Goal: Task Accomplishment & Management: Complete application form

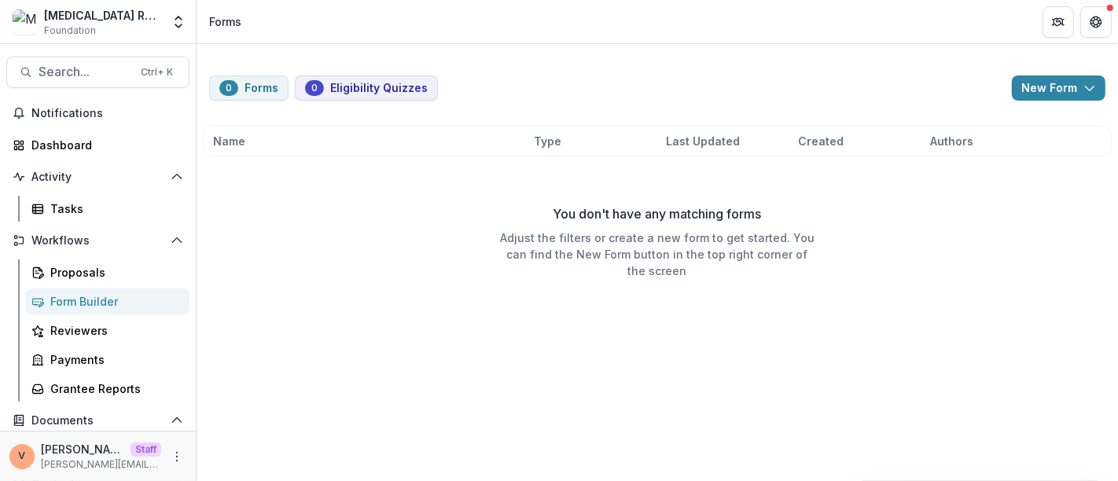
click at [89, 298] on div "Form Builder" at bounding box center [113, 301] width 127 height 17
click at [1092, 86] on polyline "button" at bounding box center [1089, 88] width 9 height 5
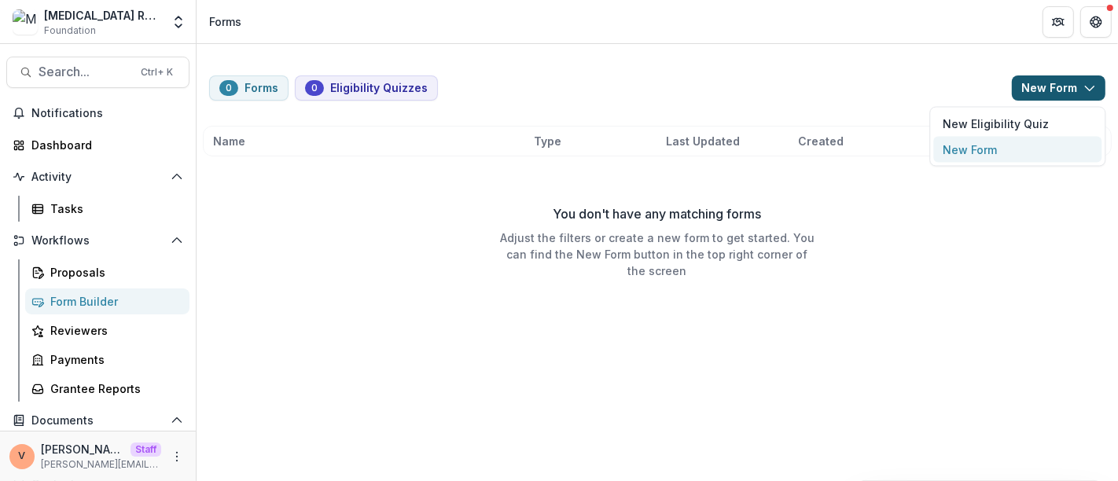
click at [1011, 149] on button "New Form" at bounding box center [1017, 150] width 168 height 26
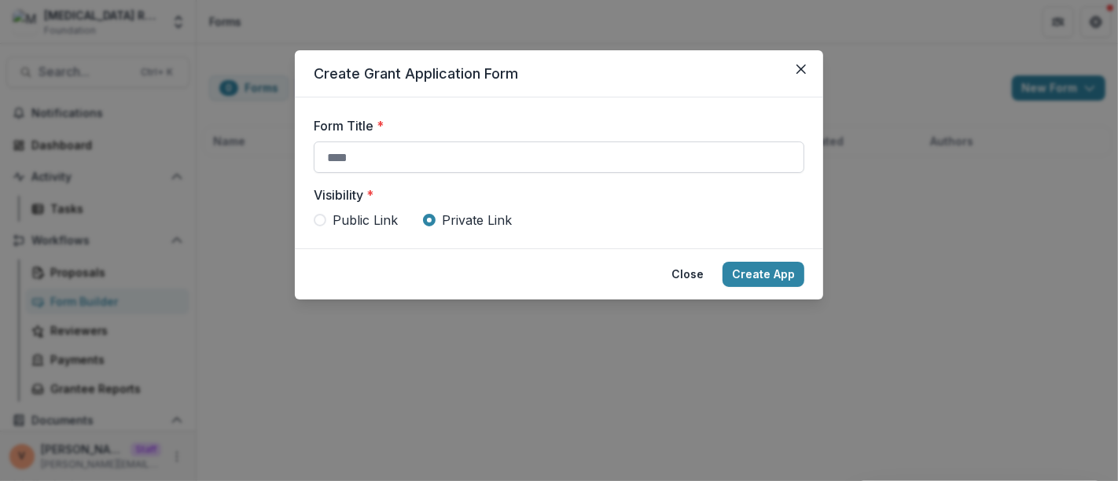
click at [439, 167] on input "Form Title *" at bounding box center [559, 156] width 490 height 31
paste input "**********"
click at [347, 212] on span "Public Link" at bounding box center [364, 220] width 65 height 19
type input "**********"
click at [751, 276] on button "Create App" at bounding box center [763, 274] width 82 height 25
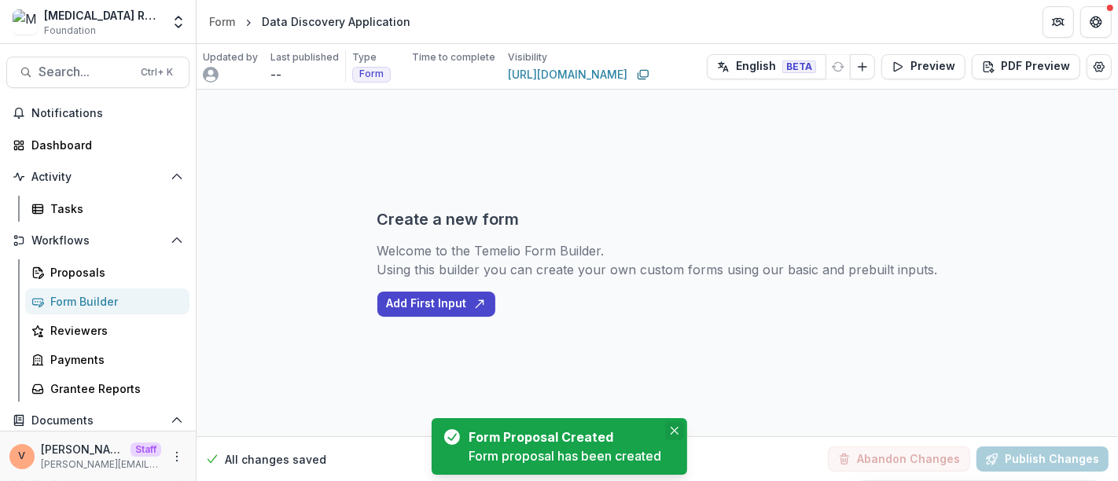
click at [678, 428] on button "Close" at bounding box center [674, 430] width 19 height 19
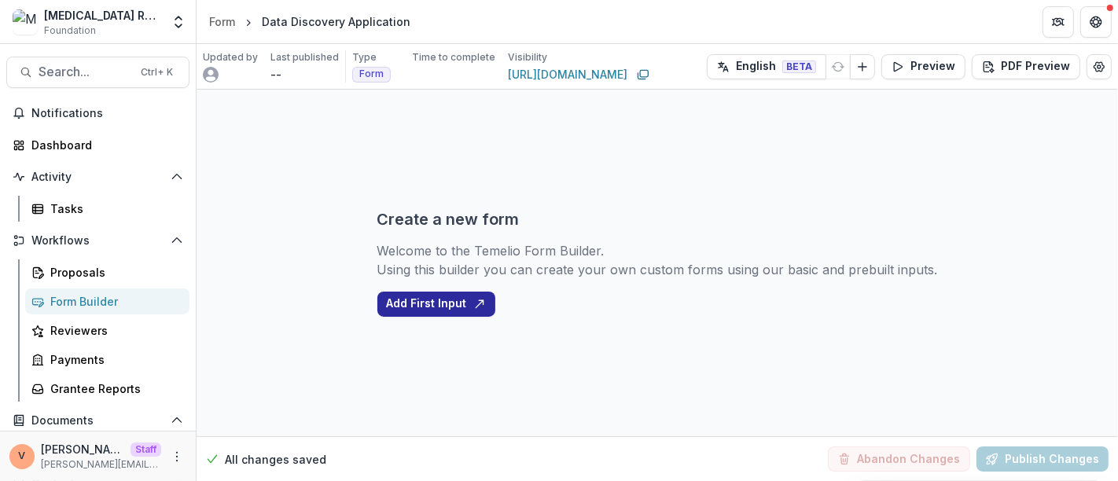
click at [431, 301] on button "Add First Input" at bounding box center [436, 304] width 118 height 25
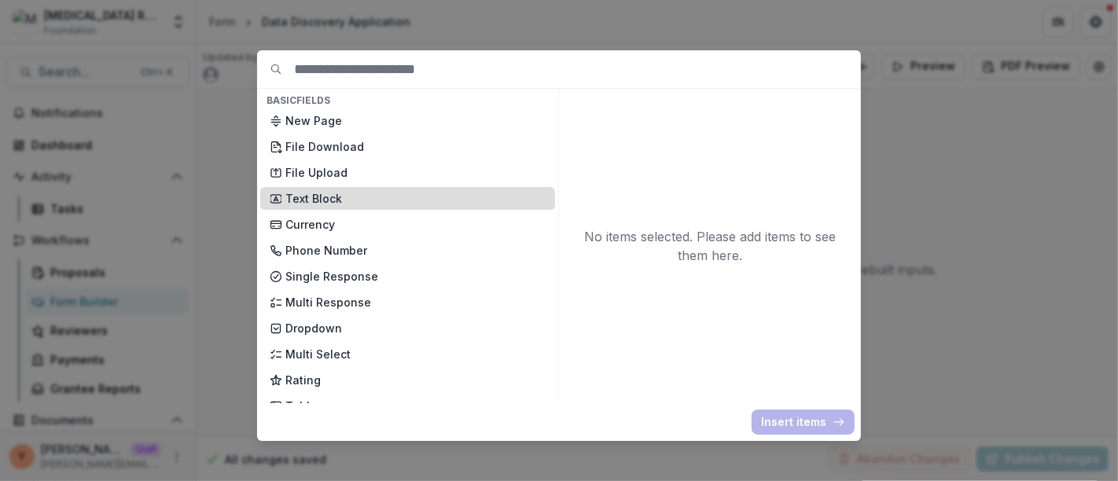
click at [303, 199] on p "Text Block" at bounding box center [415, 198] width 260 height 17
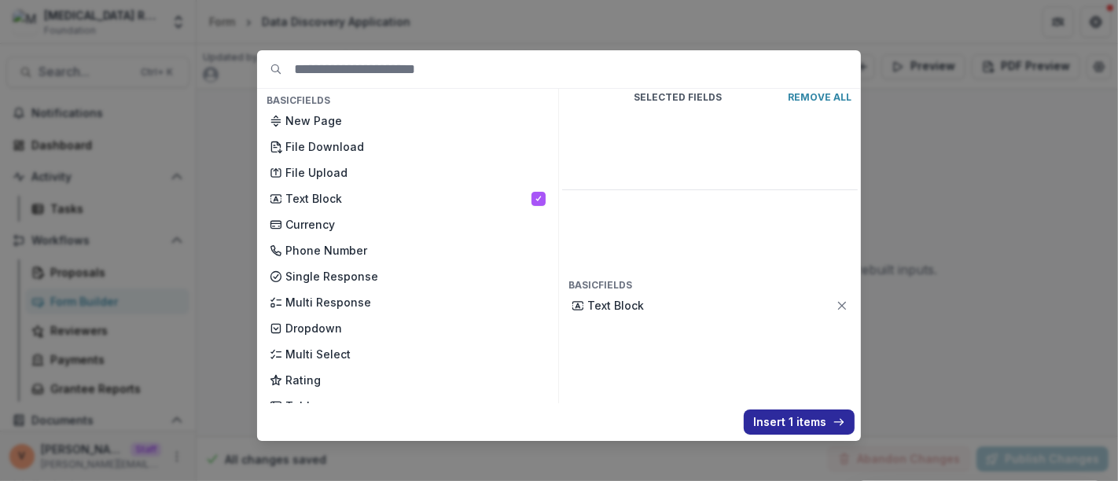
click at [802, 417] on button "Insert 1 items" at bounding box center [798, 421] width 111 height 25
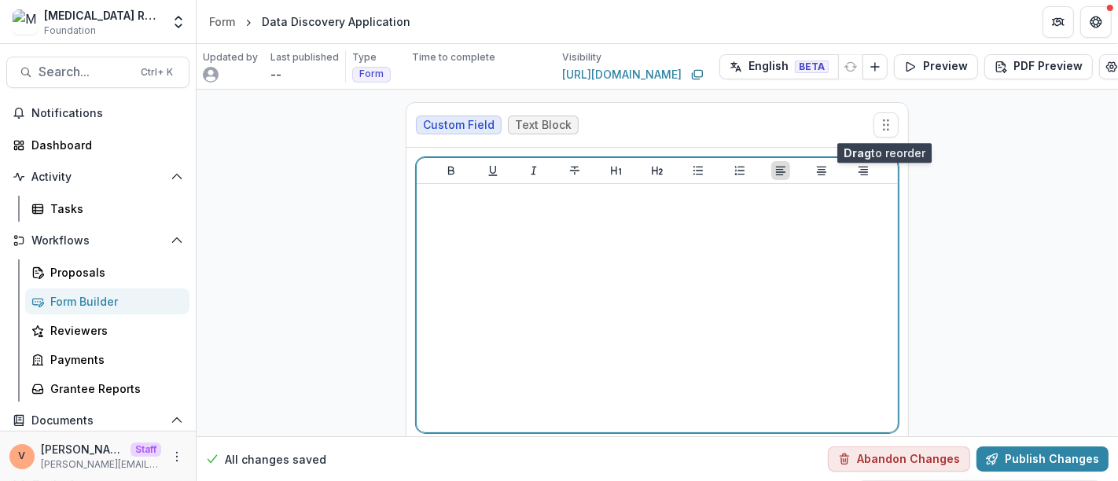
click at [692, 307] on div at bounding box center [657, 308] width 468 height 236
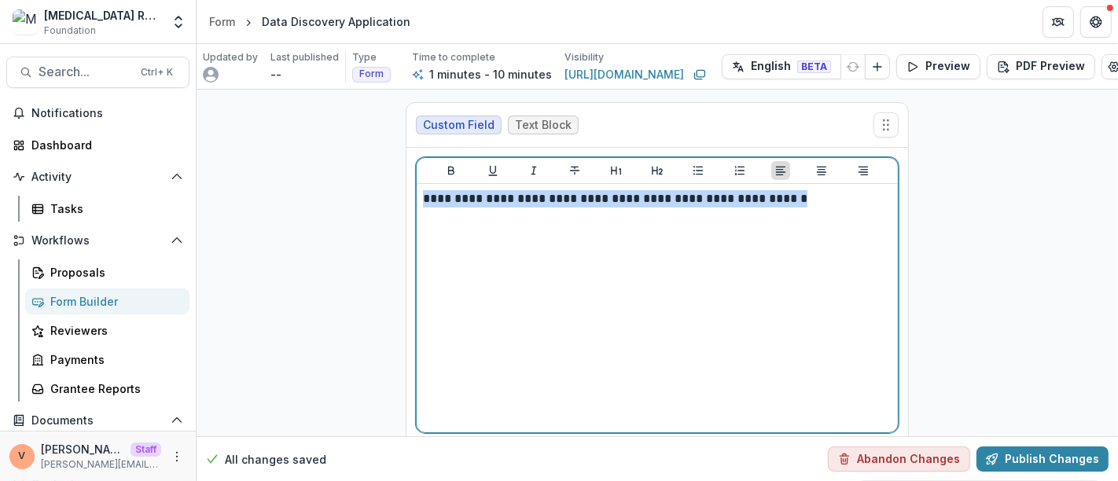
drag, startPoint x: 849, startPoint y: 193, endPoint x: 392, endPoint y: 196, distance: 456.6
click at [393, 196] on div "**********" at bounding box center [657, 295] width 528 height 411
click at [823, 171] on icon "Align Center" at bounding box center [821, 171] width 9 height 9
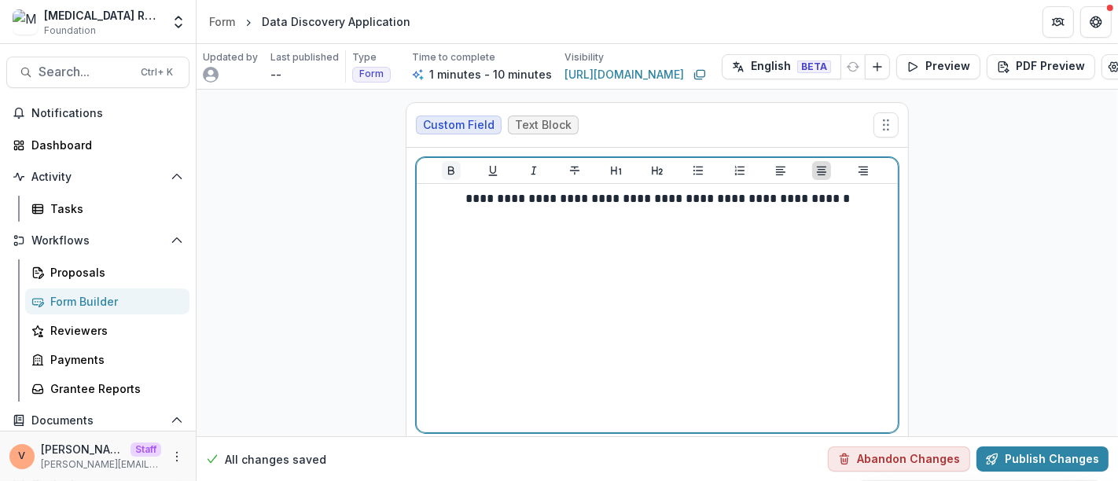
click at [448, 167] on icon "Bold" at bounding box center [451, 171] width 6 height 9
click at [657, 167] on icon "Heading 2" at bounding box center [657, 171] width 11 height 9
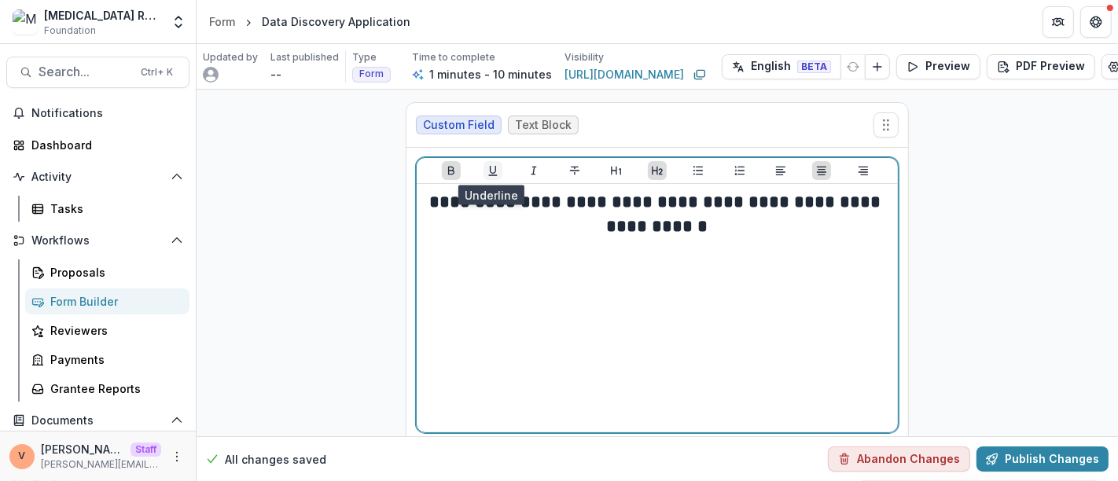
click at [486, 166] on icon "Underline" at bounding box center [492, 170] width 13 height 13
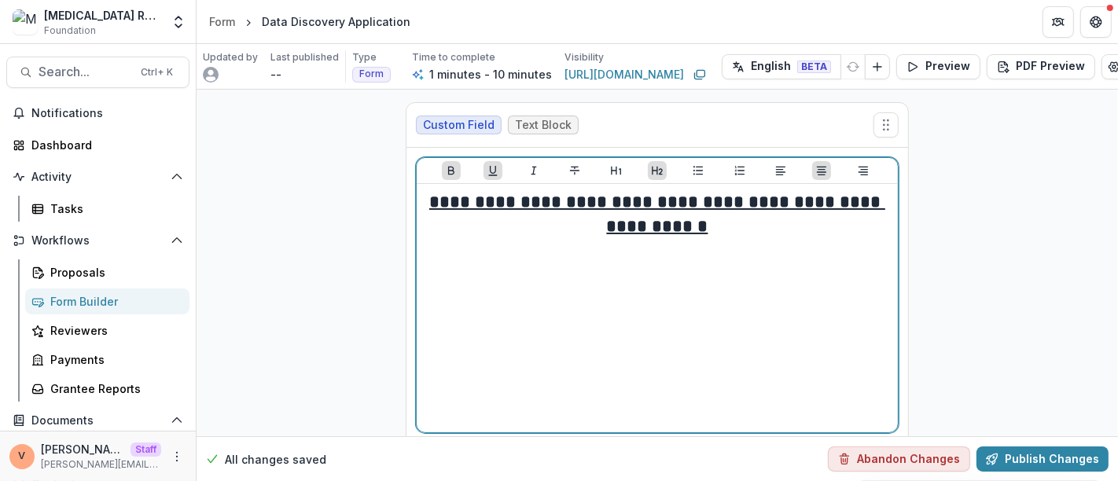
click at [766, 234] on h2 "**********" at bounding box center [657, 214] width 468 height 49
click at [721, 203] on u "**********" at bounding box center [657, 214] width 456 height 42
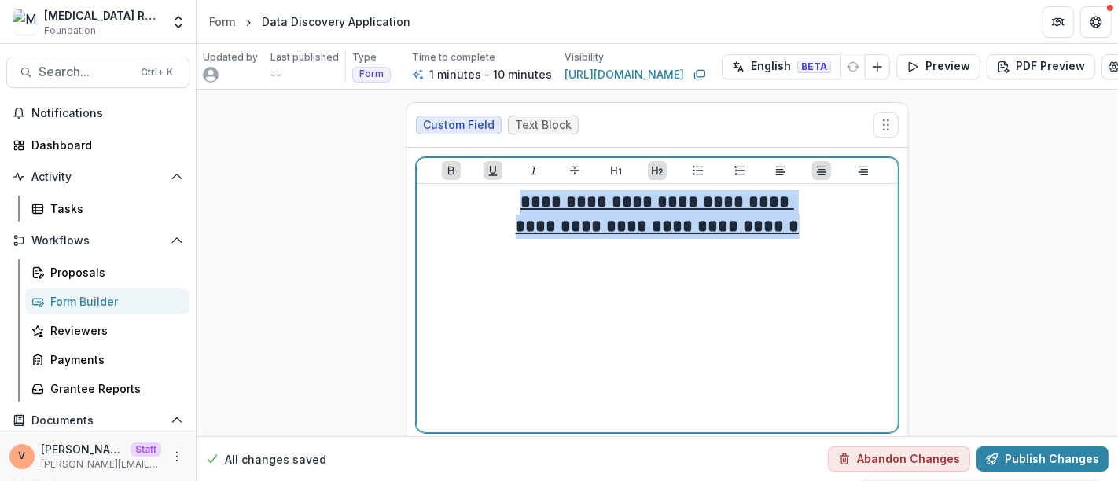
drag, startPoint x: 755, startPoint y: 233, endPoint x: 516, endPoint y: 200, distance: 241.3
click at [516, 200] on div "**********" at bounding box center [657, 308] width 468 height 236
click at [619, 167] on icon "Heading 1" at bounding box center [616, 170] width 13 height 13
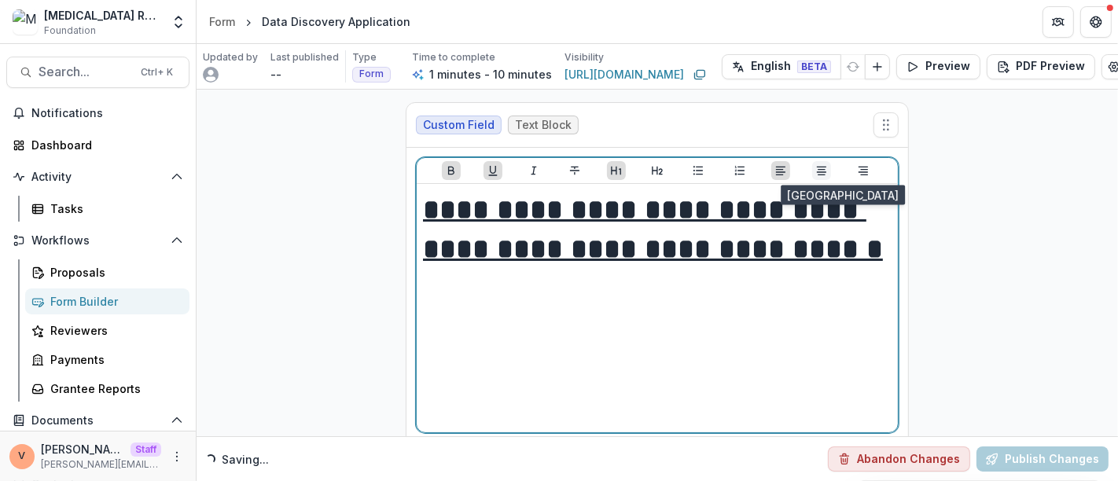
click at [825, 174] on icon "Align Center" at bounding box center [821, 170] width 13 height 13
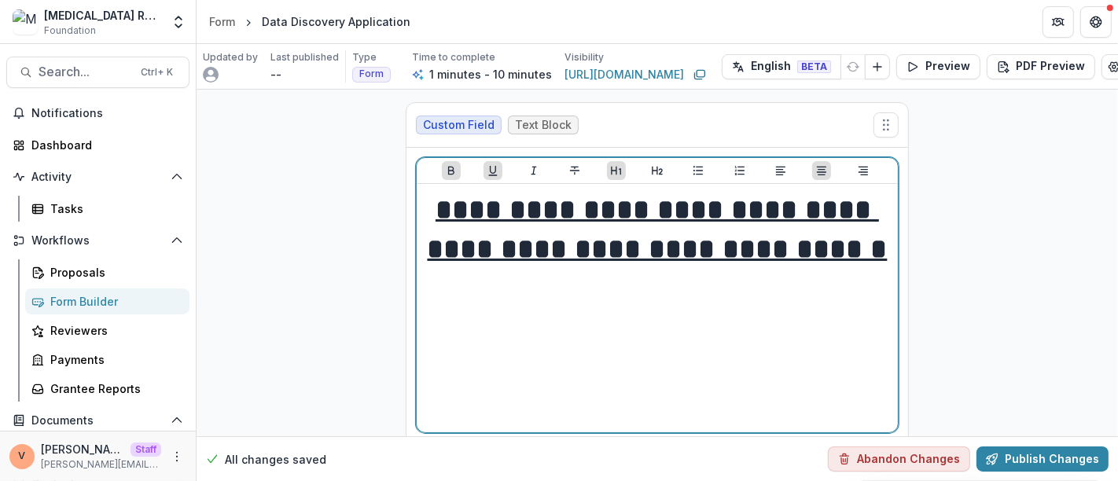
click at [808, 215] on u "**********" at bounding box center [656, 210] width 443 height 28
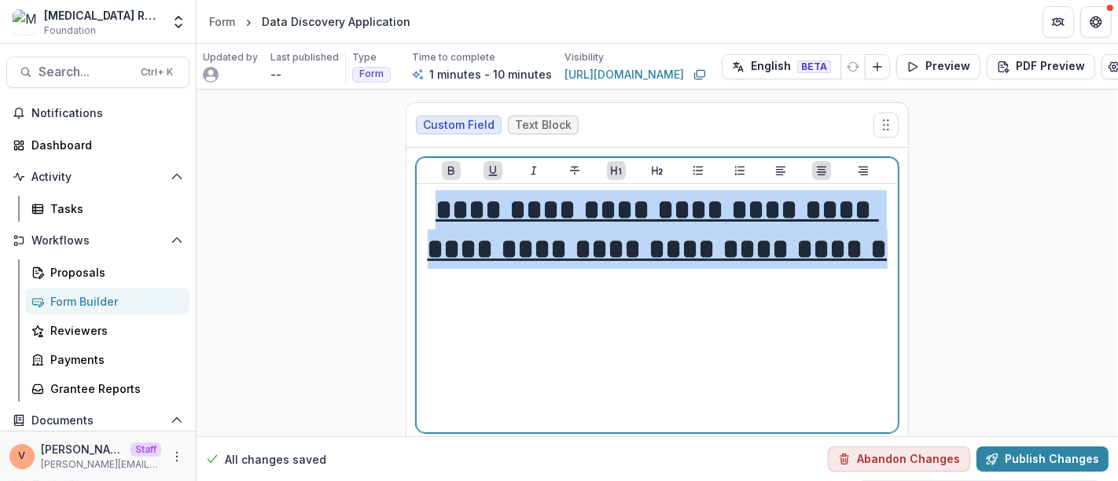
drag, startPoint x: 703, startPoint y: 288, endPoint x: 409, endPoint y: 207, distance: 304.7
click at [409, 207] on div "**********" at bounding box center [656, 295] width 501 height 295
click at [651, 176] on button "Heading 2" at bounding box center [657, 170] width 19 height 19
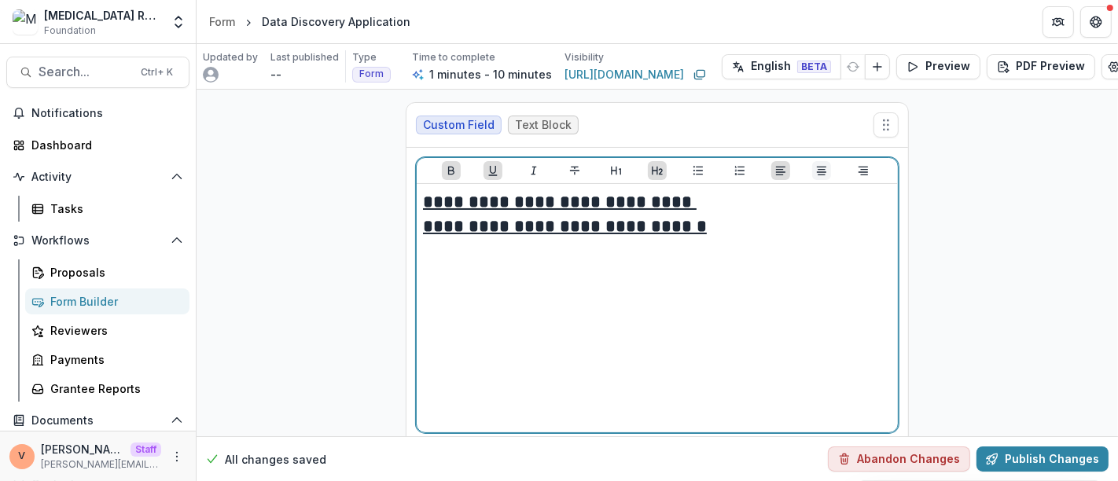
click at [822, 171] on icon "Align Center" at bounding box center [821, 170] width 13 height 13
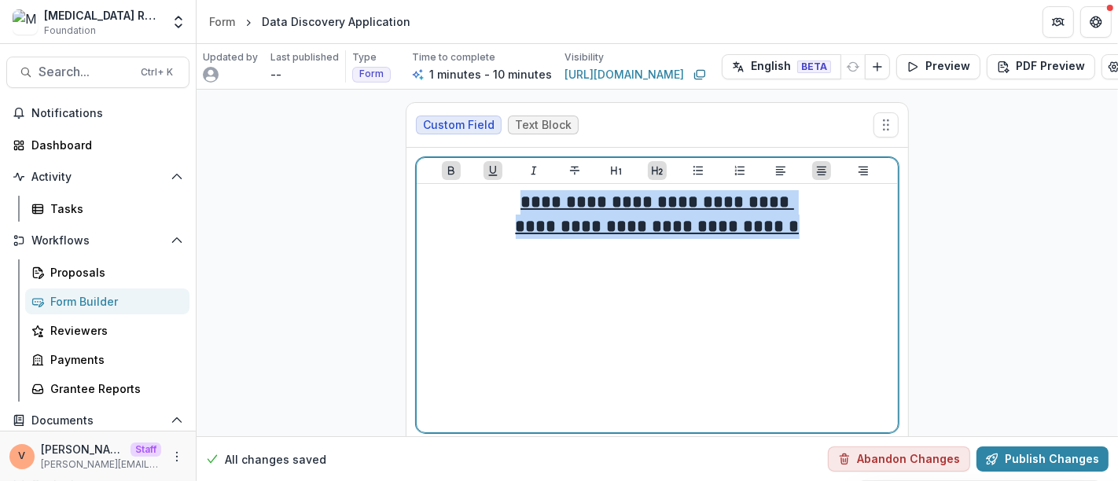
click at [814, 225] on h2 "**********" at bounding box center [657, 227] width 468 height 24
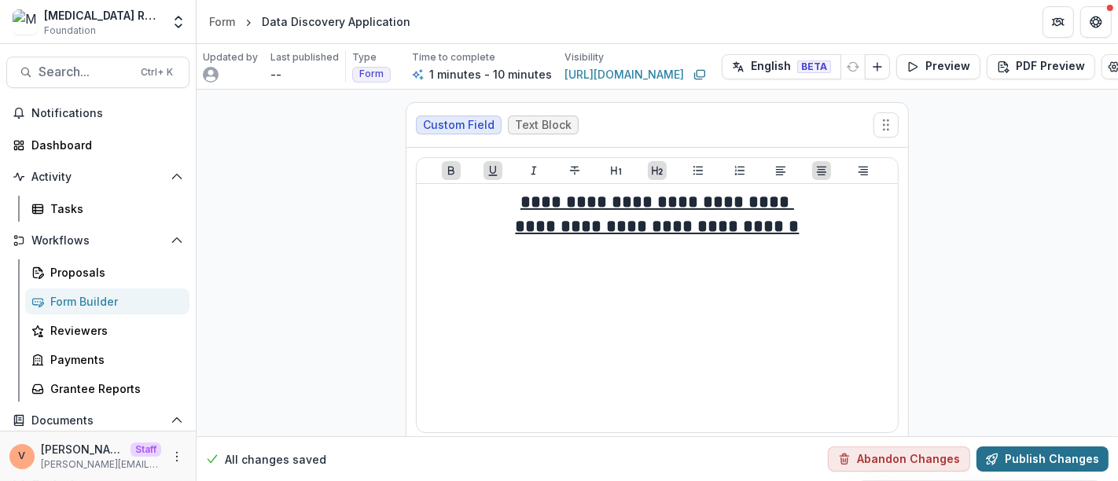
click at [1039, 446] on button "Publish Changes" at bounding box center [1042, 458] width 132 height 25
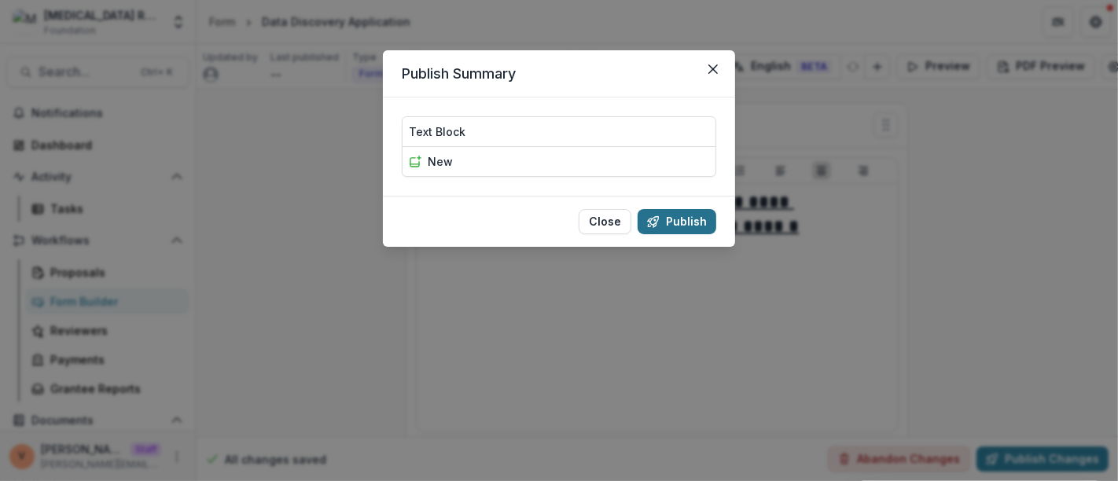
click at [685, 226] on button "Publish" at bounding box center [676, 221] width 79 height 25
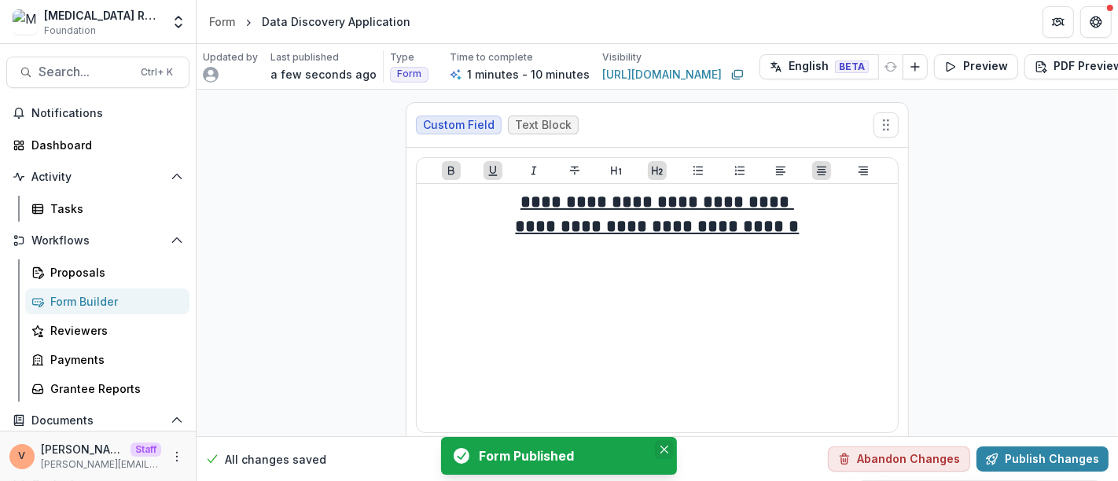
click at [665, 442] on button "Close" at bounding box center [664, 449] width 19 height 19
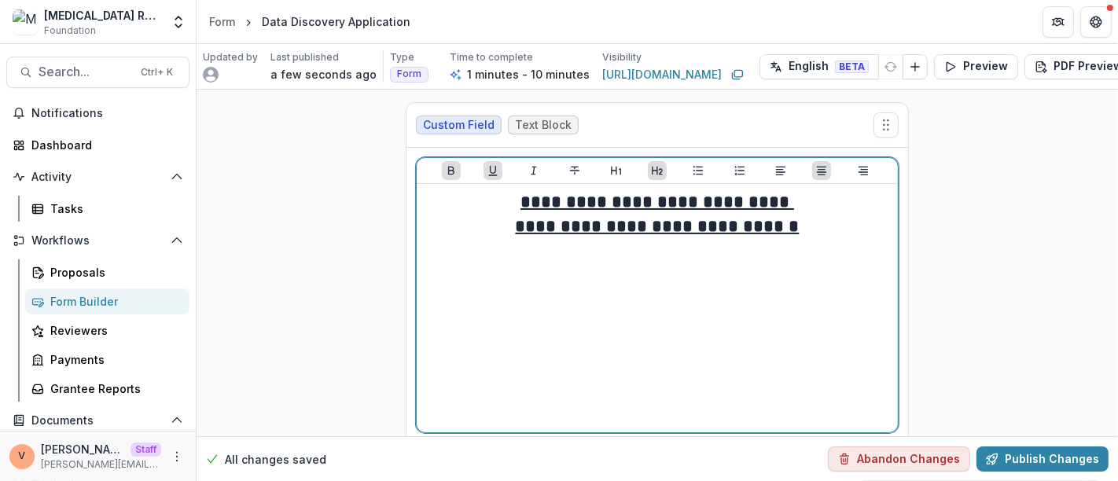
click at [818, 229] on h2 "**********" at bounding box center [657, 227] width 468 height 24
click at [777, 167] on icon "Align Left" at bounding box center [780, 170] width 13 height 13
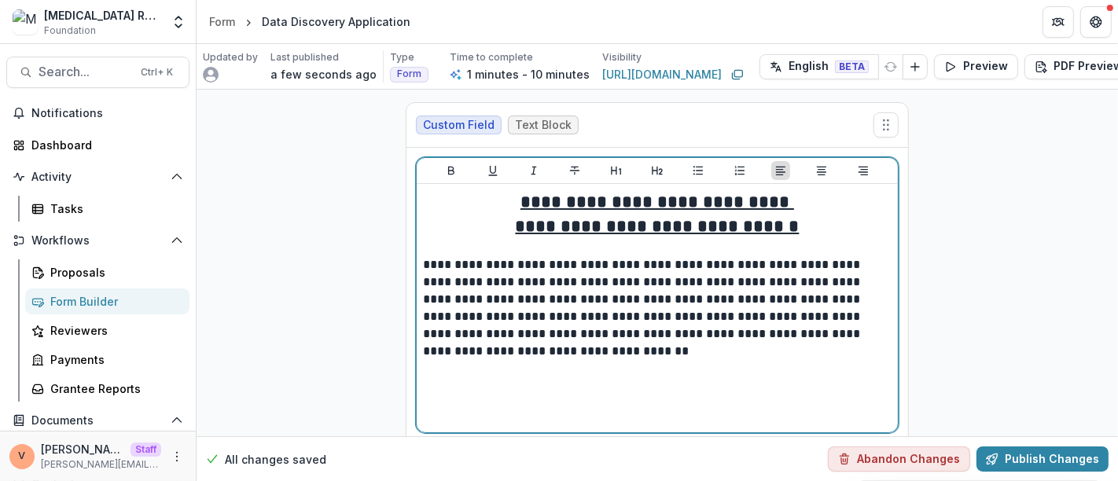
click at [521, 279] on p "**********" at bounding box center [657, 299] width 469 height 86
click at [525, 278] on p "**********" at bounding box center [657, 299] width 469 height 86
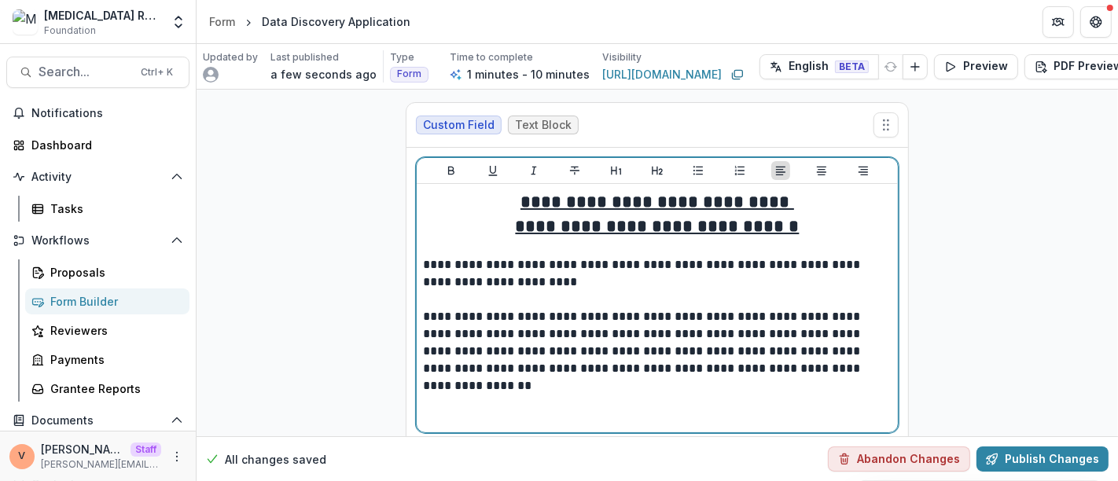
click at [593, 347] on p "**********" at bounding box center [657, 342] width 469 height 69
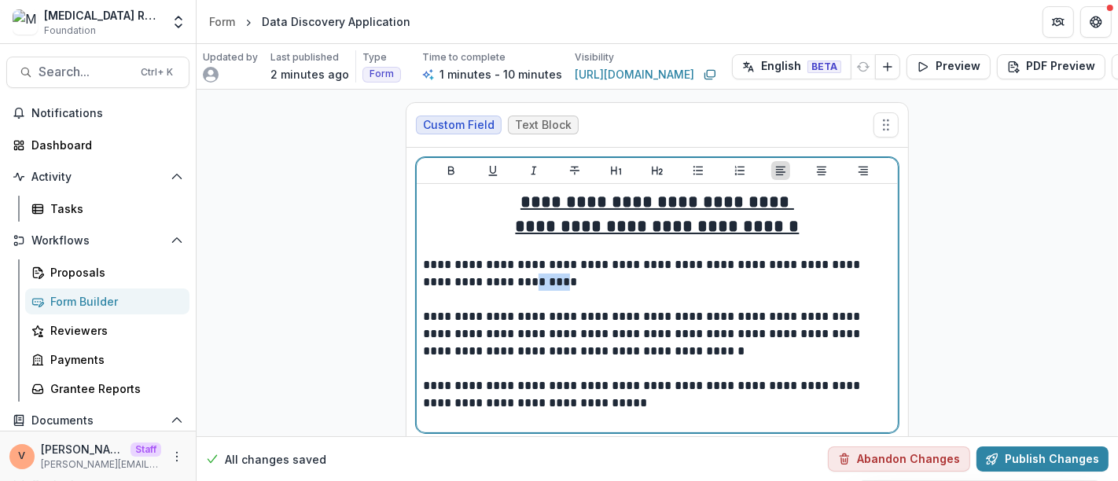
drag, startPoint x: 518, startPoint y: 281, endPoint x: 490, endPoint y: 281, distance: 28.3
click at [490, 281] on p "**********" at bounding box center [657, 273] width 469 height 35
click at [506, 291] on p at bounding box center [657, 299] width 469 height 17
drag, startPoint x: 516, startPoint y: 281, endPoint x: 493, endPoint y: 279, distance: 23.6
click at [493, 279] on p "**********" at bounding box center [657, 273] width 469 height 35
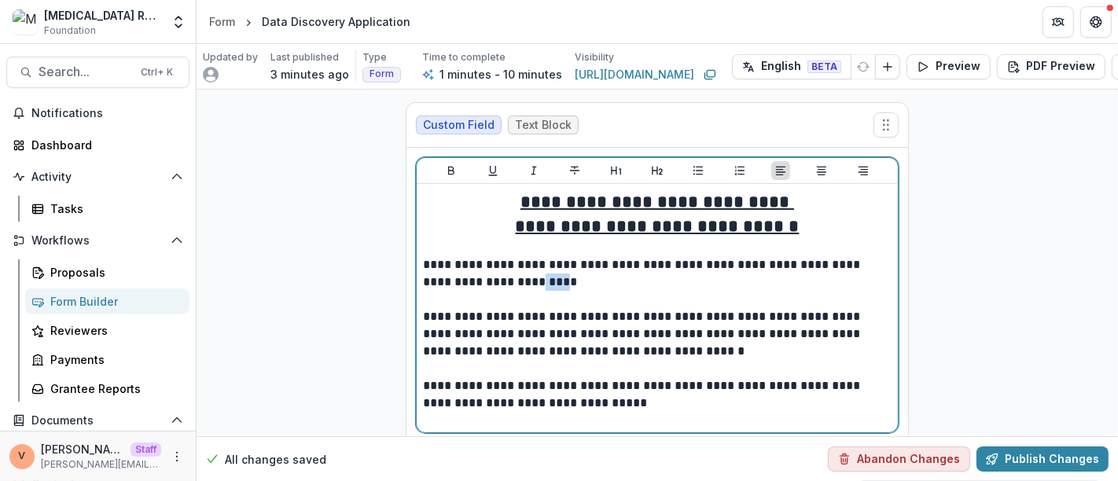
drag, startPoint x: 506, startPoint y: 280, endPoint x: 794, endPoint y: 307, distance: 288.9
click at [794, 308] on p "**********" at bounding box center [657, 334] width 469 height 52
drag, startPoint x: 516, startPoint y: 281, endPoint x: 494, endPoint y: 280, distance: 22.8
click at [494, 280] on p "**********" at bounding box center [657, 273] width 469 height 35
drag, startPoint x: 512, startPoint y: 280, endPoint x: 466, endPoint y: 407, distance: 135.5
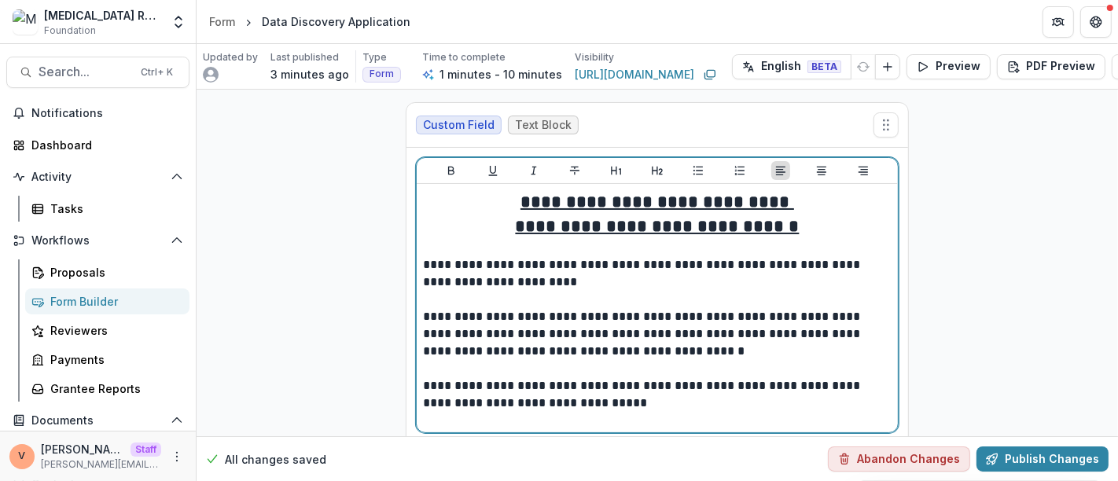
click at [466, 407] on p "**********" at bounding box center [657, 394] width 469 height 35
click at [534, 285] on p "**********" at bounding box center [657, 273] width 469 height 35
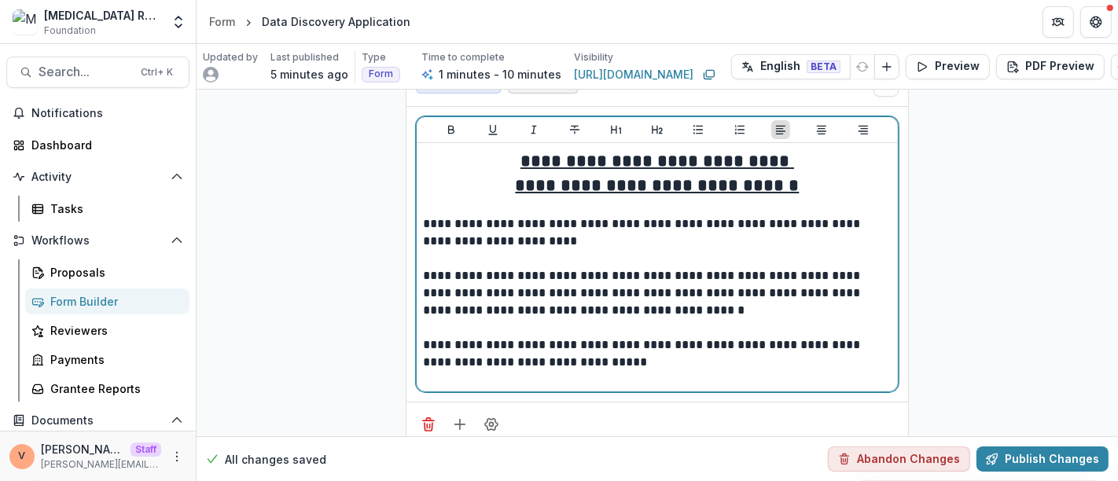
scroll to position [75, 0]
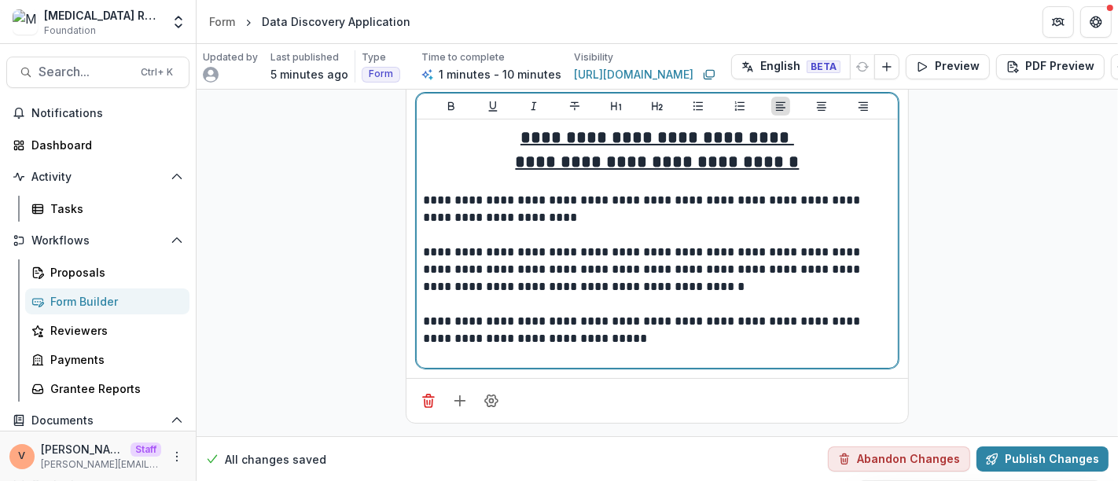
click at [619, 325] on p "**********" at bounding box center [657, 330] width 469 height 35
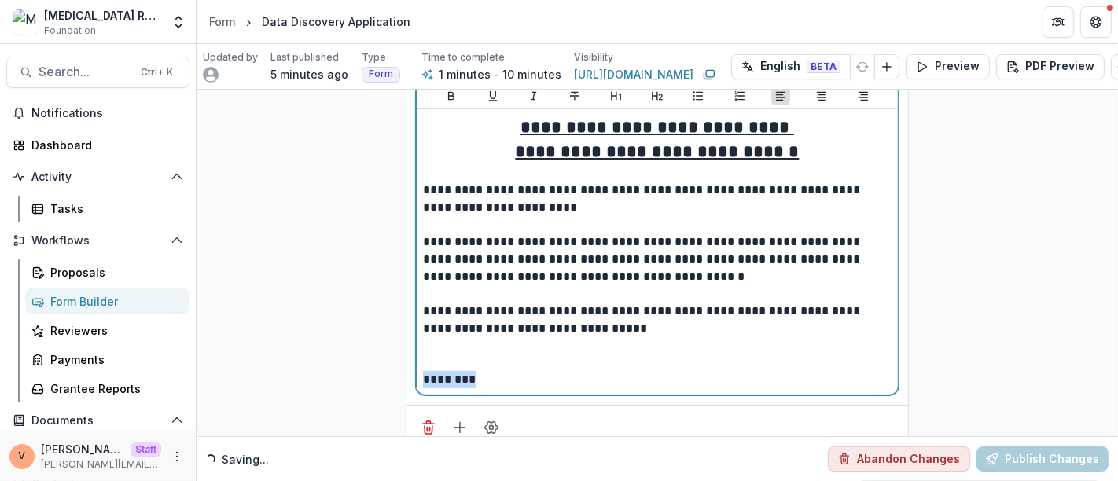
drag, startPoint x: 437, startPoint y: 378, endPoint x: 410, endPoint y: 378, distance: 26.7
click at [410, 378] on div "**********" at bounding box center [656, 239] width 501 height 332
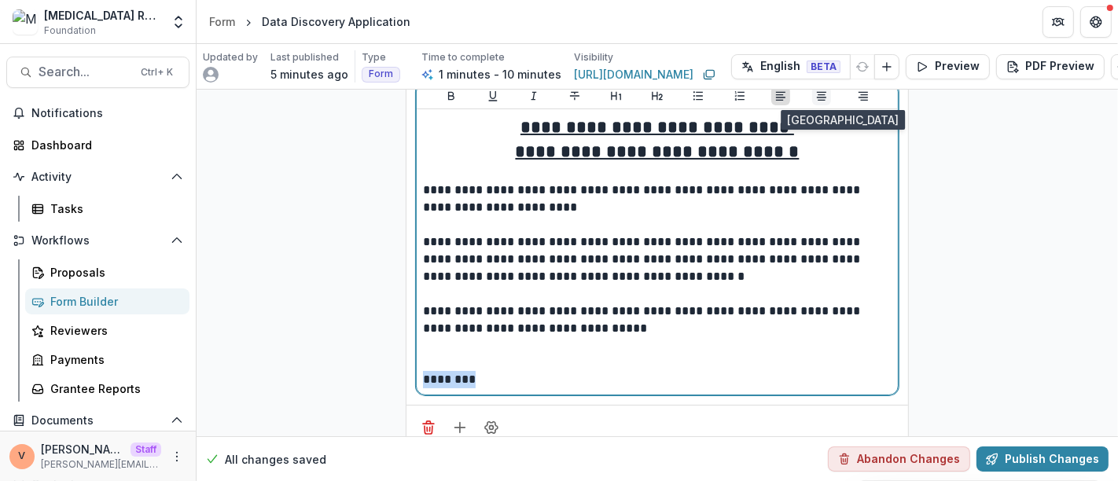
click at [815, 95] on icon "Align Center" at bounding box center [821, 96] width 13 height 13
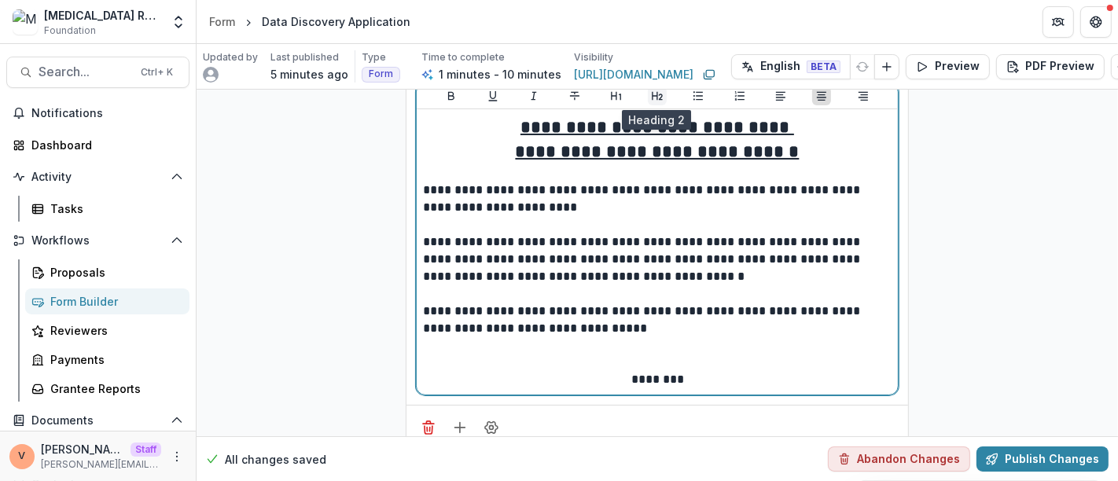
click at [653, 90] on icon "Heading 2" at bounding box center [657, 96] width 13 height 13
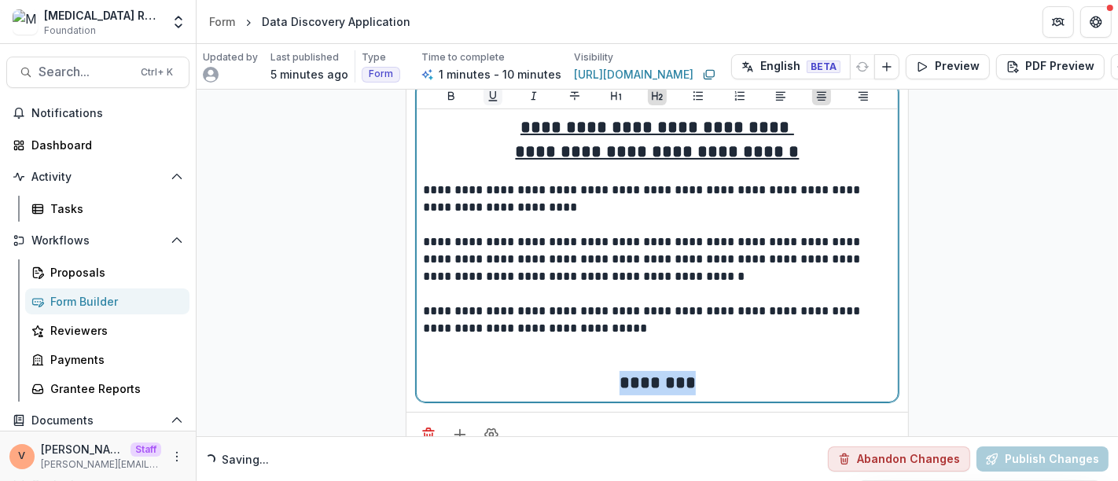
click at [493, 97] on icon "Underline" at bounding box center [492, 96] width 13 height 13
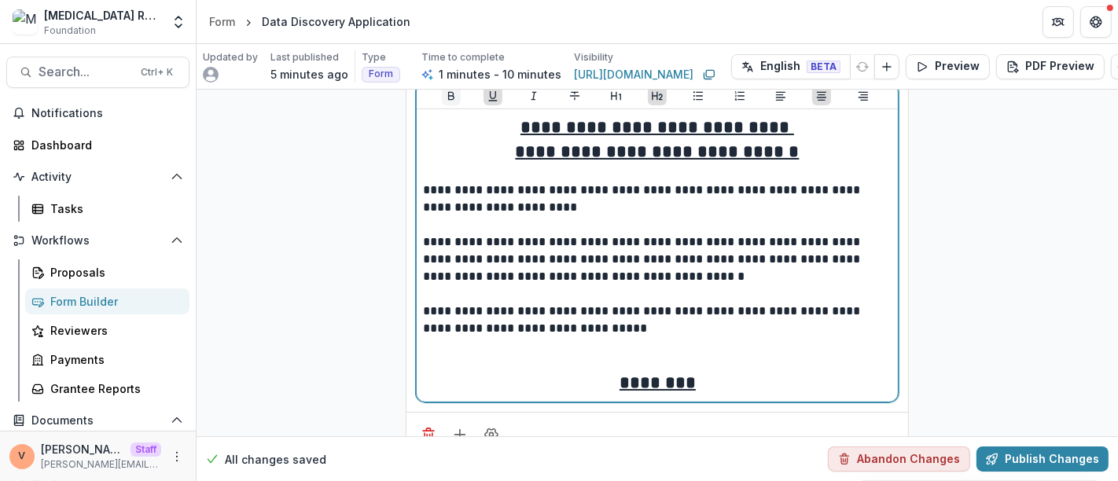
click at [445, 97] on icon "Bold" at bounding box center [451, 96] width 13 height 13
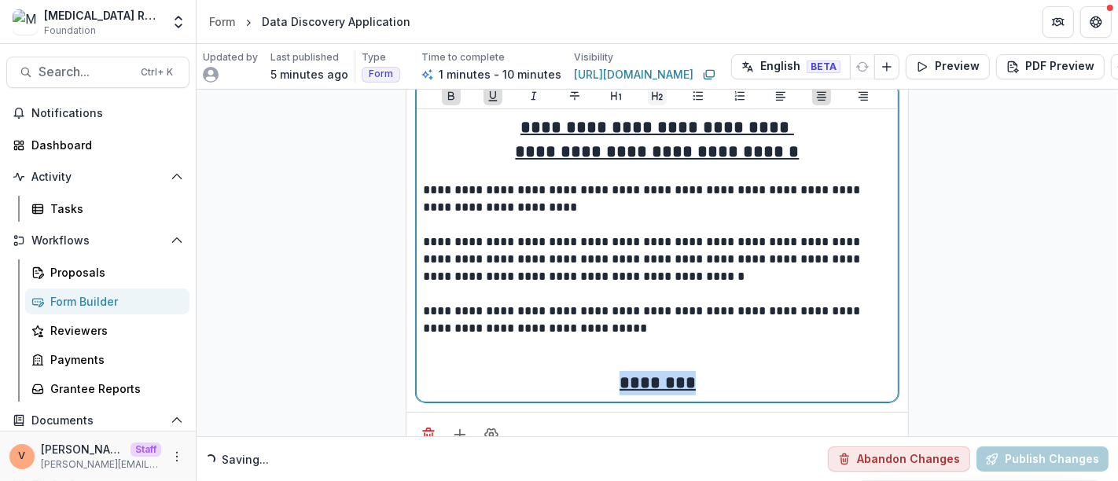
click at [658, 97] on icon "Heading 2" at bounding box center [657, 96] width 11 height 9
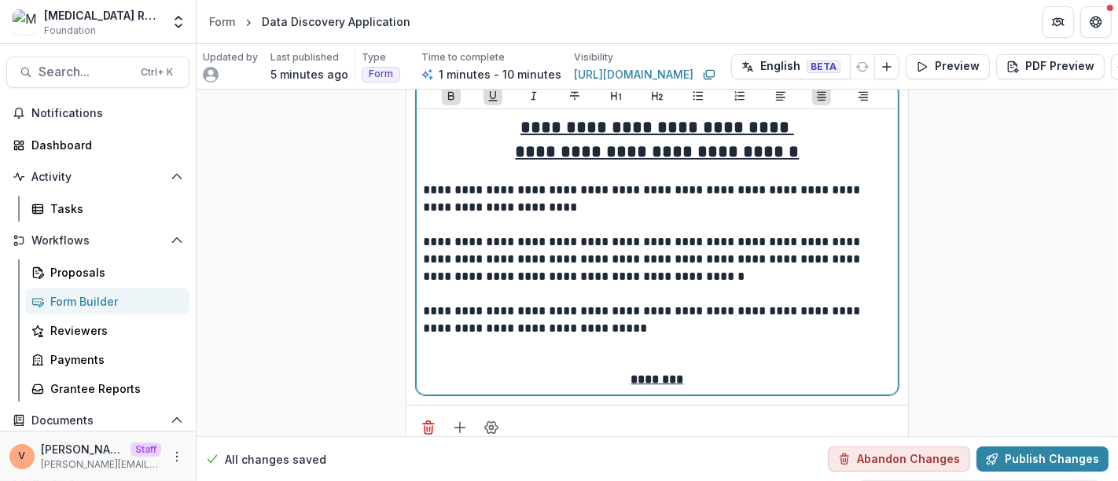
click at [708, 371] on p "********" at bounding box center [657, 379] width 468 height 17
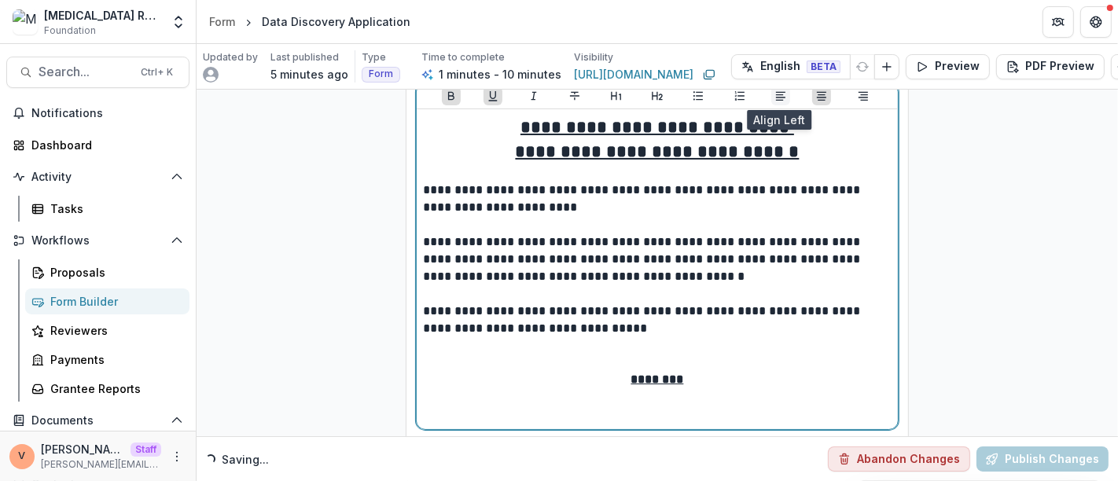
click at [778, 95] on icon "Align Left" at bounding box center [780, 96] width 9 height 9
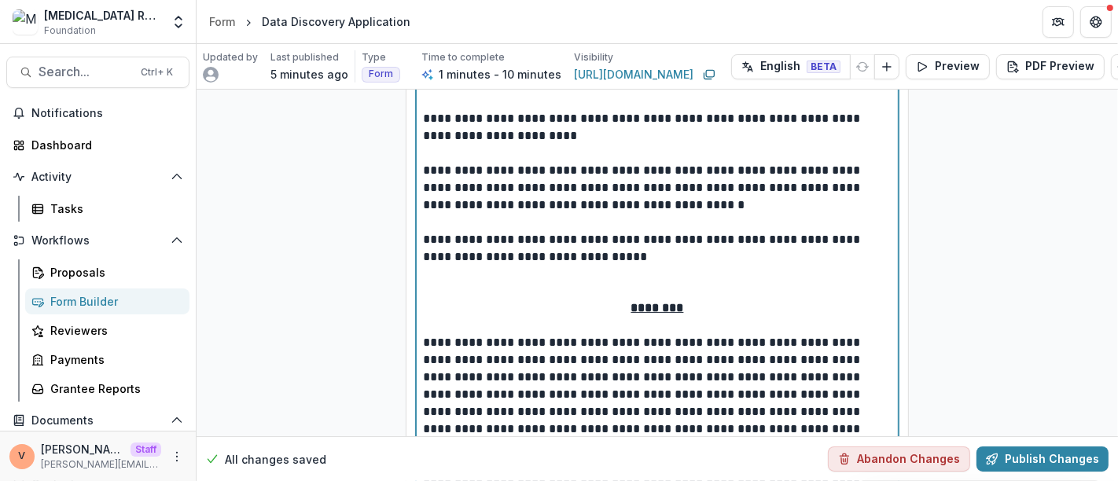
scroll to position [186, 0]
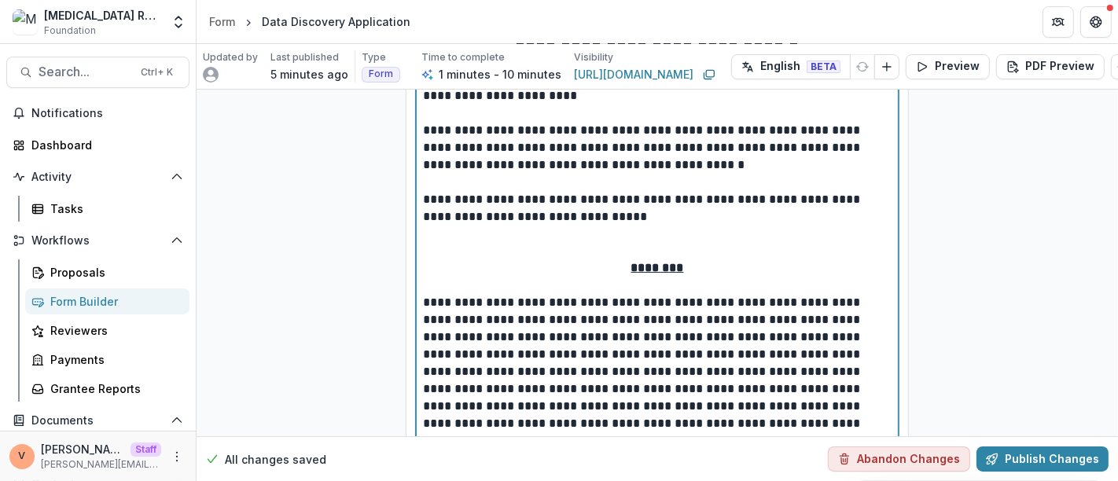
click at [710, 288] on p at bounding box center [657, 285] width 468 height 17
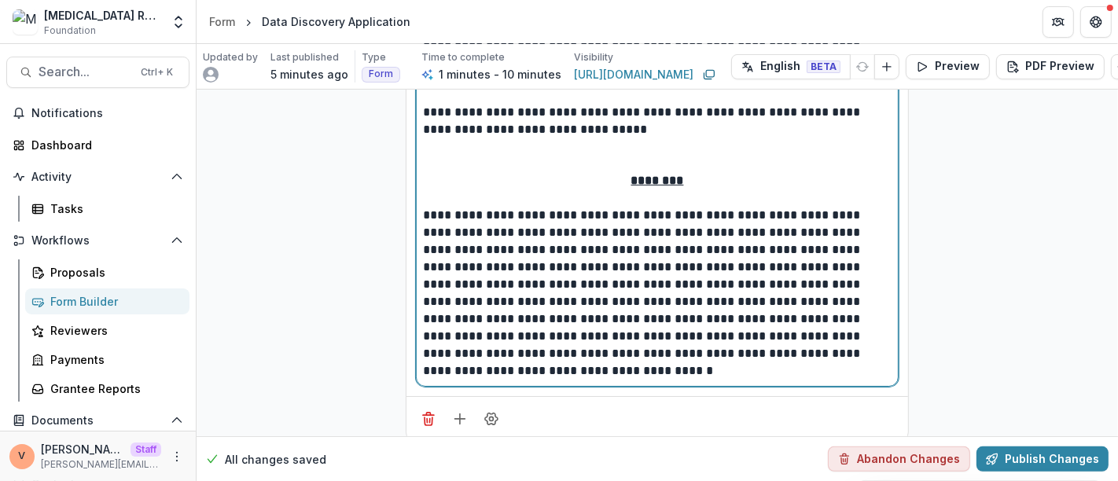
scroll to position [303, 0]
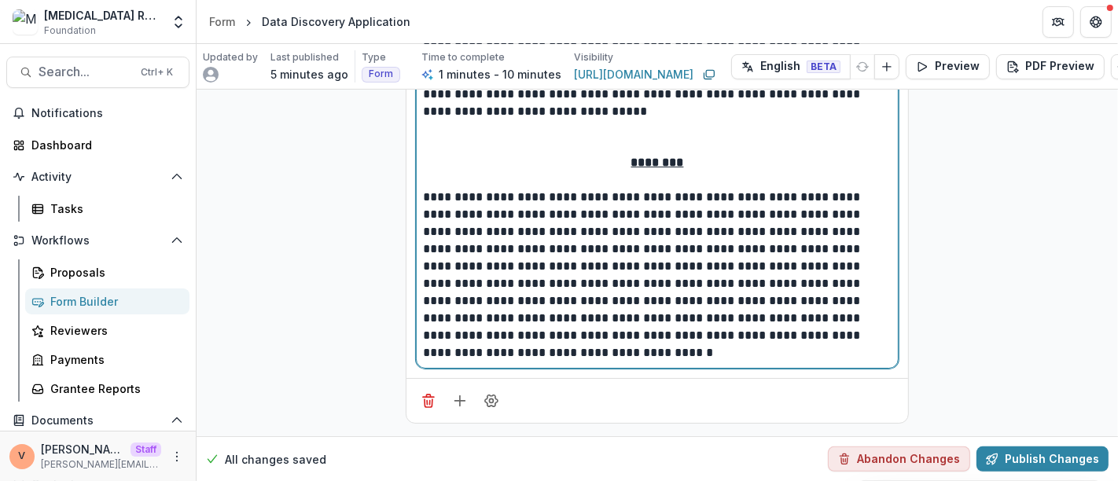
click at [528, 347] on p "**********" at bounding box center [657, 275] width 469 height 173
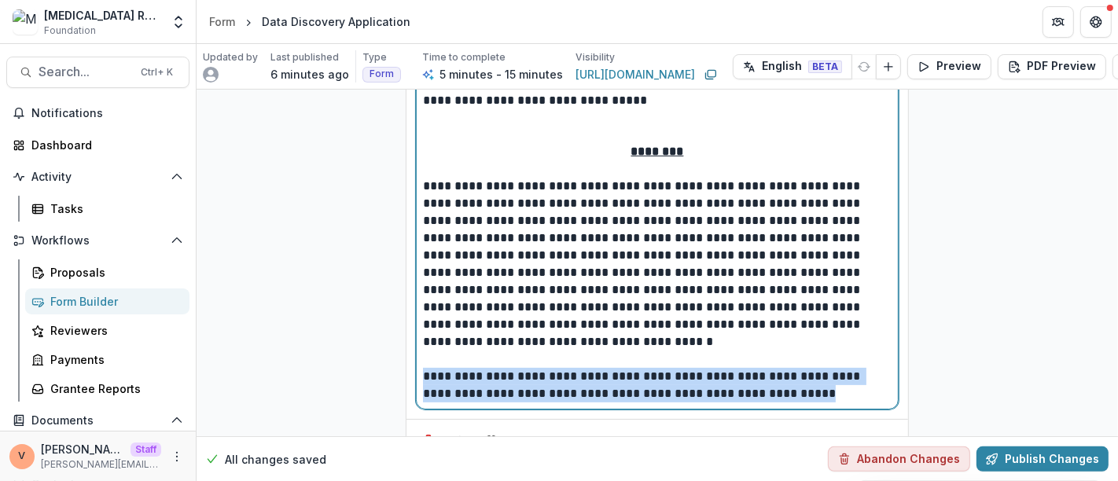
drag, startPoint x: 836, startPoint y: 392, endPoint x: 409, endPoint y: 379, distance: 427.8
click at [409, 379] on div "**********" at bounding box center [656, 132] width 501 height 574
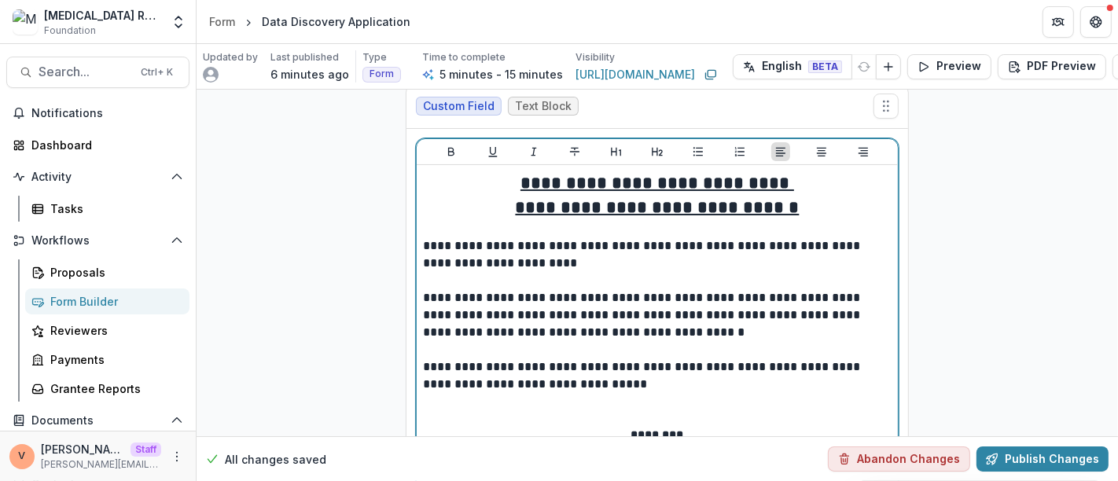
scroll to position [0, 0]
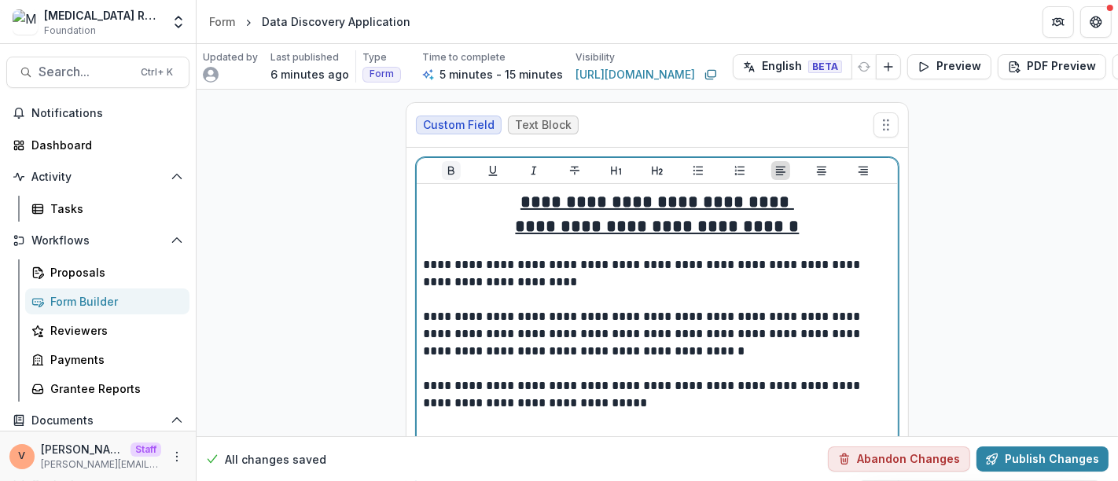
click at [450, 171] on icon "Bold" at bounding box center [451, 170] width 13 height 13
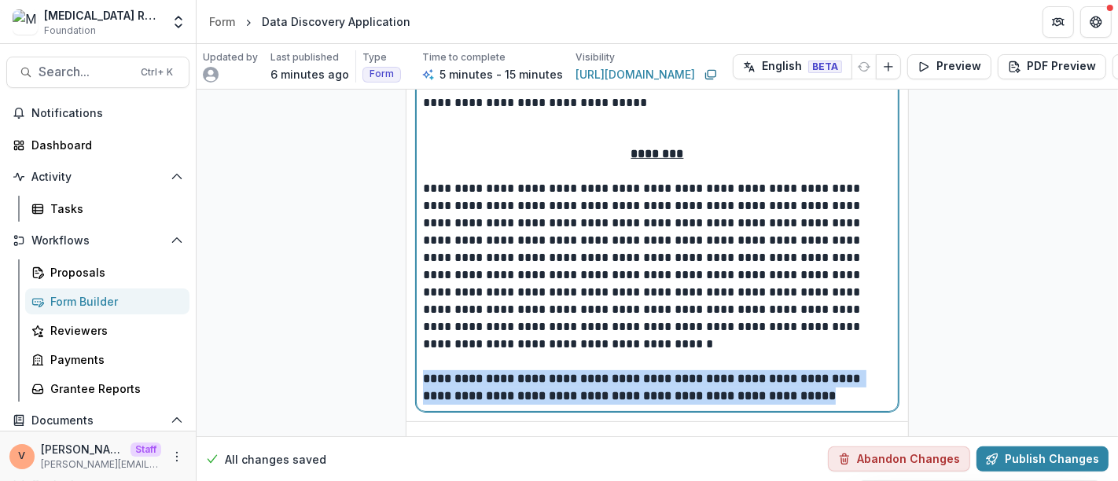
scroll to position [354, 0]
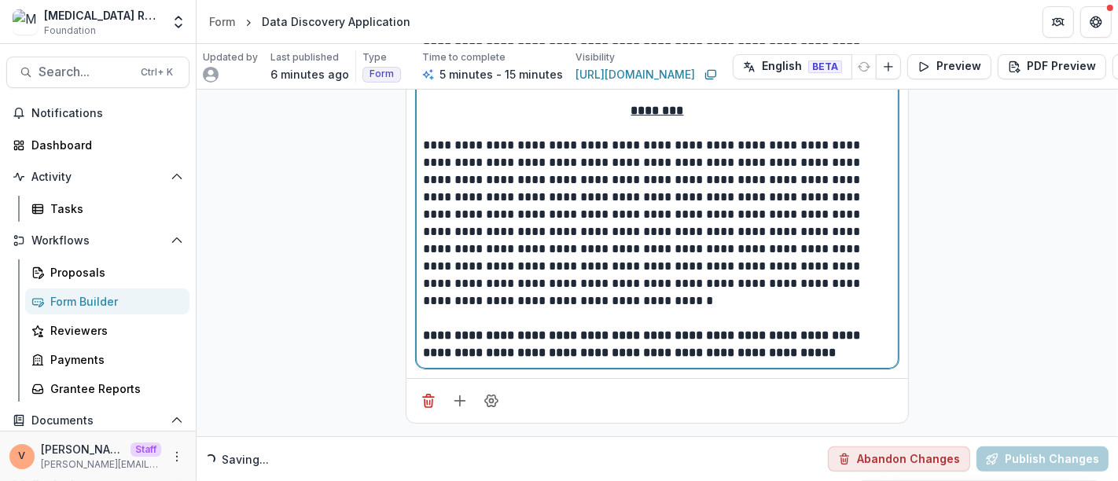
click at [592, 310] on p at bounding box center [657, 318] width 468 height 17
click at [844, 340] on p "**********" at bounding box center [657, 344] width 468 height 35
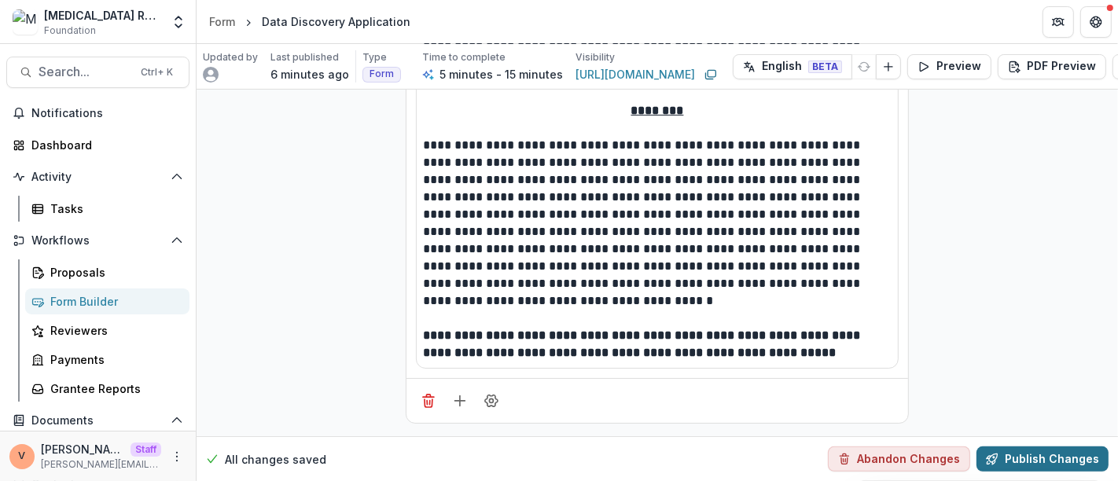
click at [1062, 447] on button "Publish Changes" at bounding box center [1042, 458] width 132 height 25
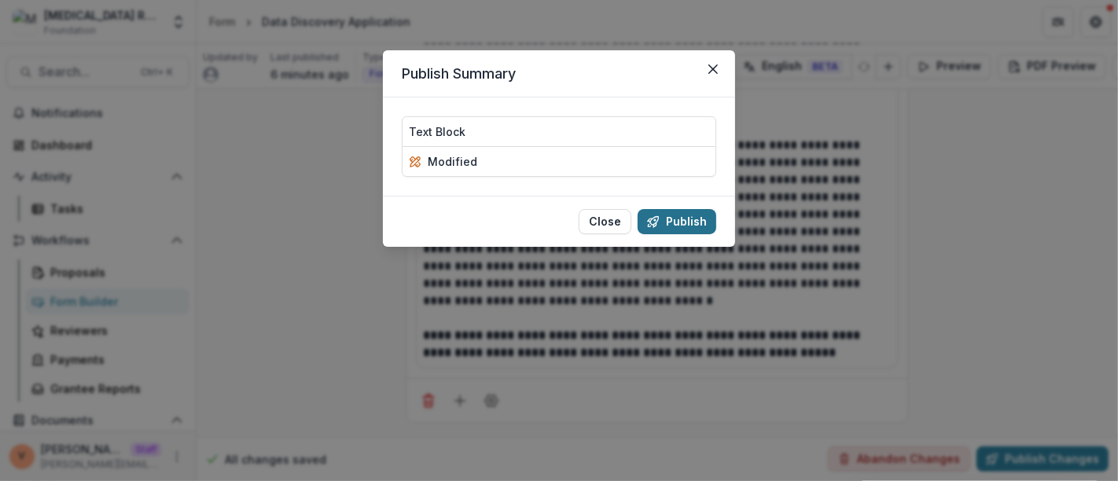
click at [673, 214] on button "Publish" at bounding box center [676, 221] width 79 height 25
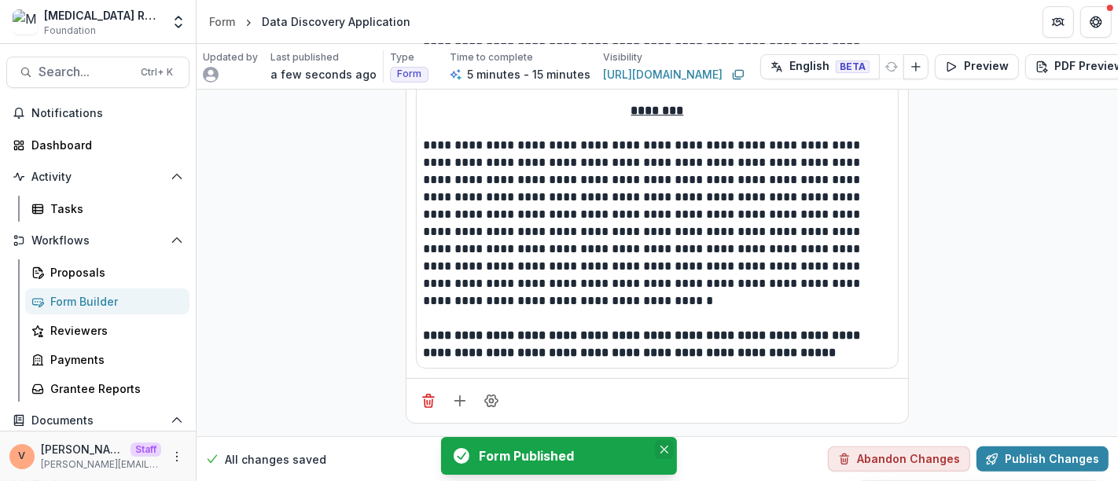
click at [664, 449] on icon "Close" at bounding box center [664, 450] width 8 height 8
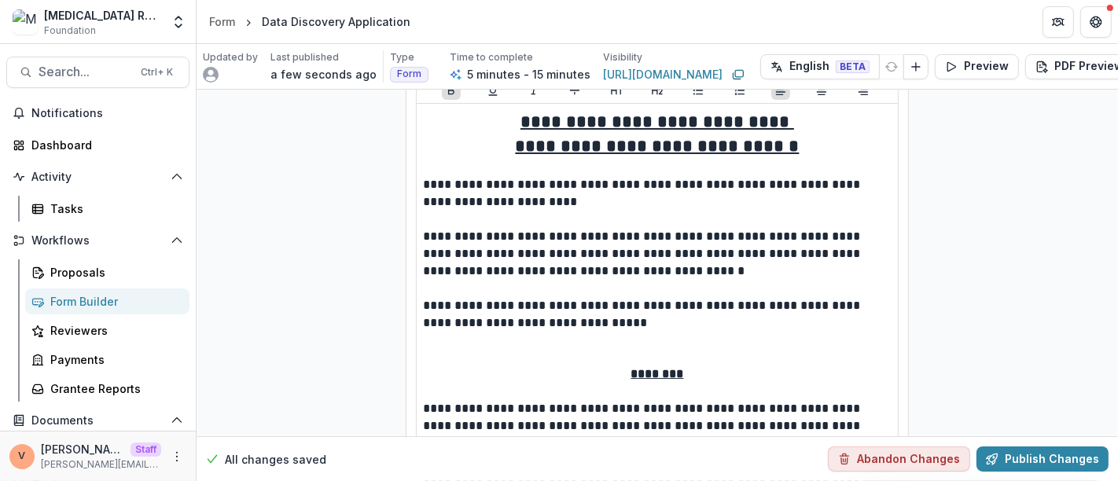
scroll to position [0, 0]
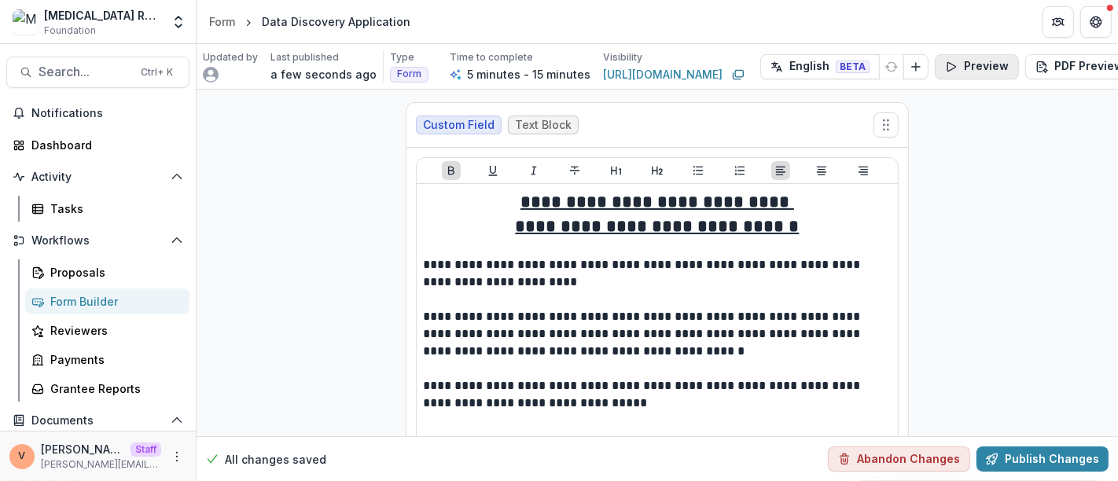
click at [968, 73] on button "Preview" at bounding box center [976, 66] width 84 height 25
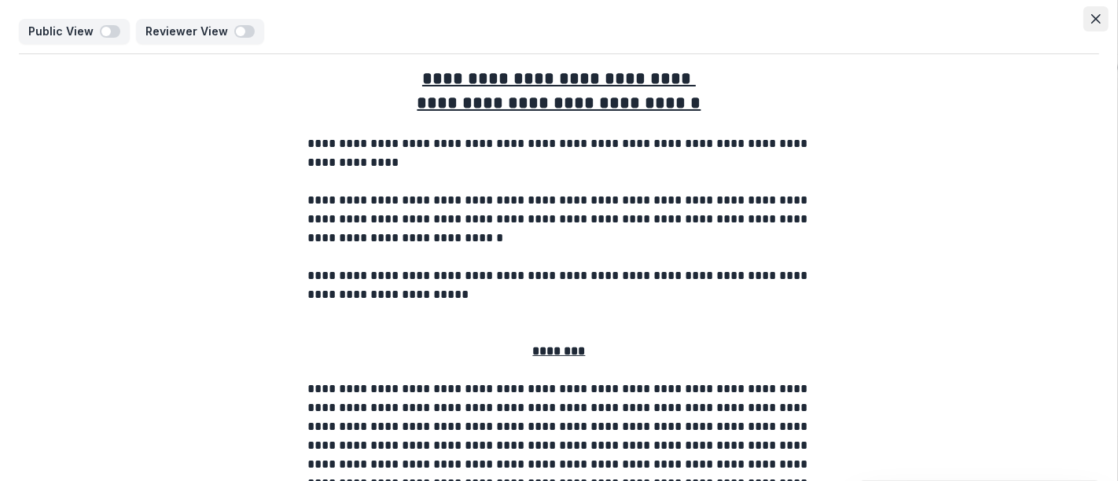
click at [1093, 20] on icon "Close" at bounding box center [1095, 18] width 9 height 9
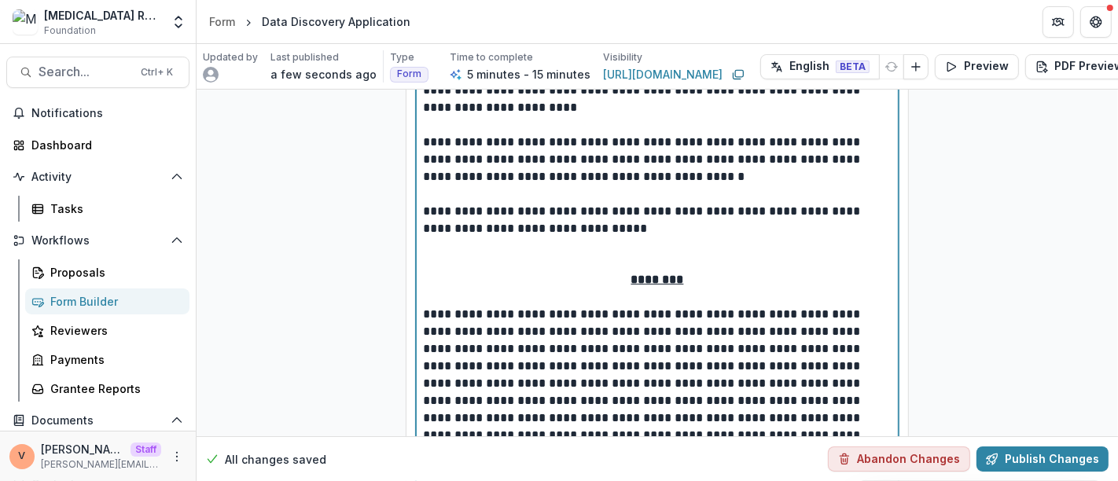
click at [694, 248] on div "**********" at bounding box center [657, 273] width 468 height 515
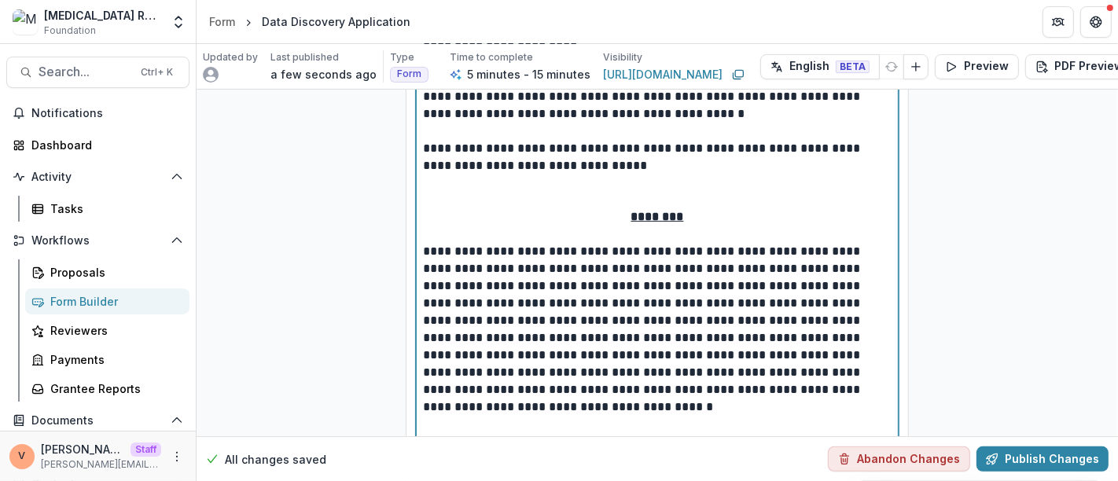
click at [650, 168] on p "**********" at bounding box center [657, 157] width 469 height 35
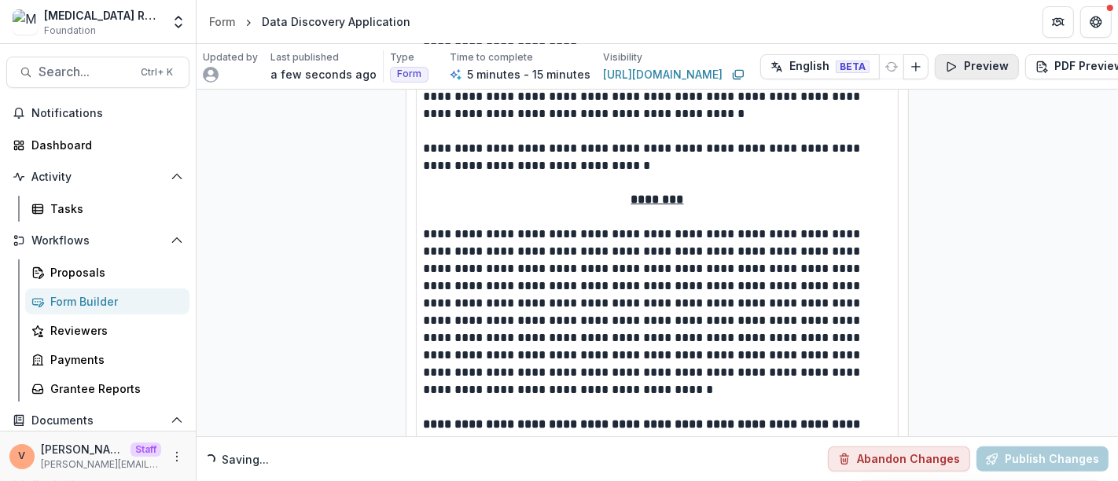
click at [961, 68] on button "Preview" at bounding box center [976, 66] width 84 height 25
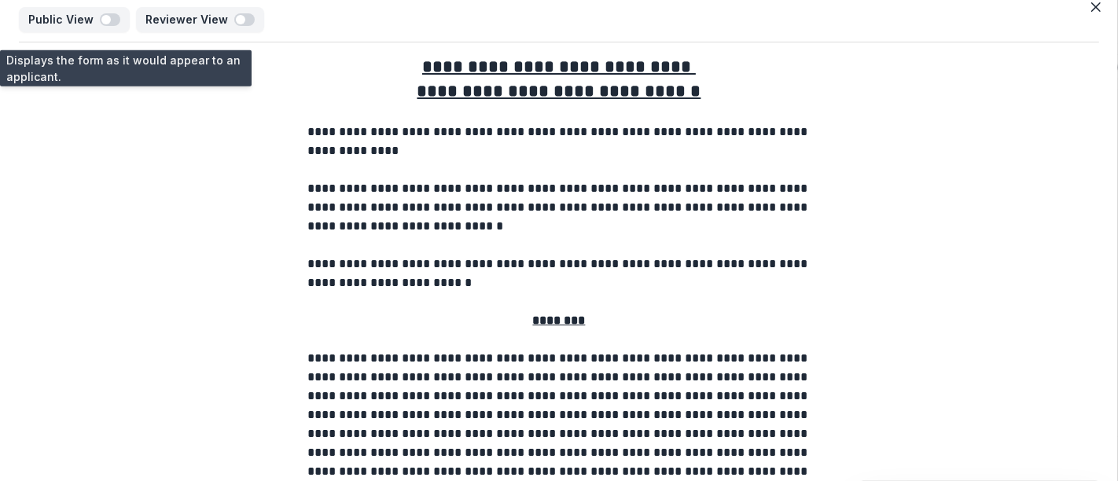
scroll to position [0, 0]
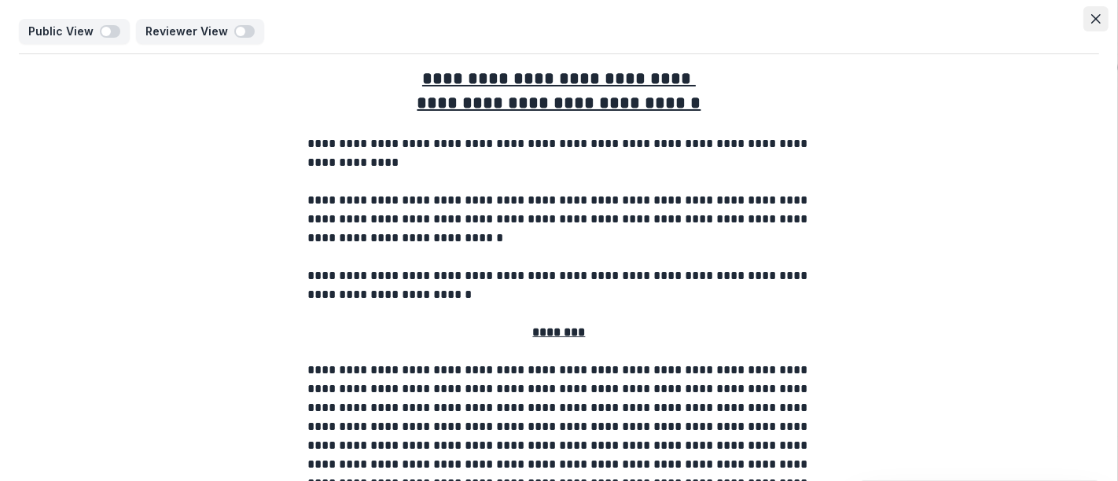
click at [1098, 13] on button "Close" at bounding box center [1095, 18] width 25 height 25
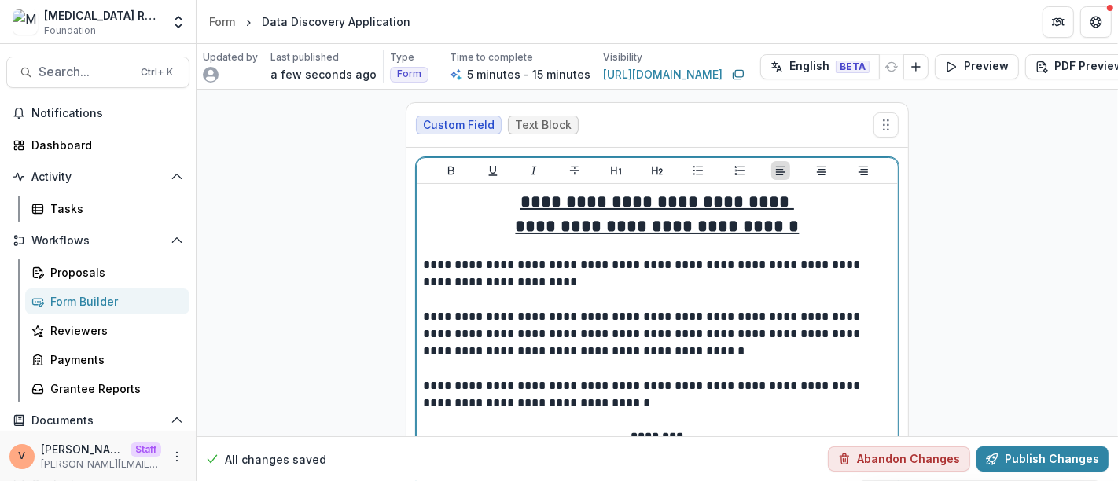
click at [566, 292] on p at bounding box center [657, 299] width 469 height 17
click at [571, 281] on p "**********" at bounding box center [657, 273] width 469 height 35
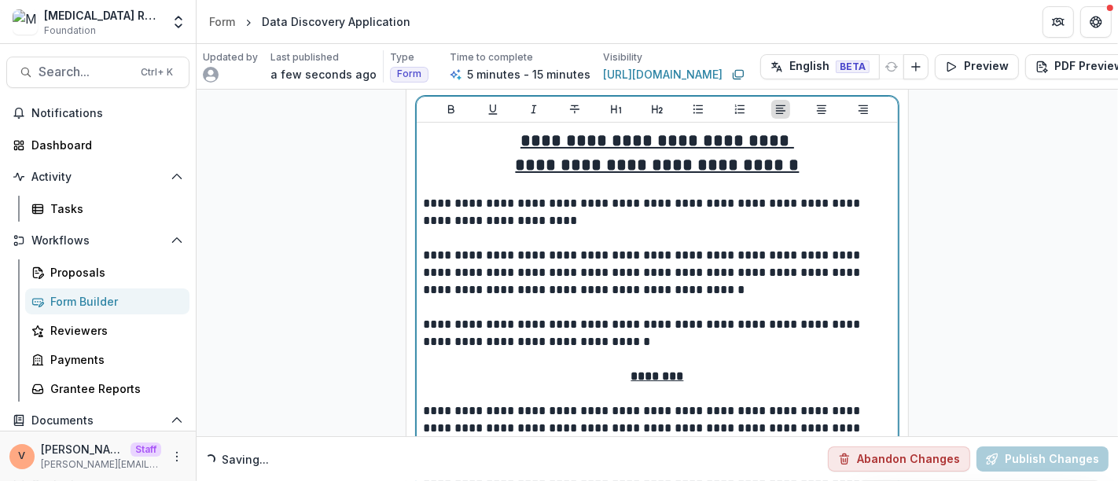
scroll to position [79, 0]
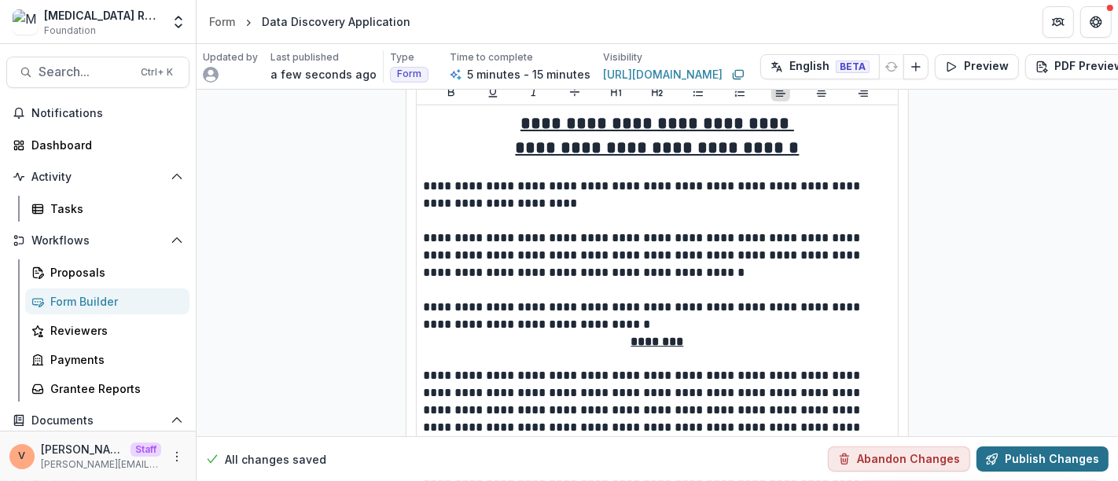
click at [1022, 446] on button "Publish Changes" at bounding box center [1042, 458] width 132 height 25
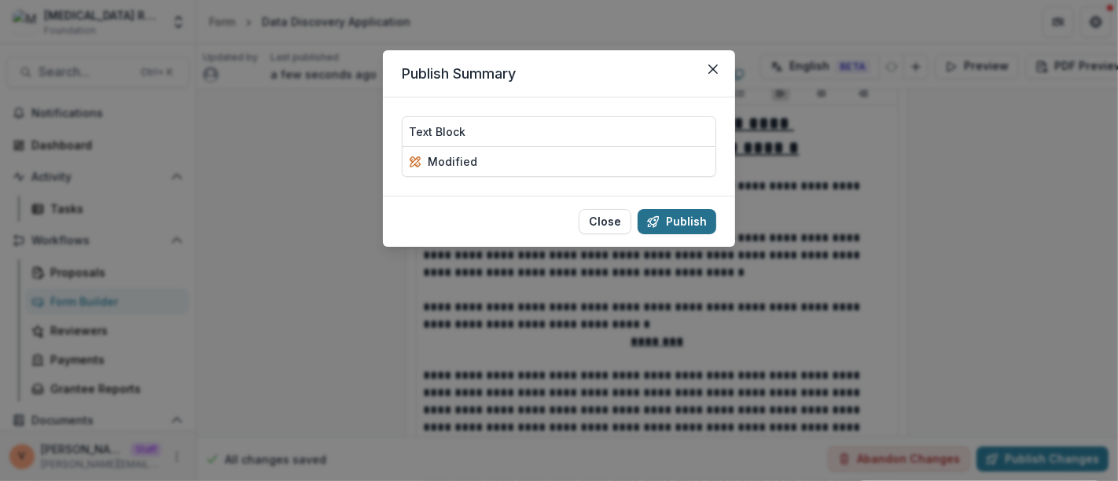
click at [669, 220] on button "Publish" at bounding box center [676, 221] width 79 height 25
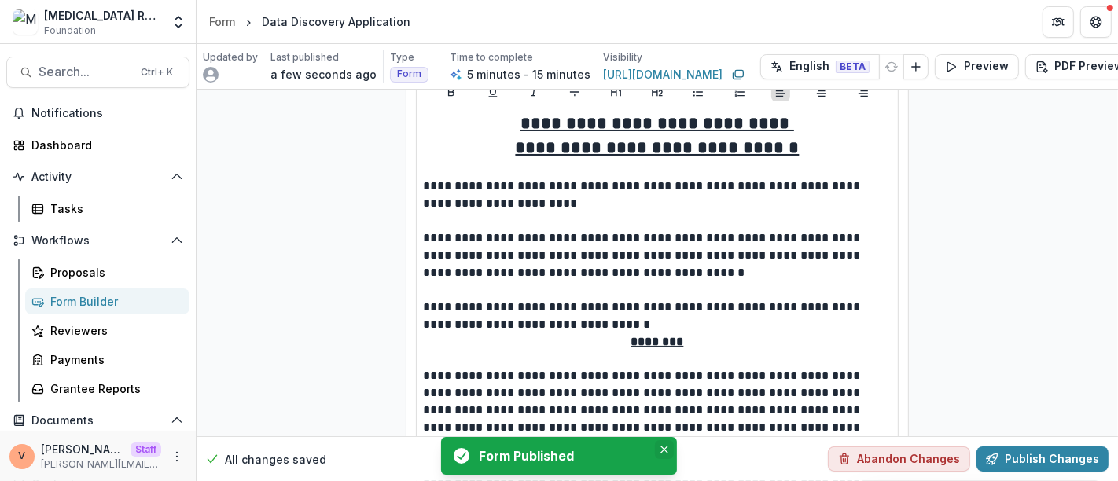
click at [666, 452] on icon "Close" at bounding box center [664, 450] width 8 height 8
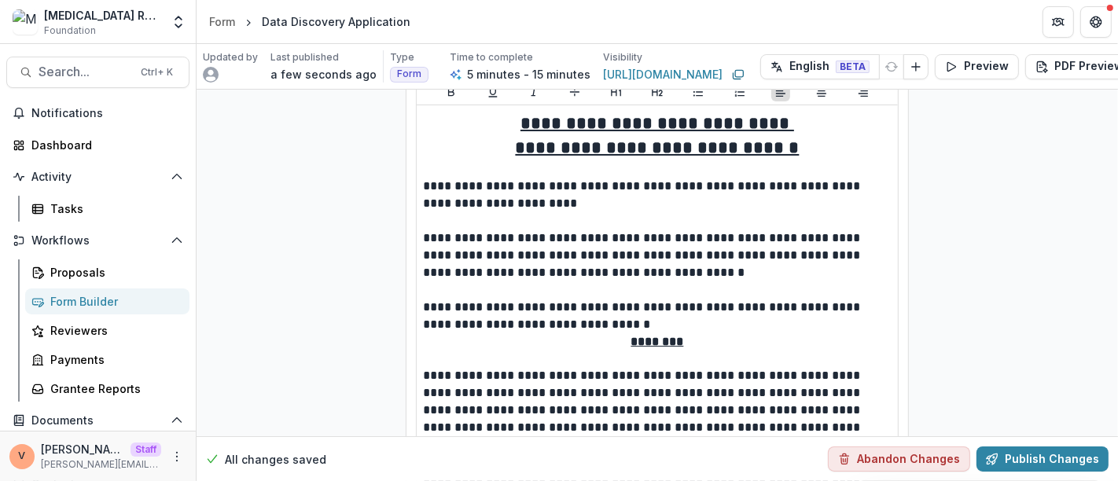
click at [967, 53] on div "Updated by Last published a few seconds ago Type Form Time to complete 5 minute…" at bounding box center [656, 67] width 921 height 46
click at [963, 63] on button "Preview" at bounding box center [976, 66] width 84 height 25
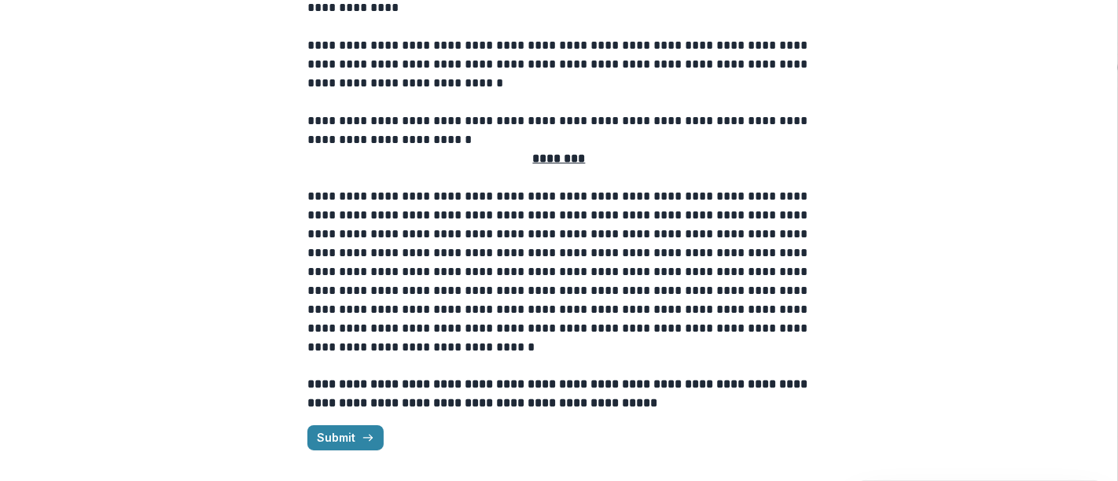
scroll to position [0, 0]
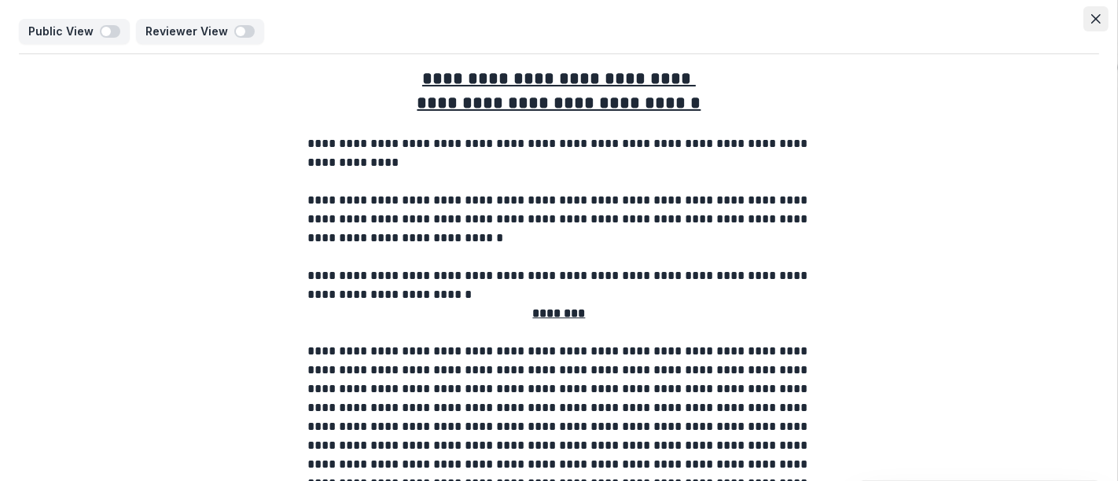
click at [1091, 14] on icon "Close" at bounding box center [1095, 18] width 9 height 9
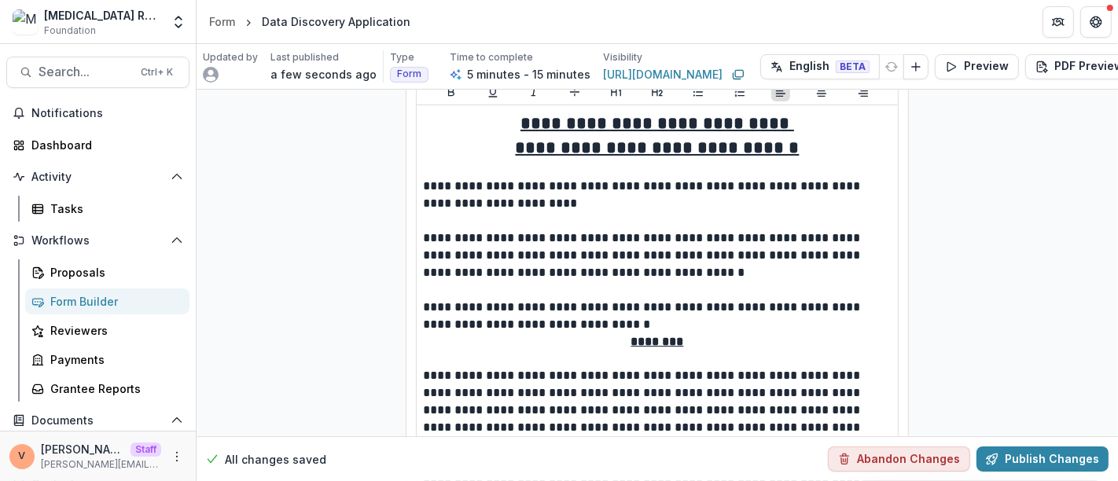
scroll to position [319, 0]
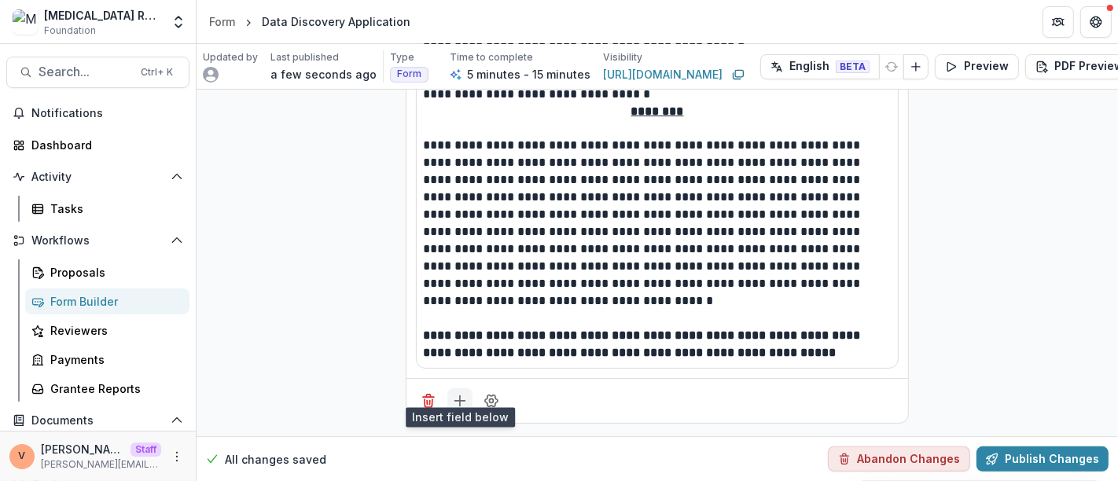
click at [461, 393] on icon "Add field" at bounding box center [460, 401] width 16 height 16
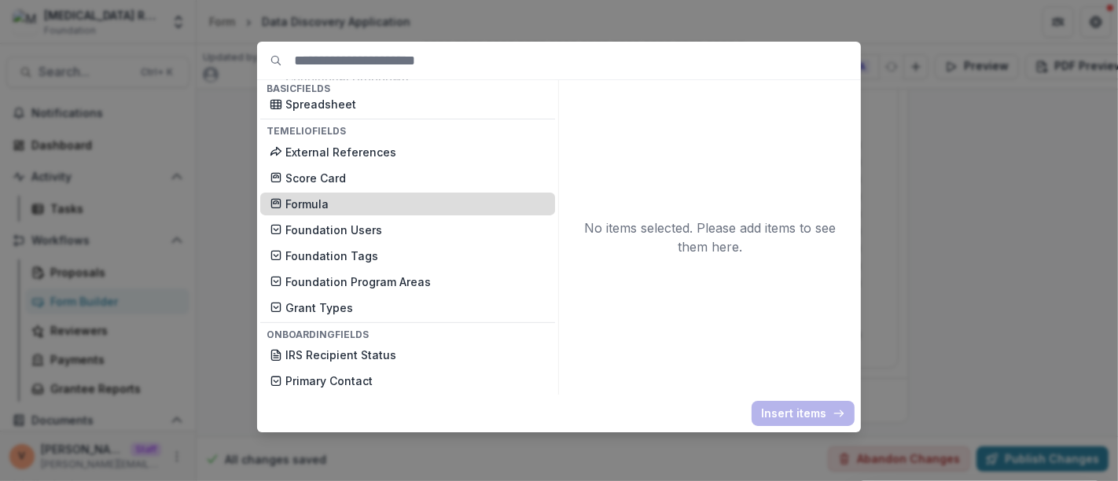
scroll to position [300, 0]
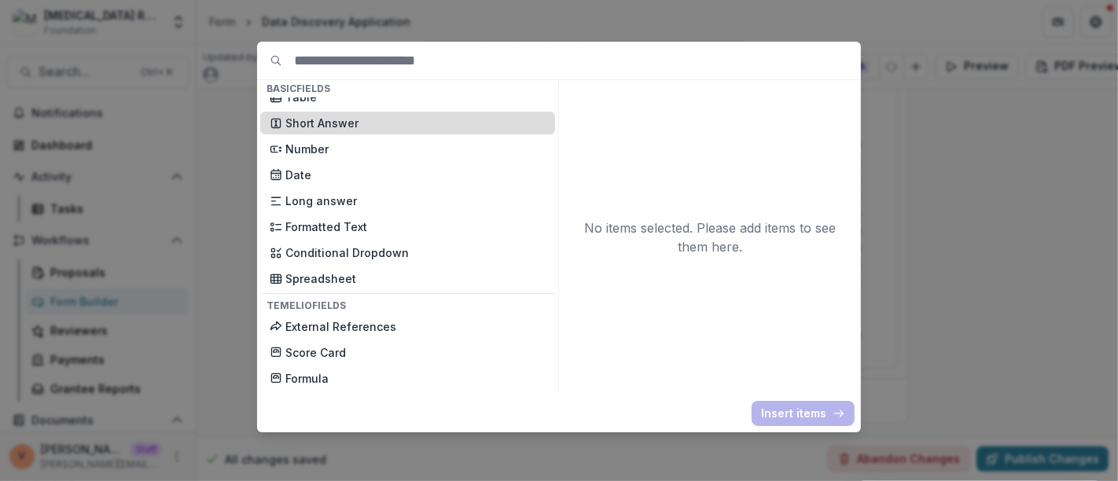
click at [352, 124] on p "Short Answer" at bounding box center [415, 123] width 260 height 17
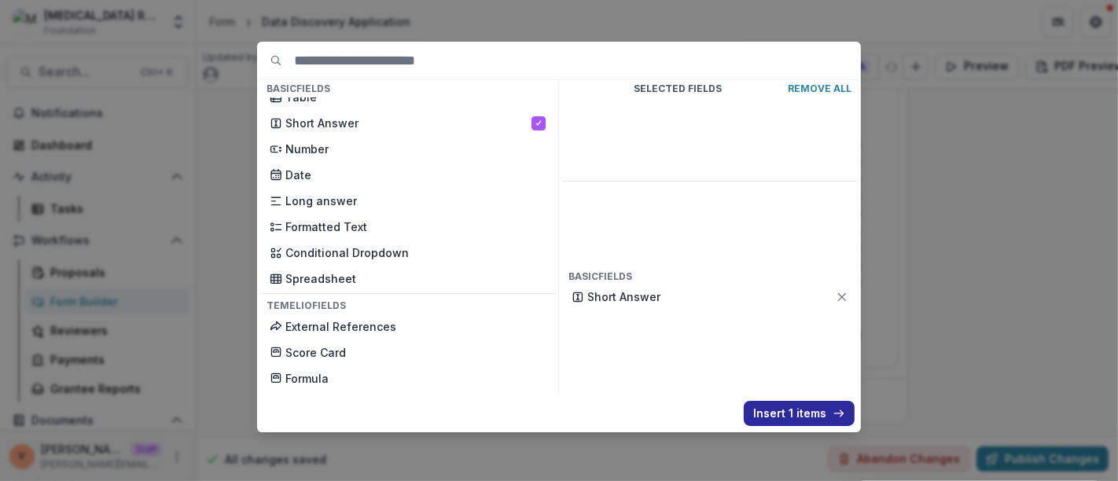
click at [799, 420] on button "Insert 1 items" at bounding box center [798, 413] width 111 height 25
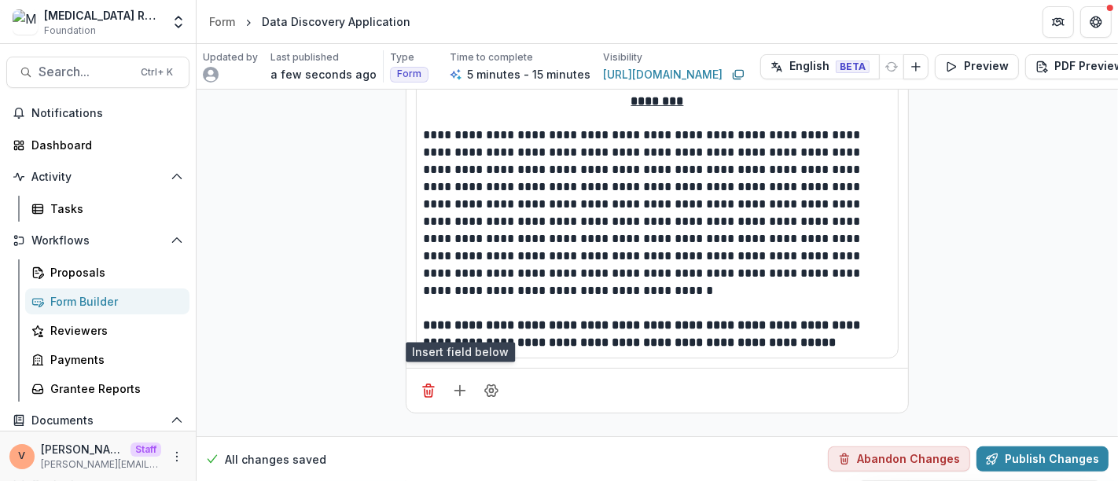
scroll to position [542, 0]
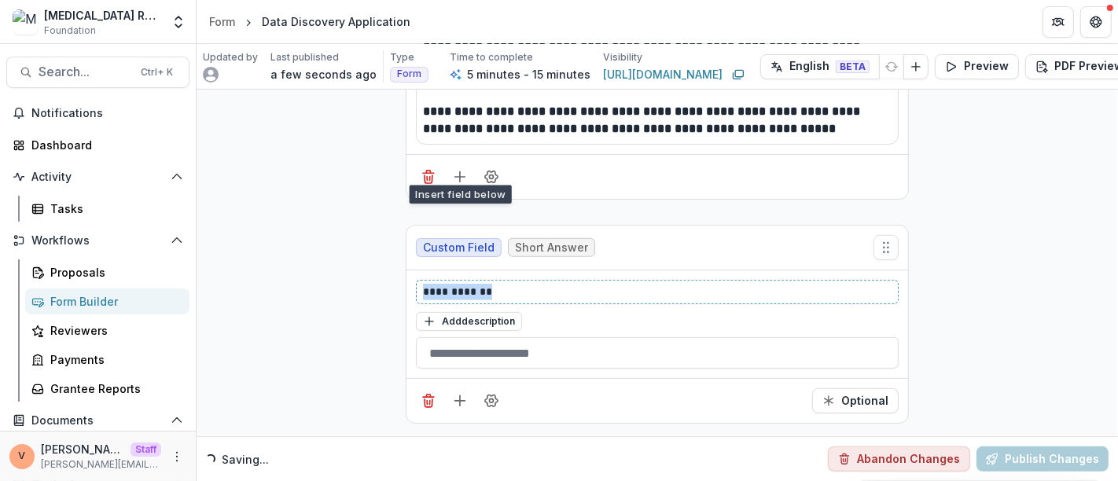
drag, startPoint x: 429, startPoint y: 284, endPoint x: 362, endPoint y: 285, distance: 67.6
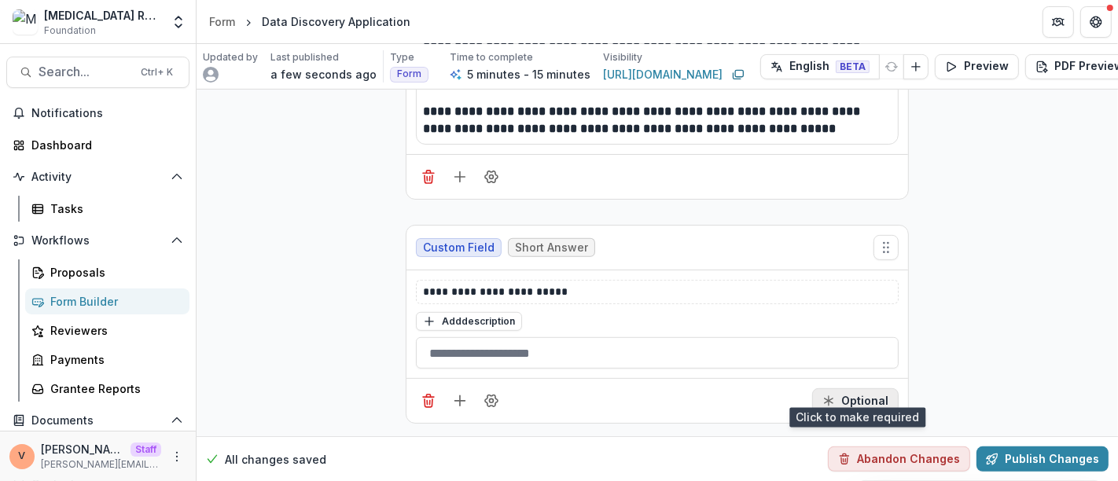
click at [846, 388] on button "Optional" at bounding box center [855, 400] width 86 height 25
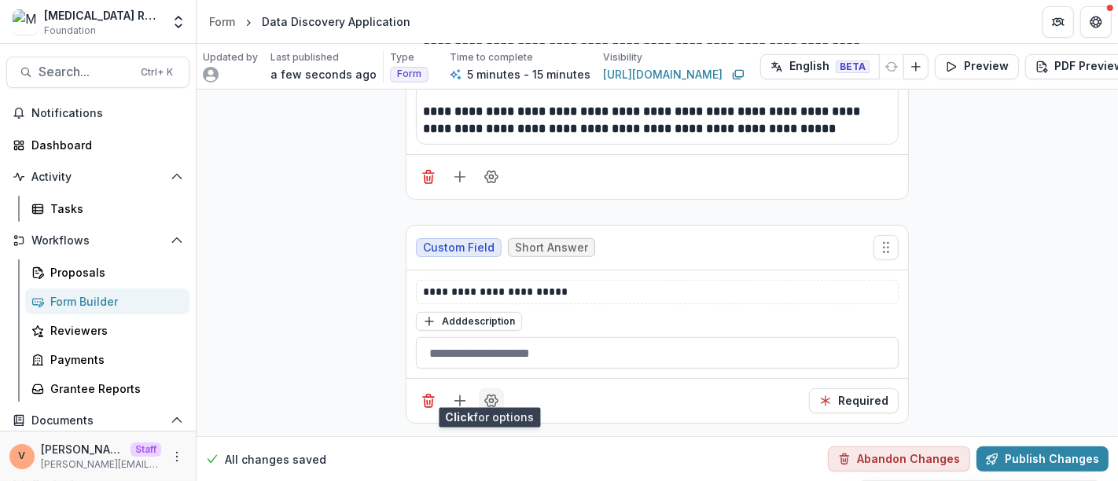
click at [492, 395] on icon "Field Settings" at bounding box center [491, 401] width 13 height 12
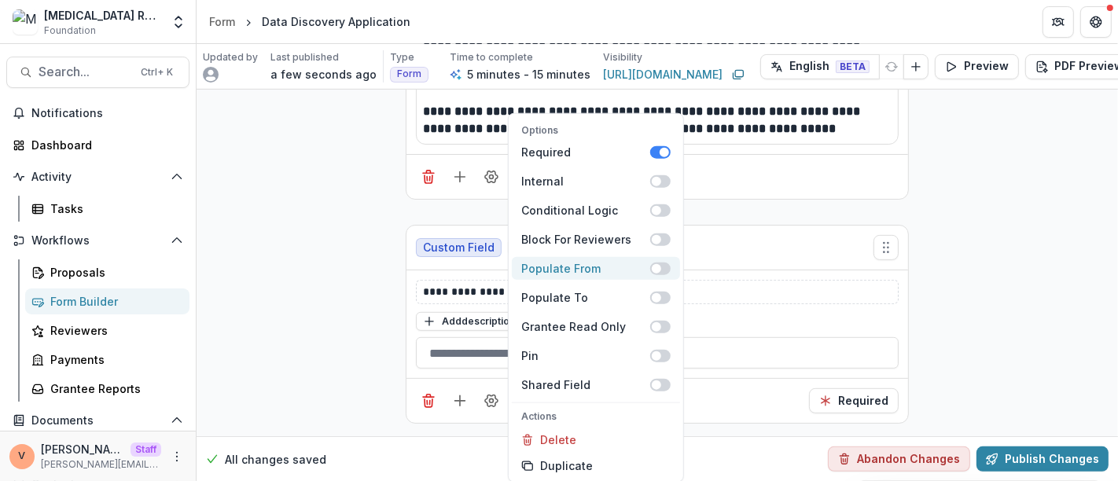
click at [664, 270] on span at bounding box center [660, 268] width 20 height 13
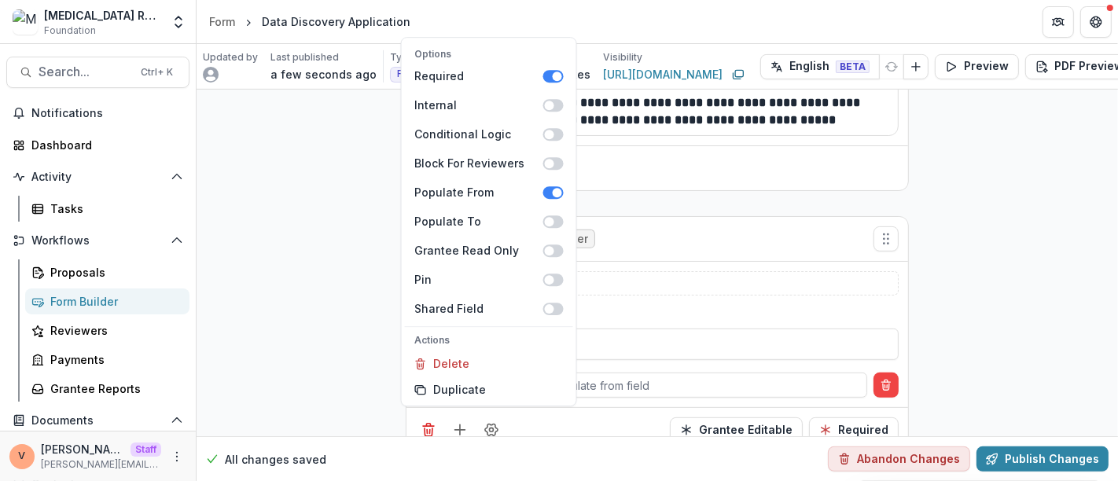
click at [994, 291] on div "**********" at bounding box center [656, 6] width 921 height 917
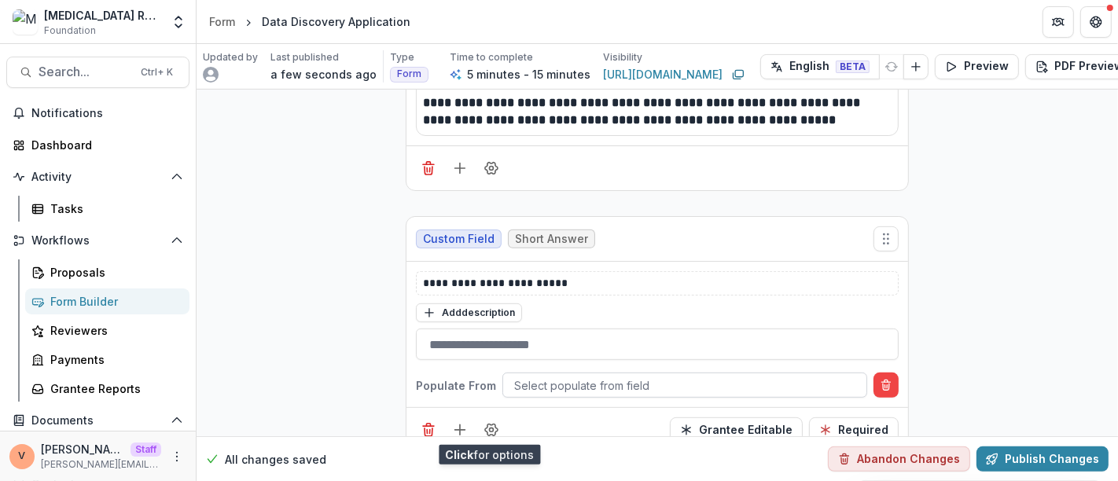
click at [600, 384] on div at bounding box center [684, 386] width 341 height 20
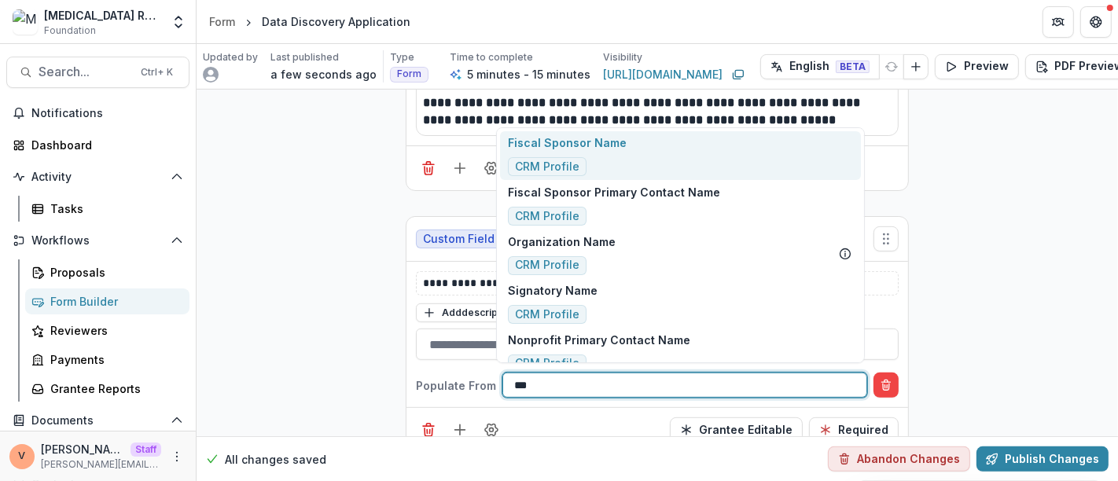
type input "****"
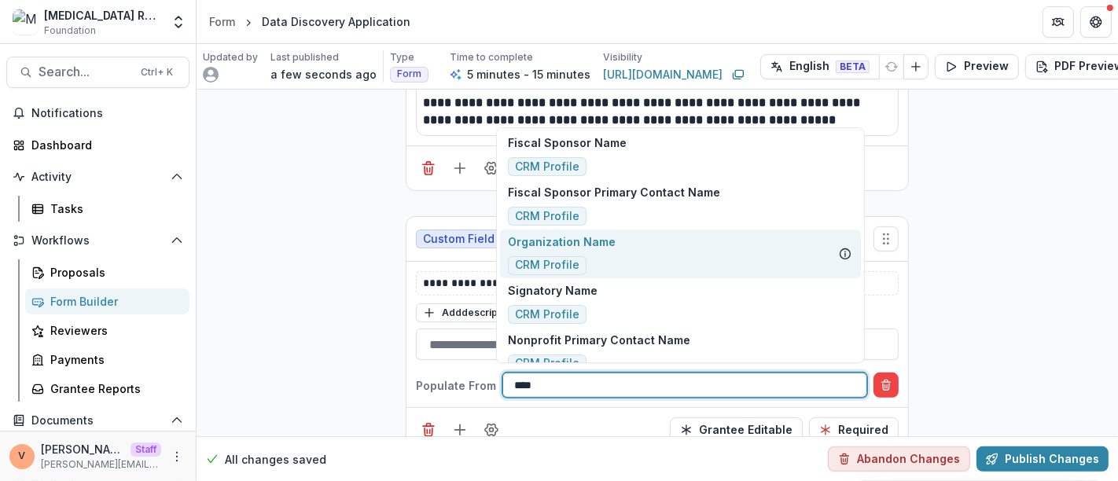
click at [603, 242] on p "Organization Name" at bounding box center [562, 241] width 108 height 17
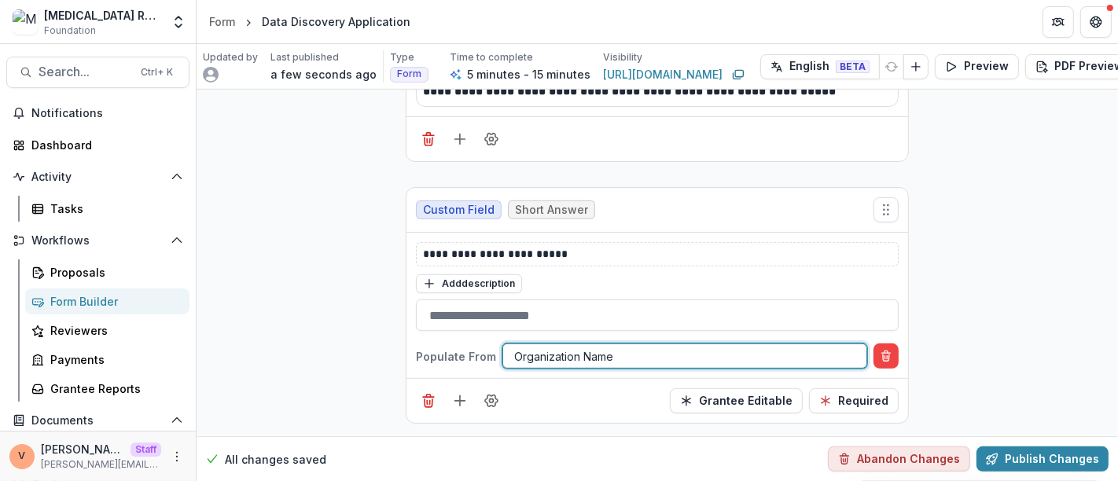
scroll to position [579, 0]
click at [483, 393] on icon "Field Settings" at bounding box center [491, 401] width 16 height 16
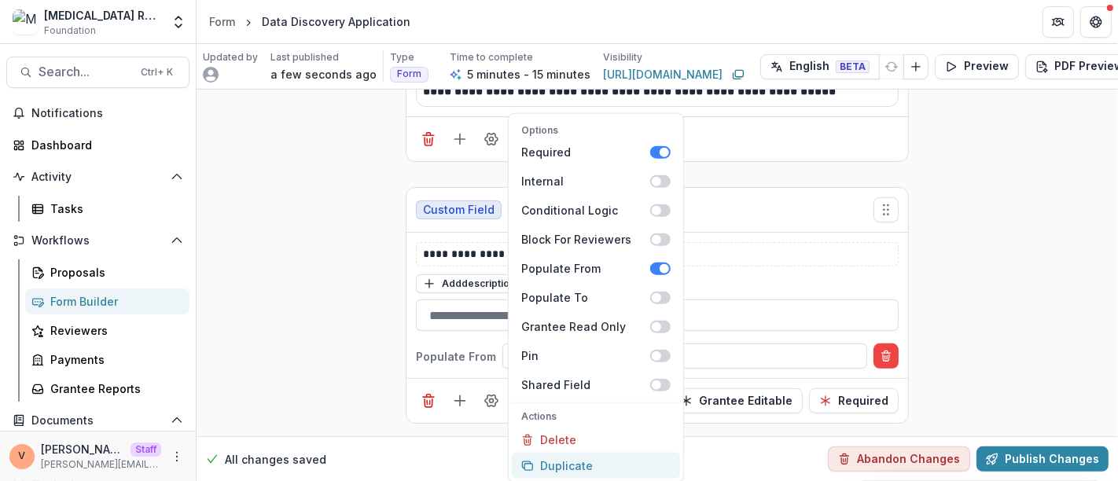
click at [542, 465] on button "Duplicate" at bounding box center [596, 466] width 168 height 26
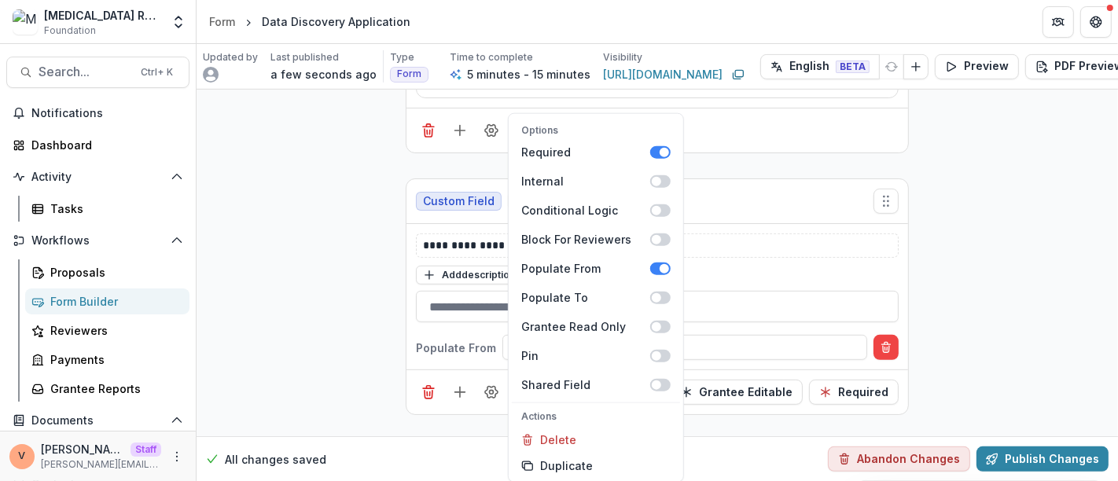
click at [1014, 291] on div "**********" at bounding box center [656, 99] width 921 height 1179
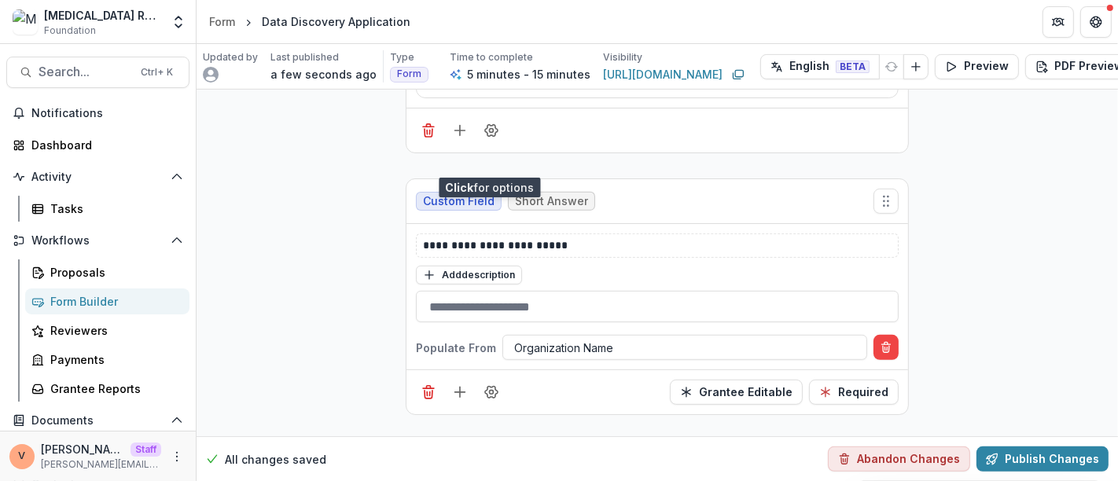
scroll to position [839, 0]
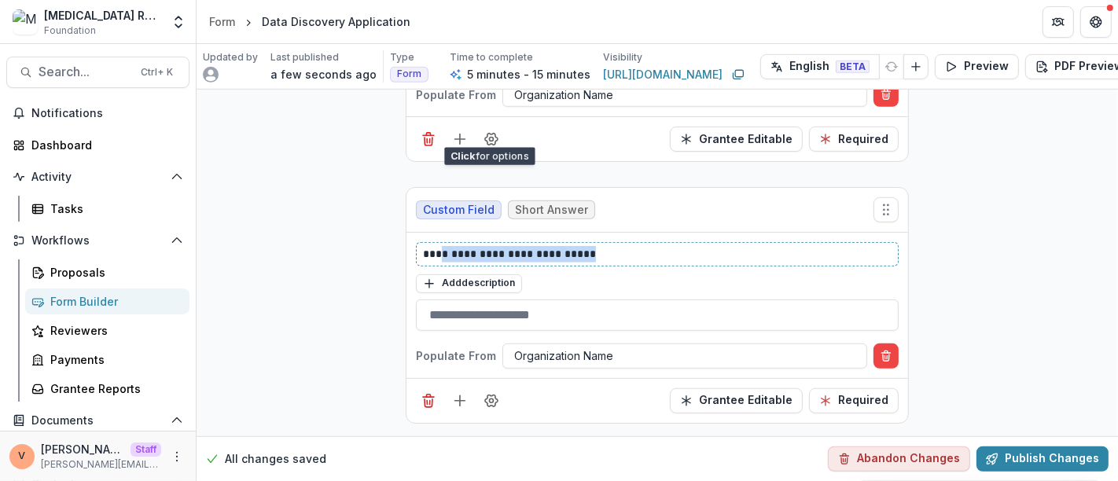
drag, startPoint x: 526, startPoint y: 245, endPoint x: 441, endPoint y: 248, distance: 84.9
click at [441, 248] on p "**********" at bounding box center [657, 254] width 469 height 17
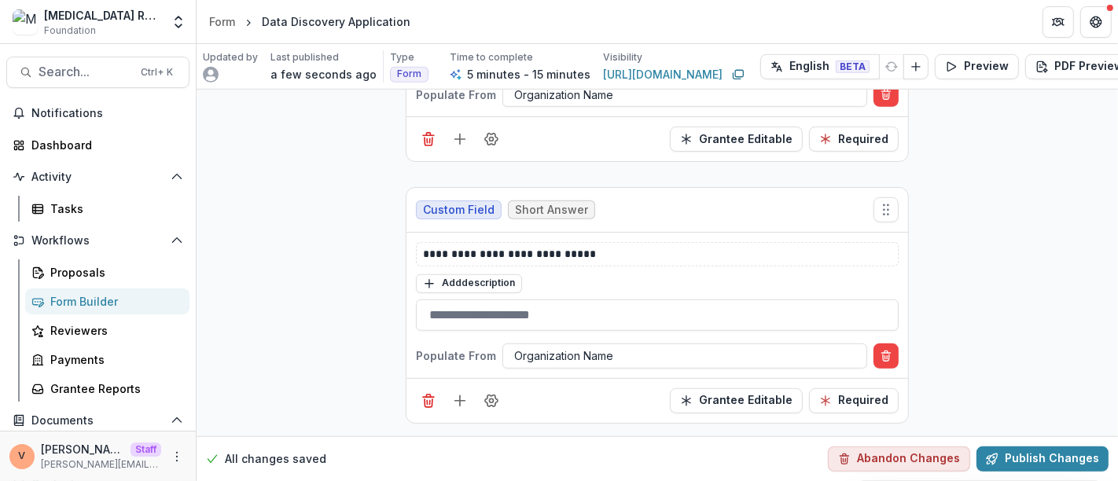
click at [600, 257] on div "**********" at bounding box center [657, 286] width 483 height 89
drag, startPoint x: 619, startPoint y: 237, endPoint x: 331, endPoint y: 244, distance: 288.5
drag, startPoint x: 880, startPoint y: 349, endPoint x: 815, endPoint y: 358, distance: 65.8
click at [883, 354] on icon "Delete condition" at bounding box center [886, 357] width 6 height 6
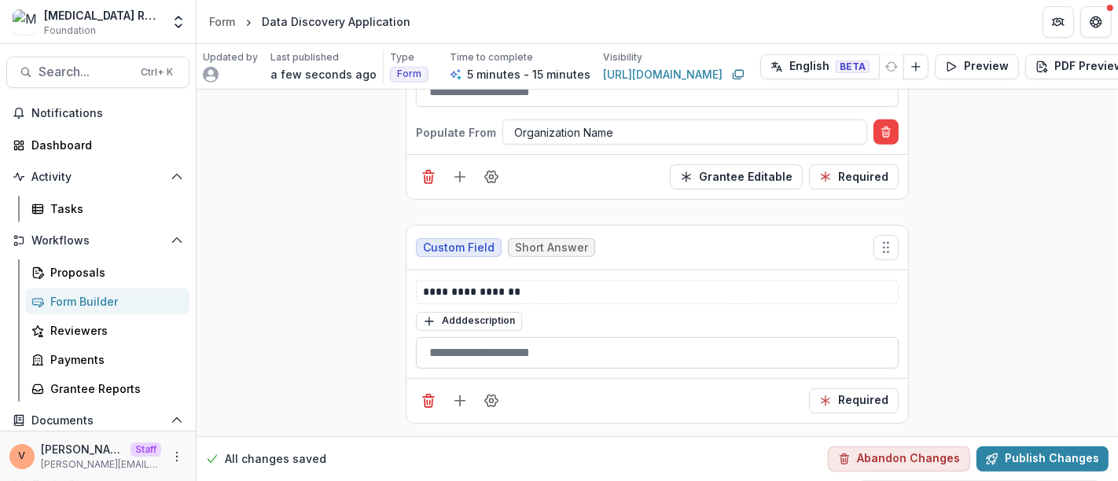
scroll to position [802, 0]
click at [454, 312] on button "Add description" at bounding box center [469, 321] width 106 height 19
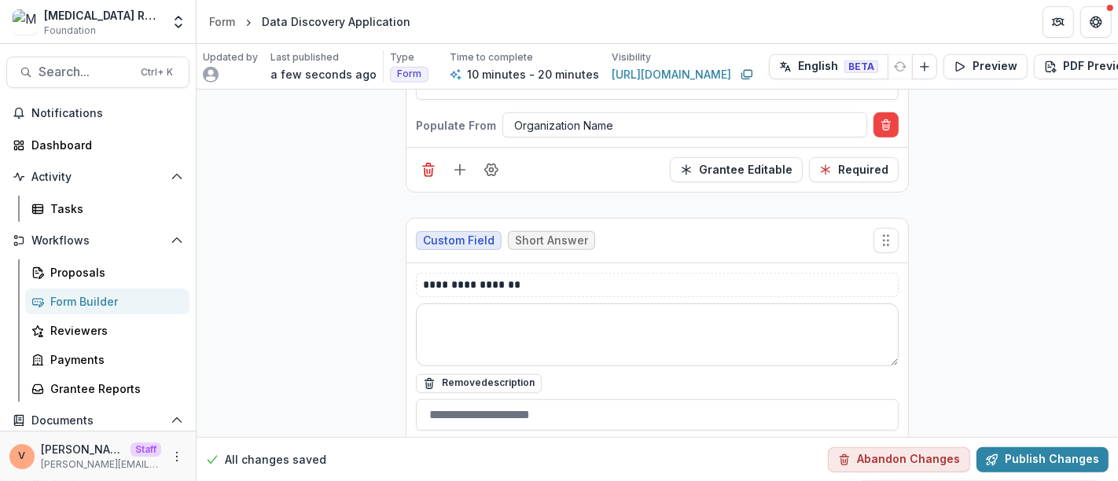
click at [494, 323] on textarea at bounding box center [657, 334] width 483 height 63
paste textarea "**********"
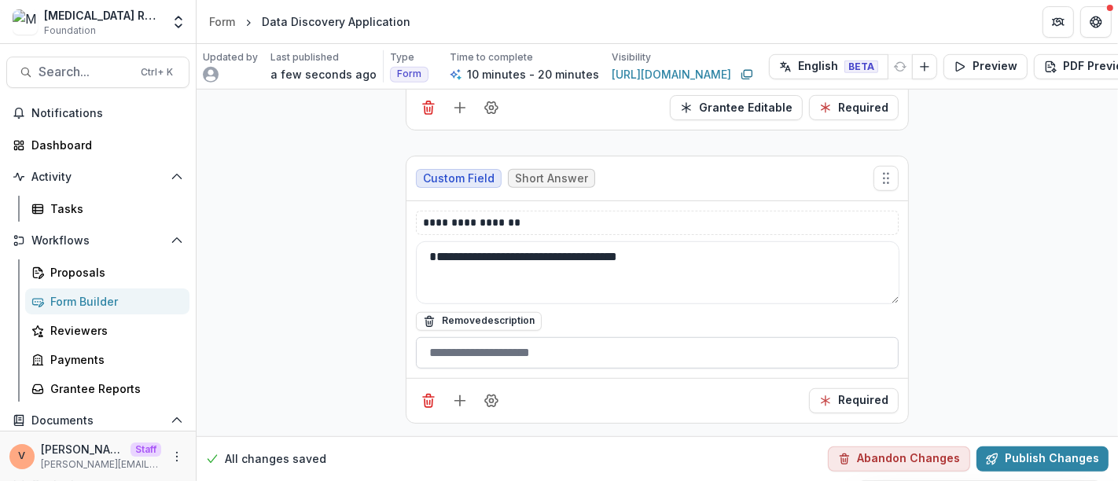
type textarea "**********"
click at [879, 388] on button "Required" at bounding box center [854, 400] width 90 height 25
click at [1026, 446] on button "Publish Changes" at bounding box center [1042, 458] width 132 height 25
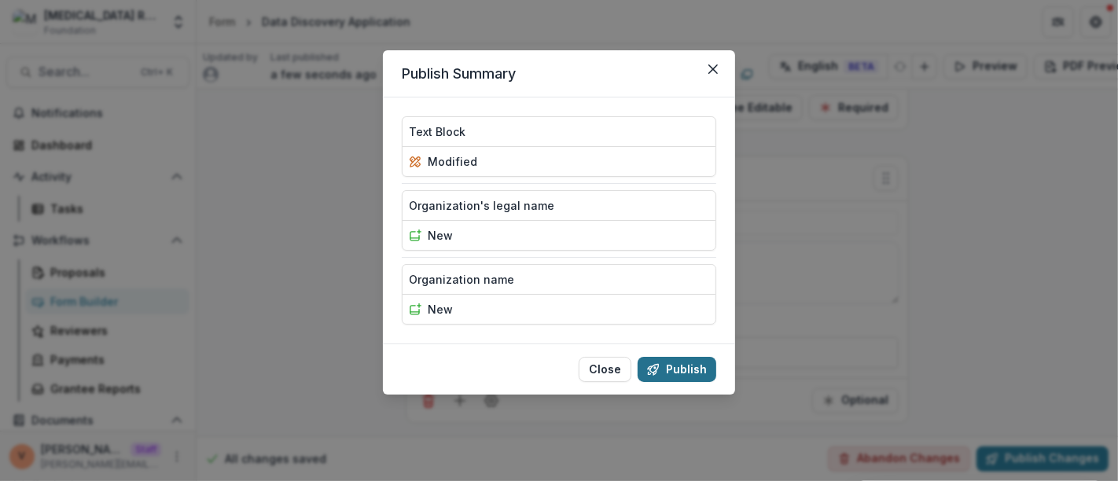
click at [661, 369] on button "Publish" at bounding box center [676, 369] width 79 height 25
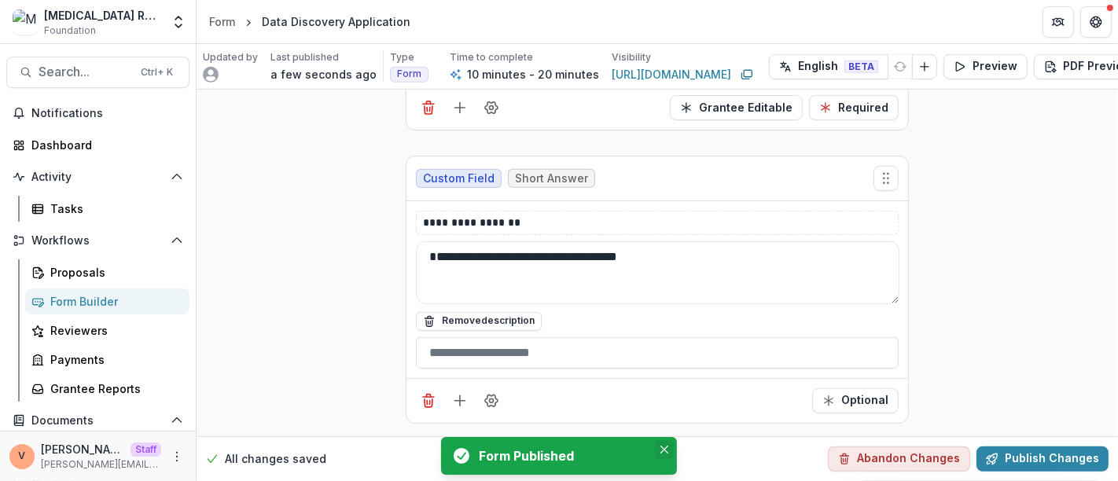
click at [657, 450] on button "Close" at bounding box center [664, 449] width 19 height 19
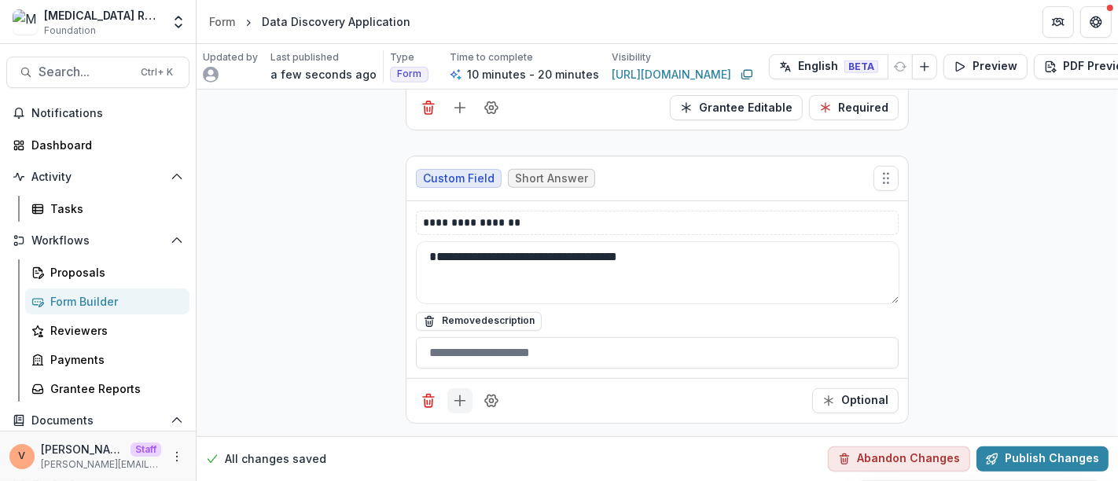
click at [459, 401] on line "Add field" at bounding box center [460, 401] width 10 height 0
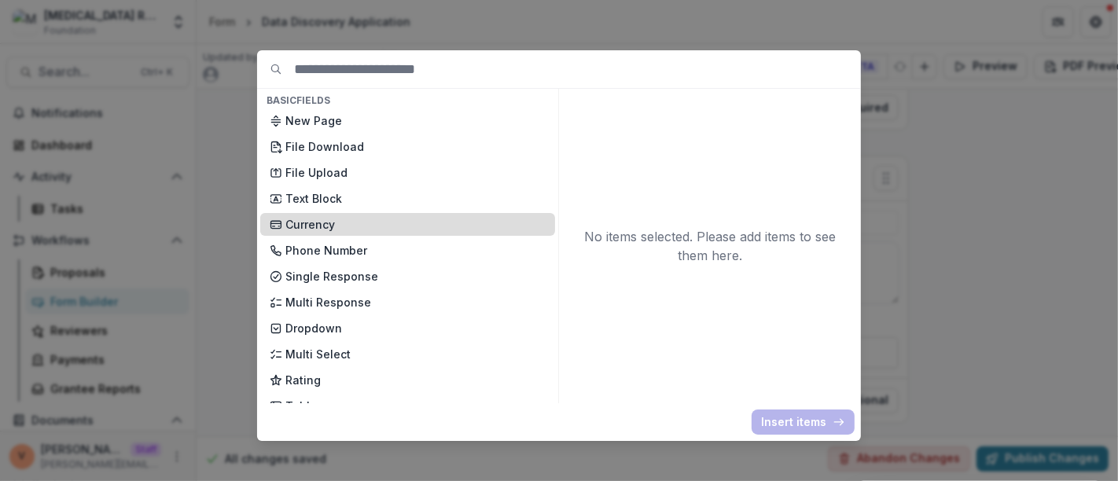
scroll to position [87, 0]
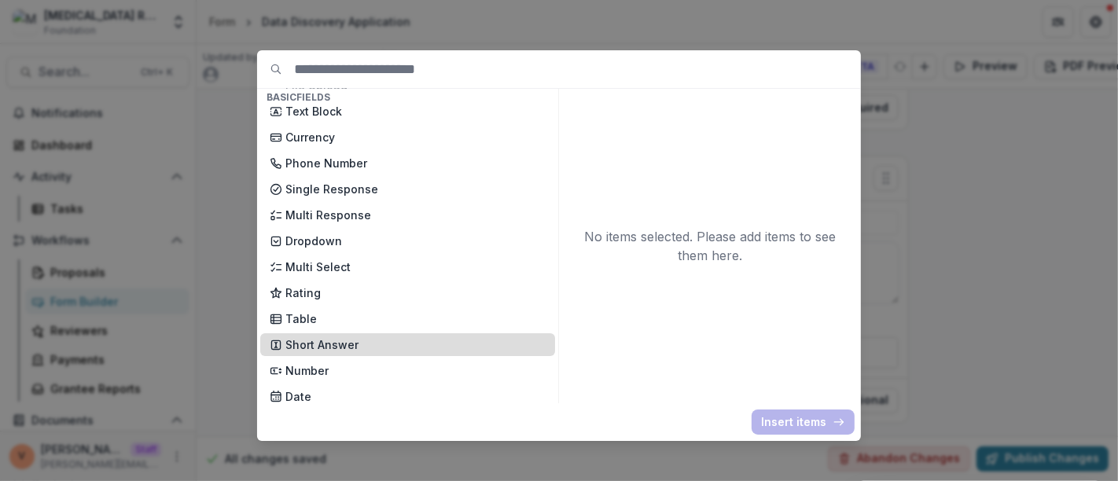
click at [349, 347] on p "Short Answer" at bounding box center [415, 344] width 260 height 17
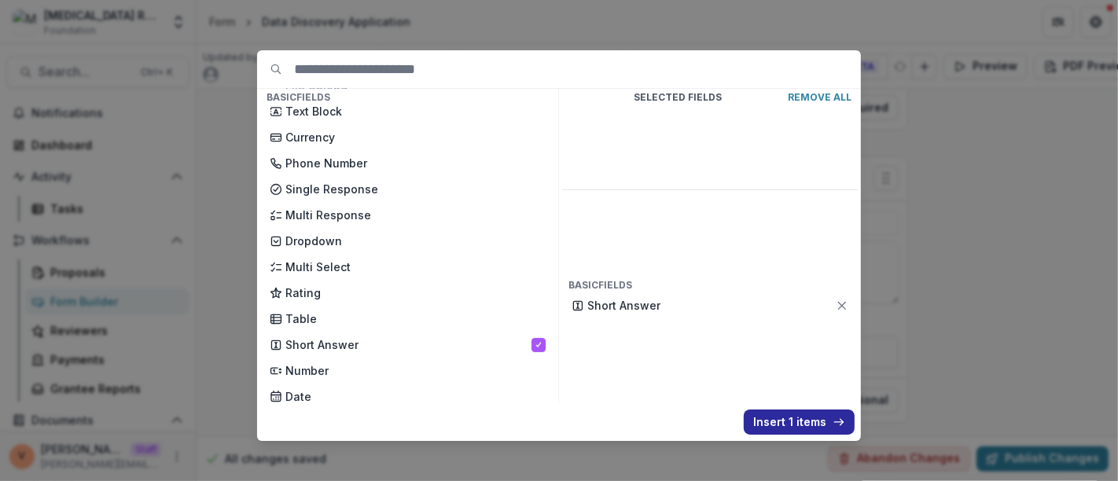
click at [766, 413] on button "Insert 1 items" at bounding box center [798, 421] width 111 height 25
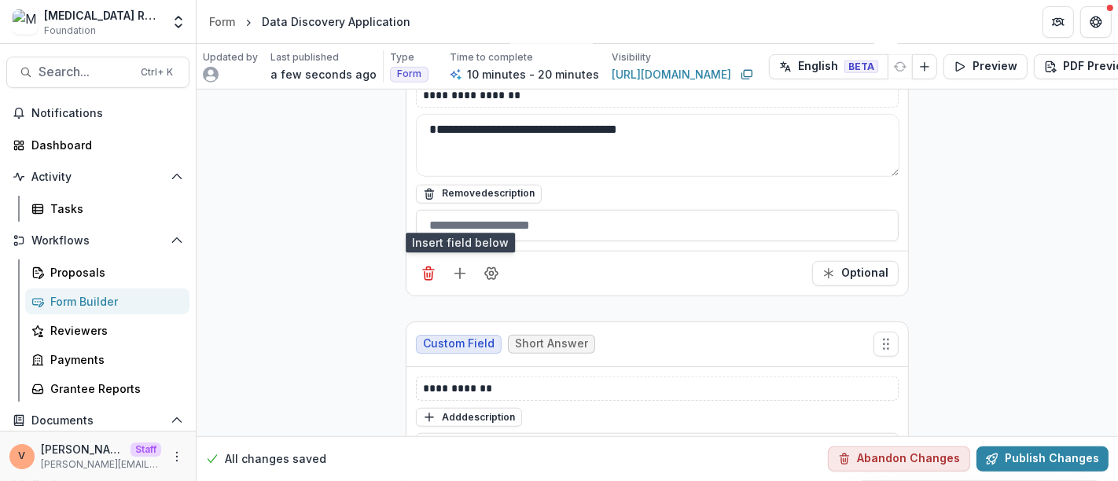
scroll to position [1045, 0]
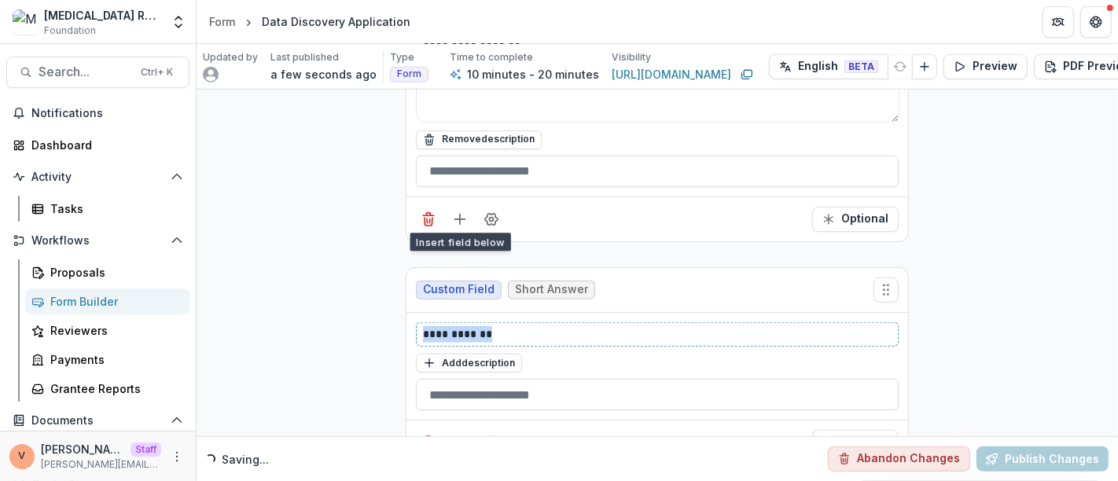
drag, startPoint x: 519, startPoint y: 329, endPoint x: 272, endPoint y: 329, distance: 246.8
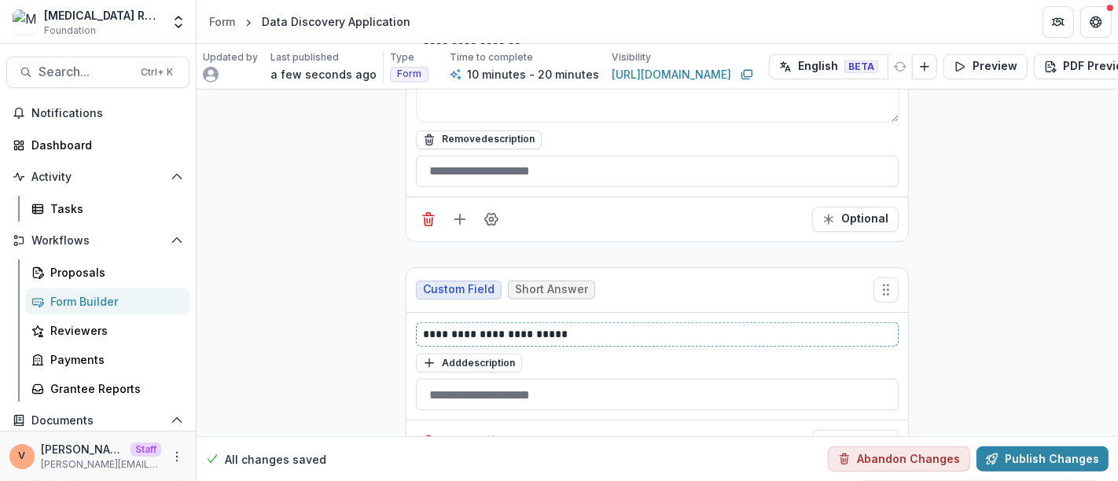
scroll to position [1093, 0]
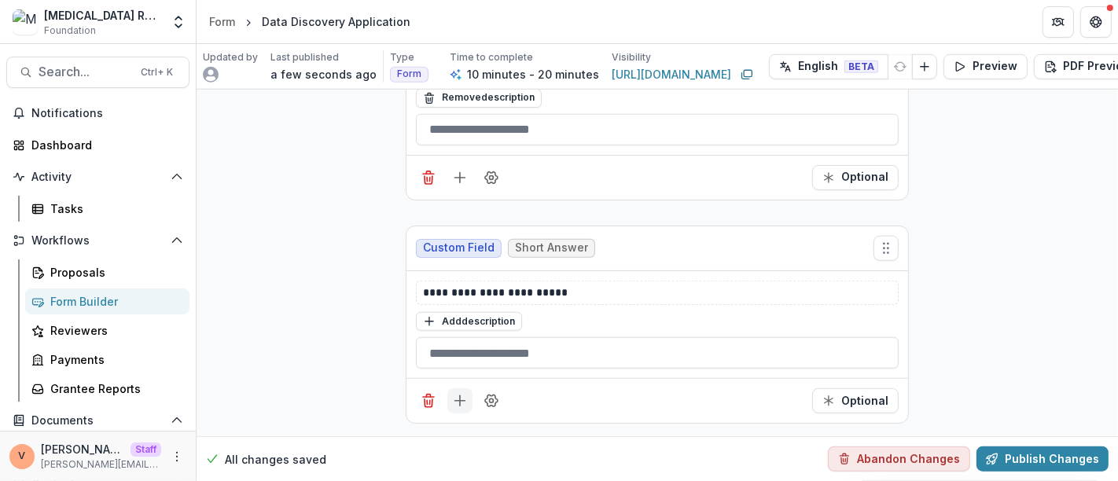
click at [461, 395] on icon "Add field" at bounding box center [460, 401] width 16 height 16
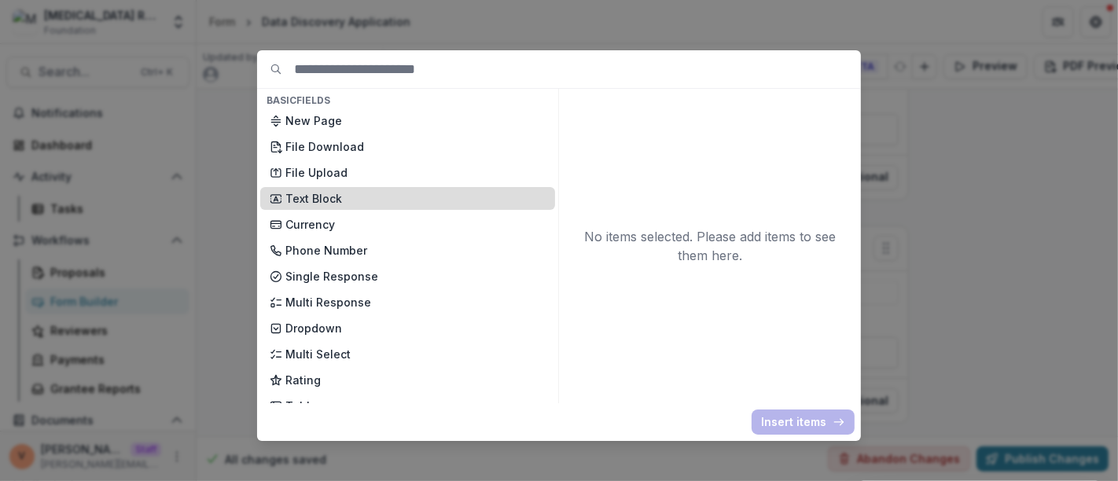
click at [343, 196] on p "Text Block" at bounding box center [415, 198] width 260 height 17
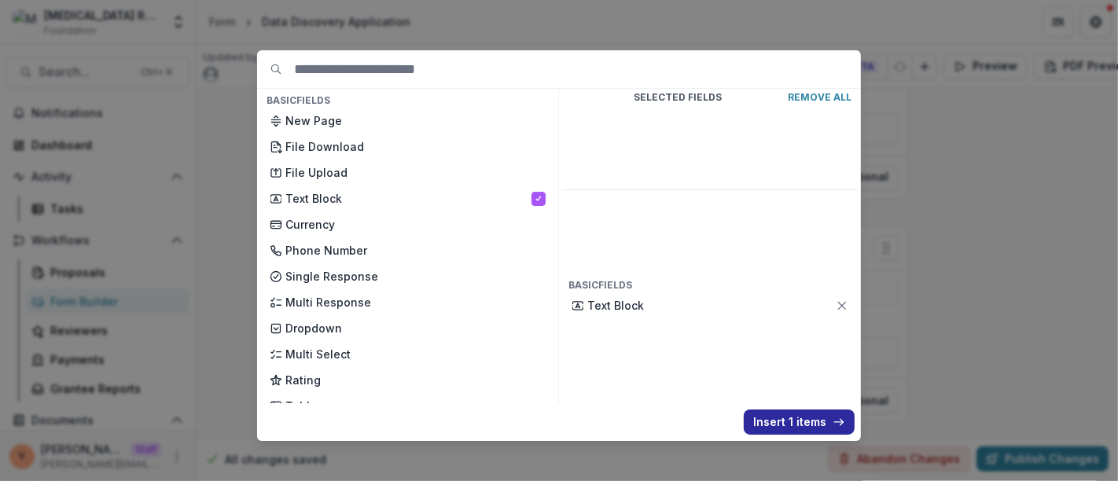
click at [781, 414] on button "Insert 1 items" at bounding box center [798, 421] width 111 height 25
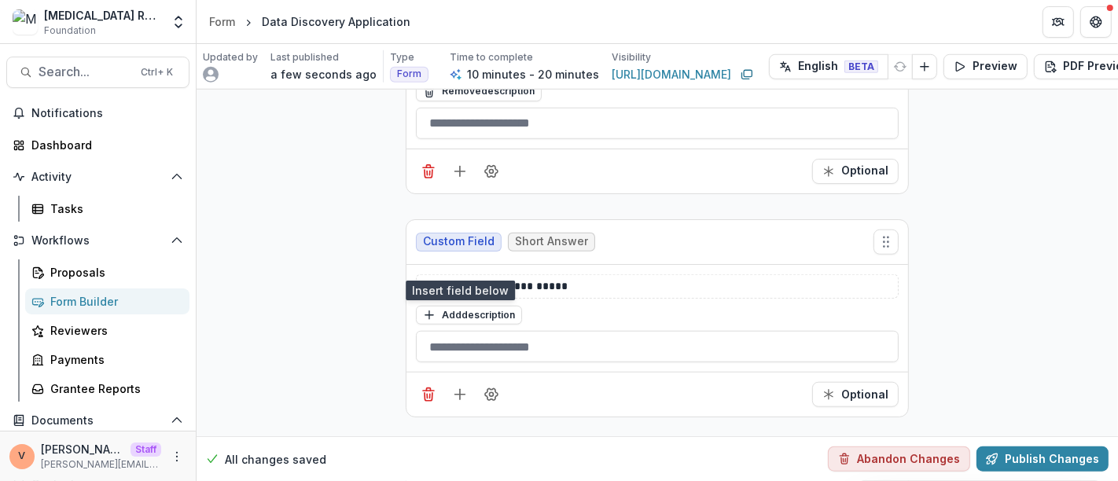
scroll to position [1268, 0]
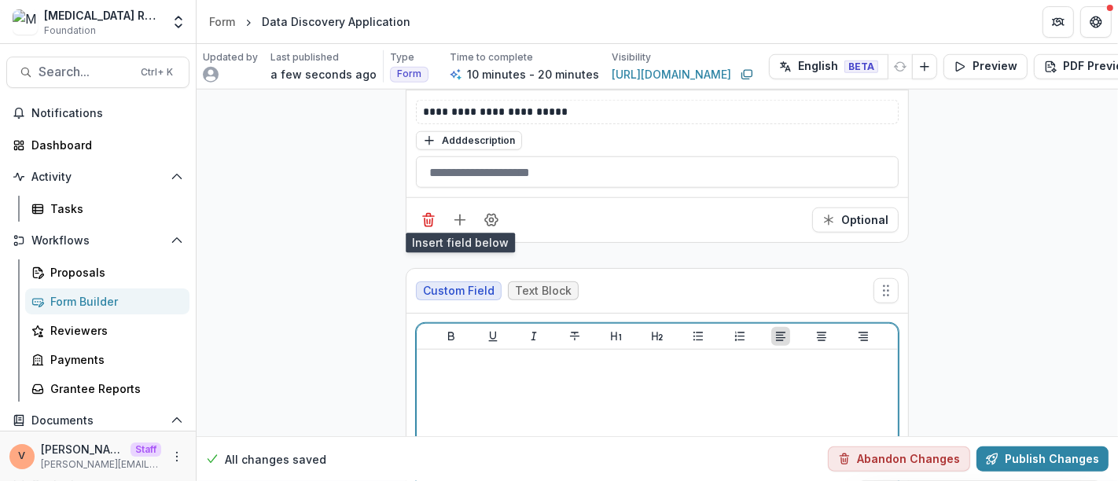
click at [523, 380] on div at bounding box center [657, 474] width 468 height 236
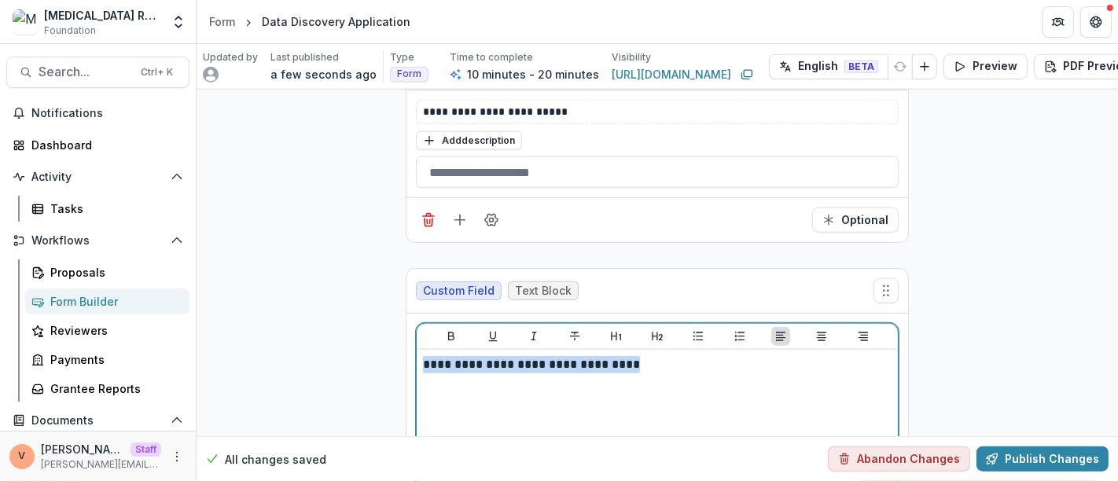
drag, startPoint x: 630, startPoint y: 362, endPoint x: 325, endPoint y: 367, distance: 305.0
click at [446, 330] on icon "Bold" at bounding box center [451, 336] width 13 height 13
click at [488, 332] on icon "Underline" at bounding box center [492, 337] width 9 height 10
click at [664, 357] on p "**********" at bounding box center [657, 364] width 469 height 17
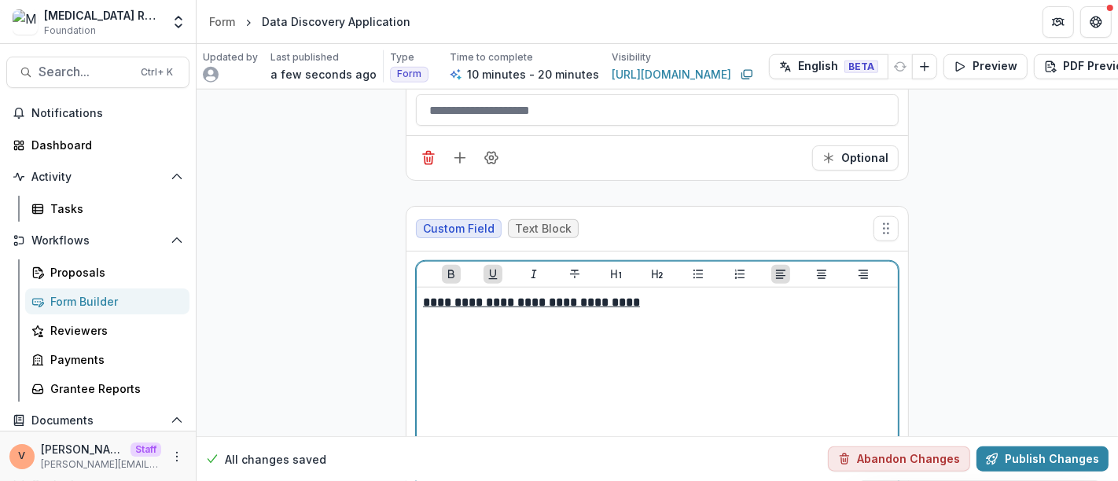
scroll to position [1502, 0]
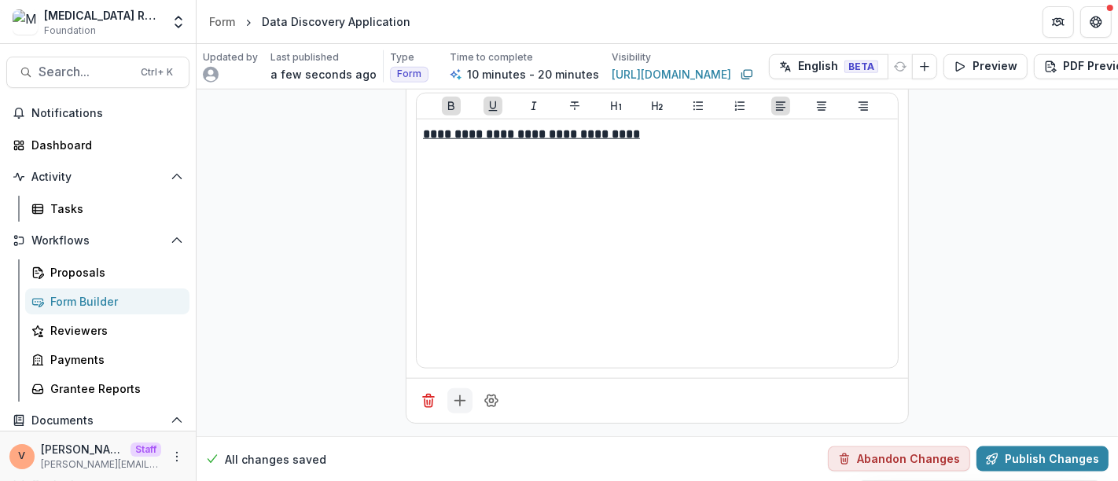
click at [456, 394] on icon "Add field" at bounding box center [460, 401] width 16 height 16
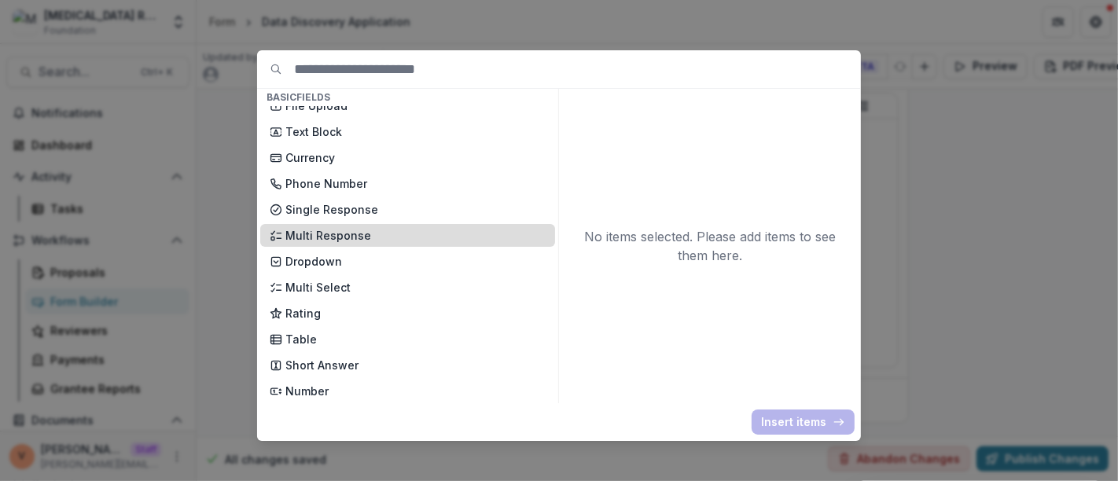
scroll to position [87, 0]
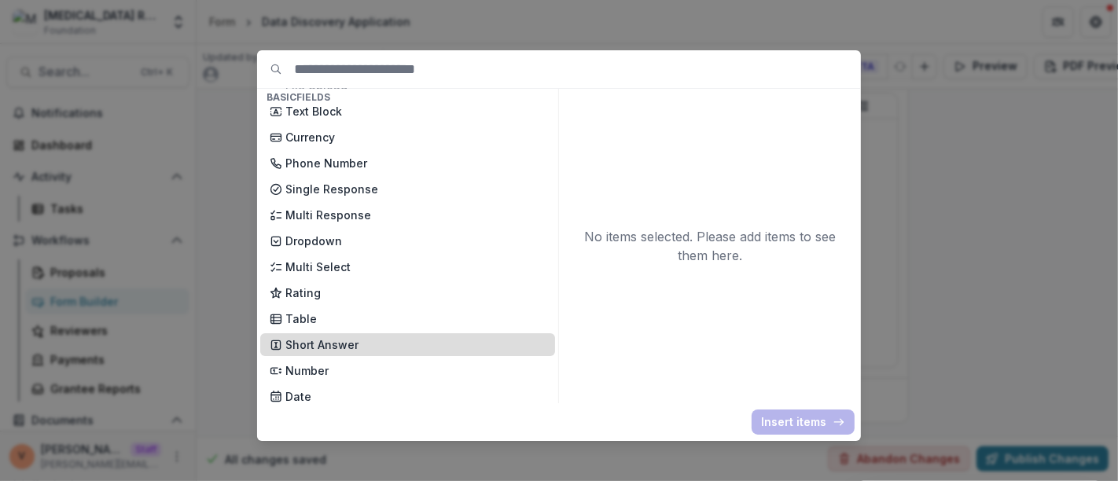
click at [353, 340] on p "Short Answer" at bounding box center [415, 344] width 260 height 17
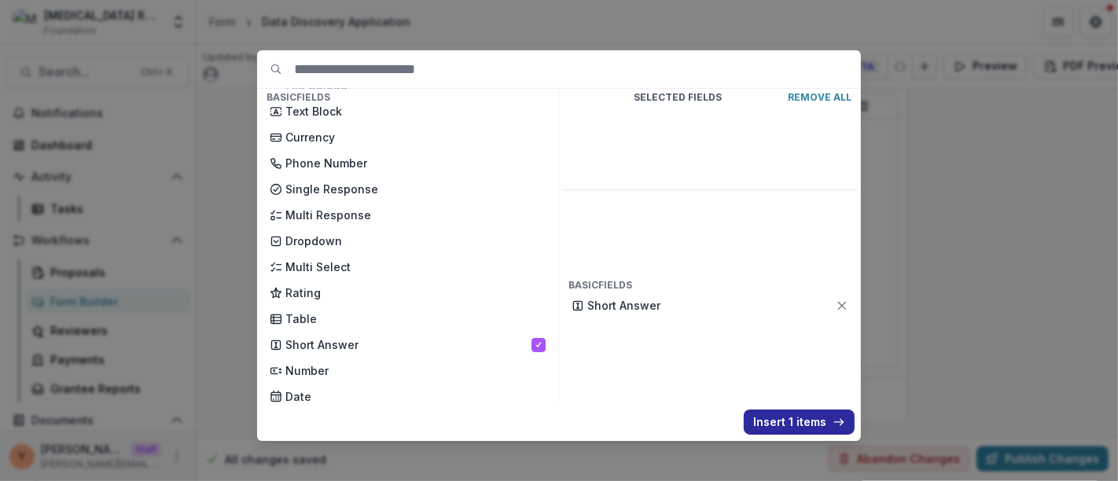
click at [772, 420] on button "Insert 1 items" at bounding box center [798, 421] width 111 height 25
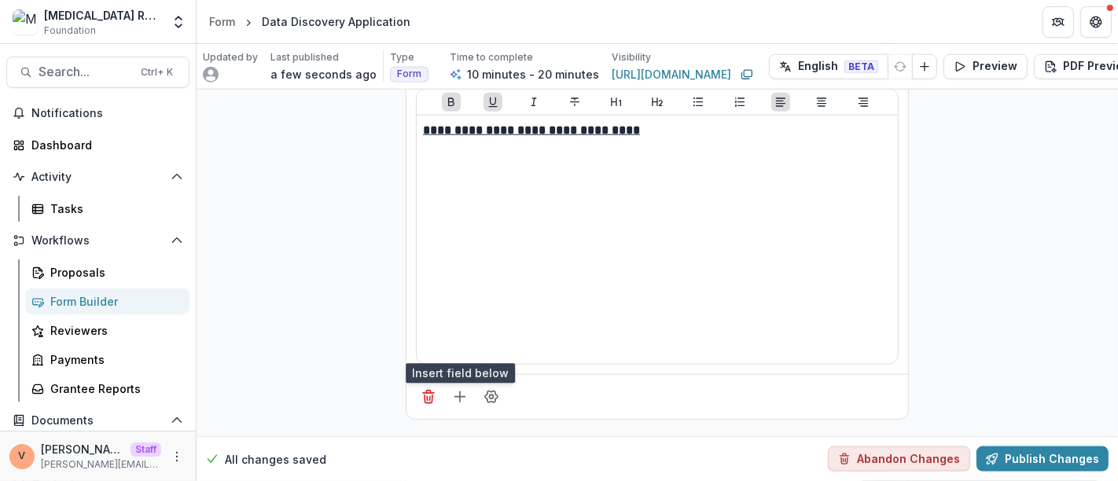
scroll to position [1724, 0]
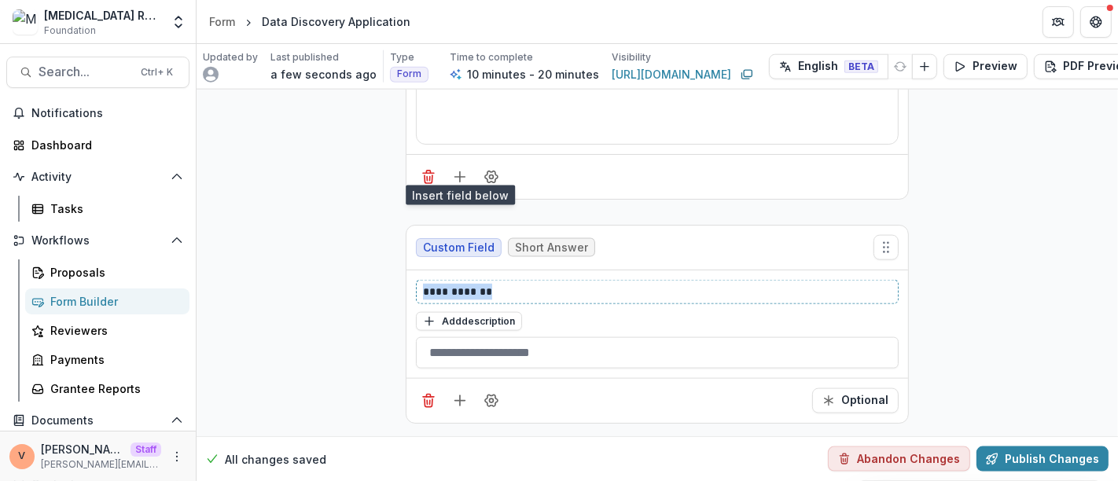
drag, startPoint x: 508, startPoint y: 279, endPoint x: 350, endPoint y: 277, distance: 158.0
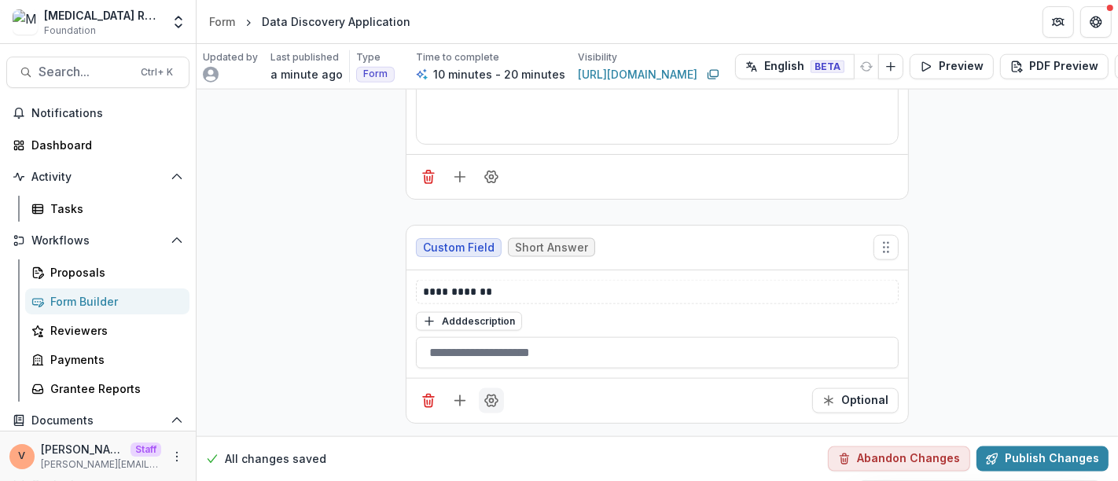
click at [490, 396] on icon "Field Settings" at bounding box center [491, 401] width 16 height 16
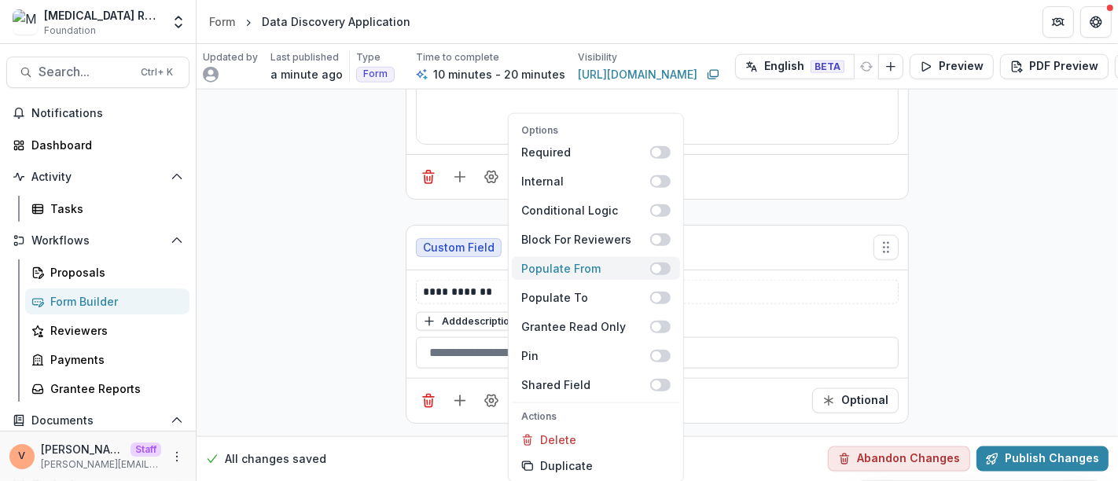
click at [666, 270] on span at bounding box center [660, 268] width 20 height 13
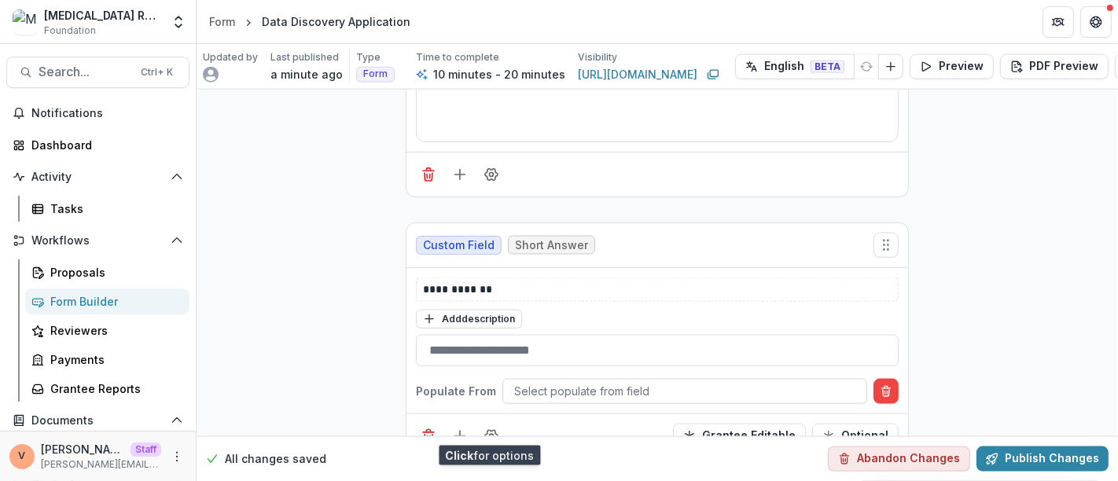
click at [601, 381] on div at bounding box center [684, 391] width 341 height 20
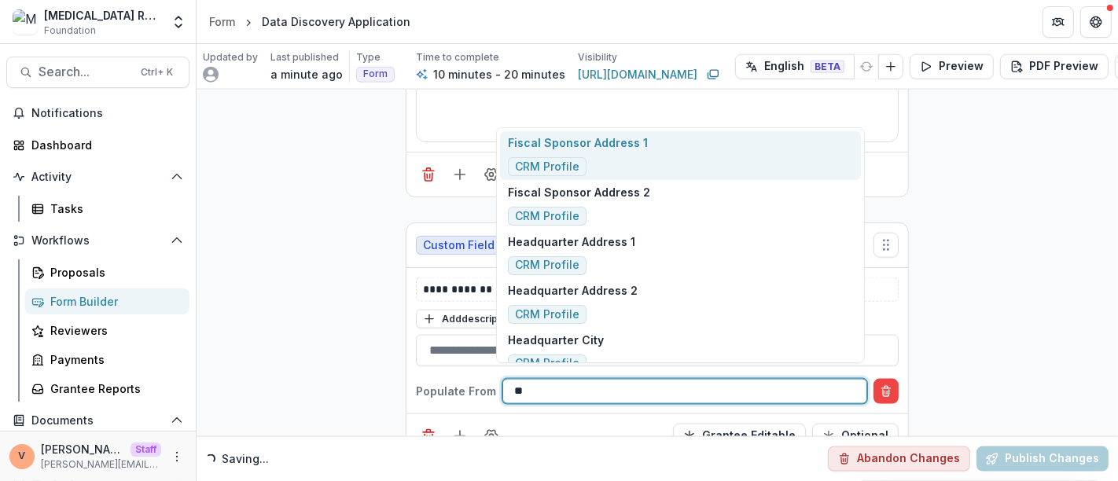
type input "***"
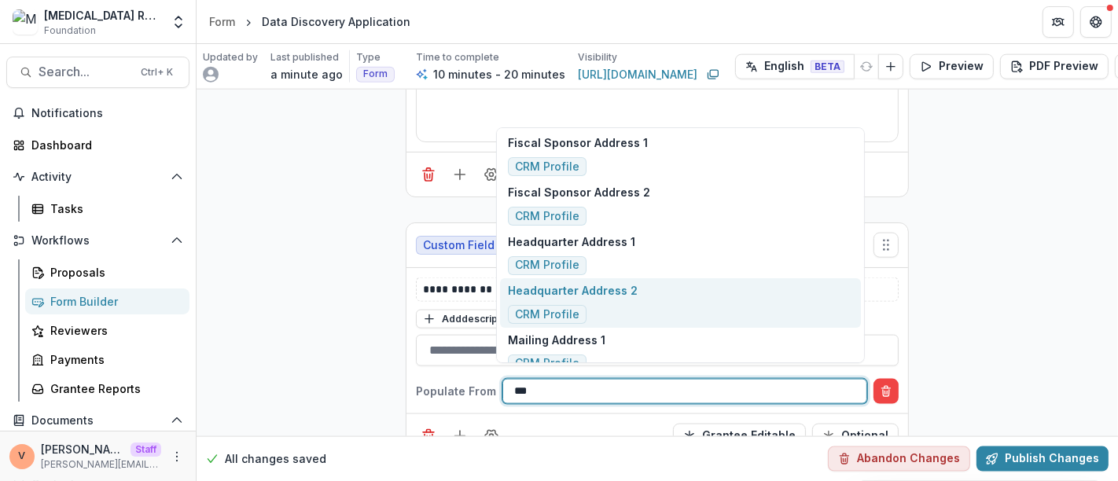
scroll to position [87, 0]
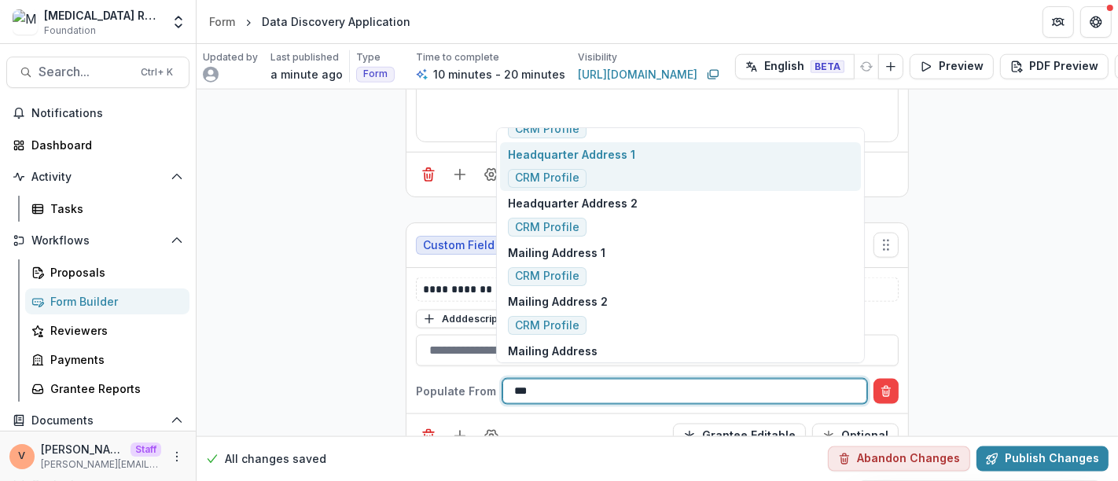
click at [653, 158] on div "Headquarter Address 1 CRM Profile" at bounding box center [680, 167] width 361 height 50
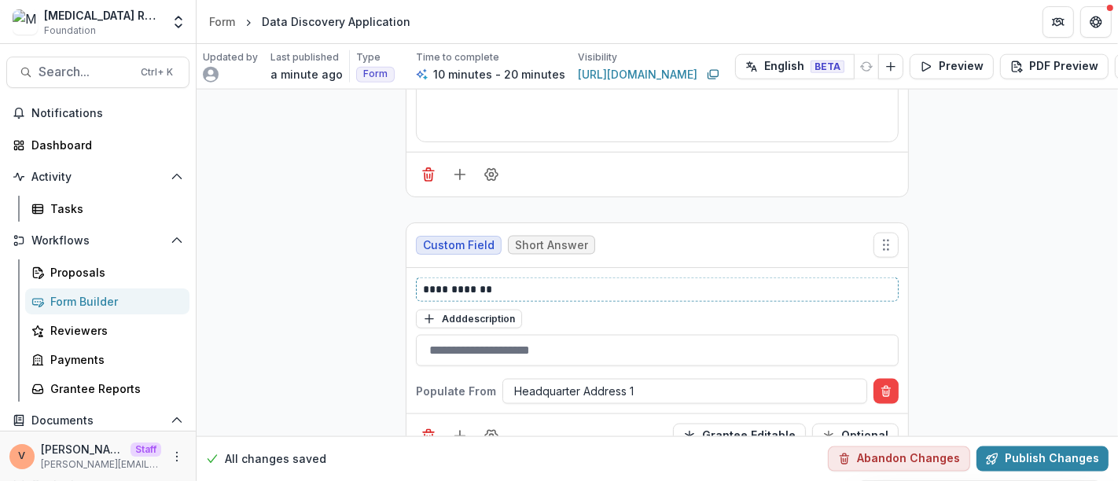
click at [534, 281] on p "**********" at bounding box center [657, 289] width 469 height 17
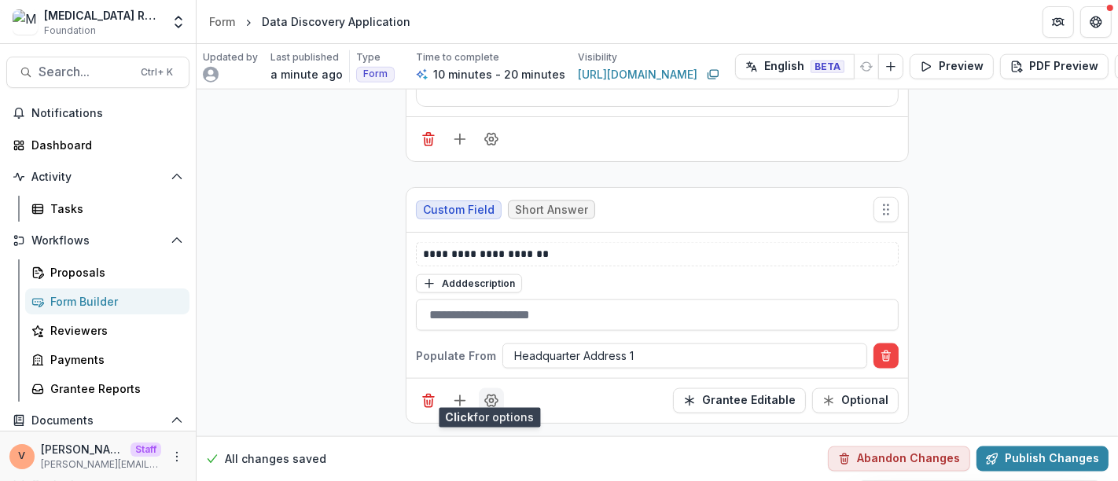
click at [493, 395] on icon "Field Settings" at bounding box center [491, 401] width 13 height 12
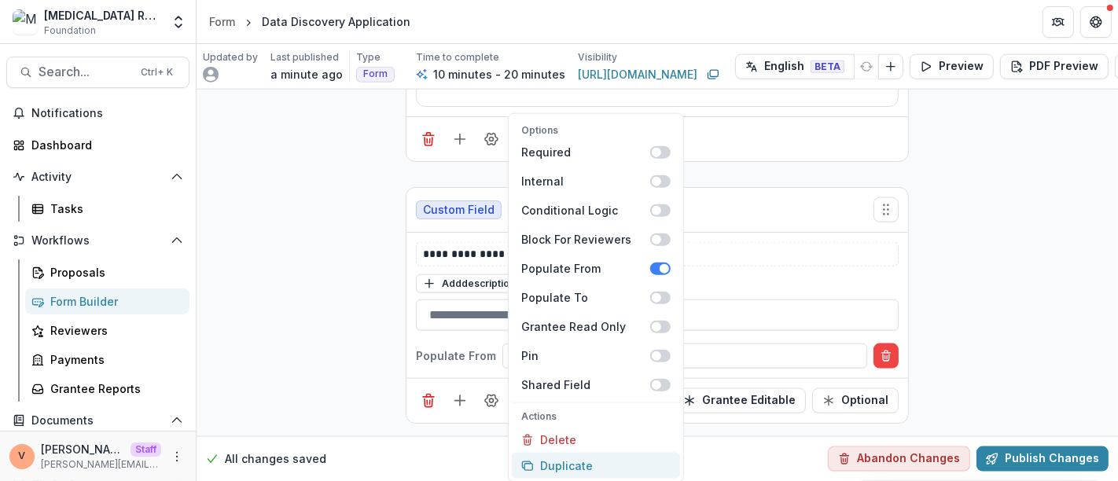
click at [564, 468] on button "Duplicate" at bounding box center [596, 466] width 168 height 26
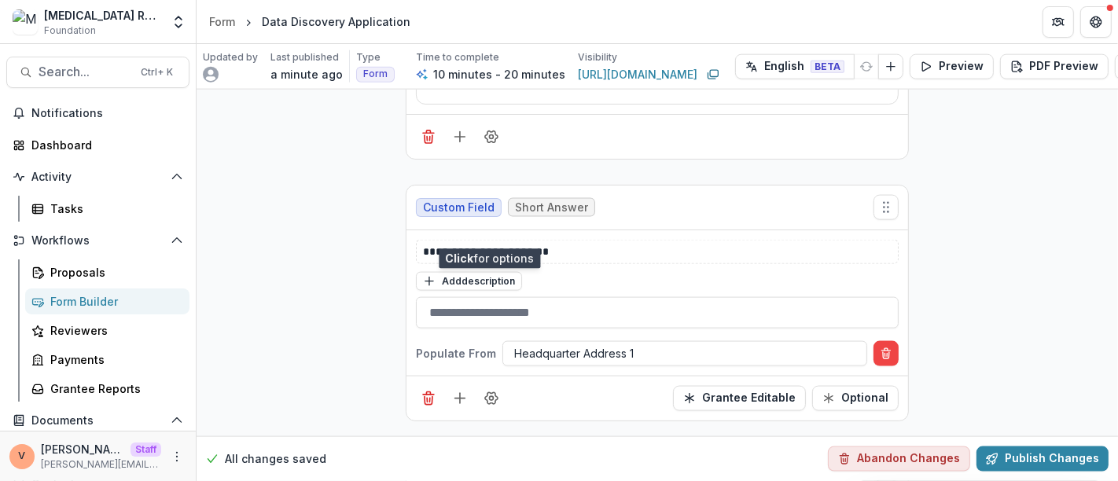
scroll to position [1937, 0]
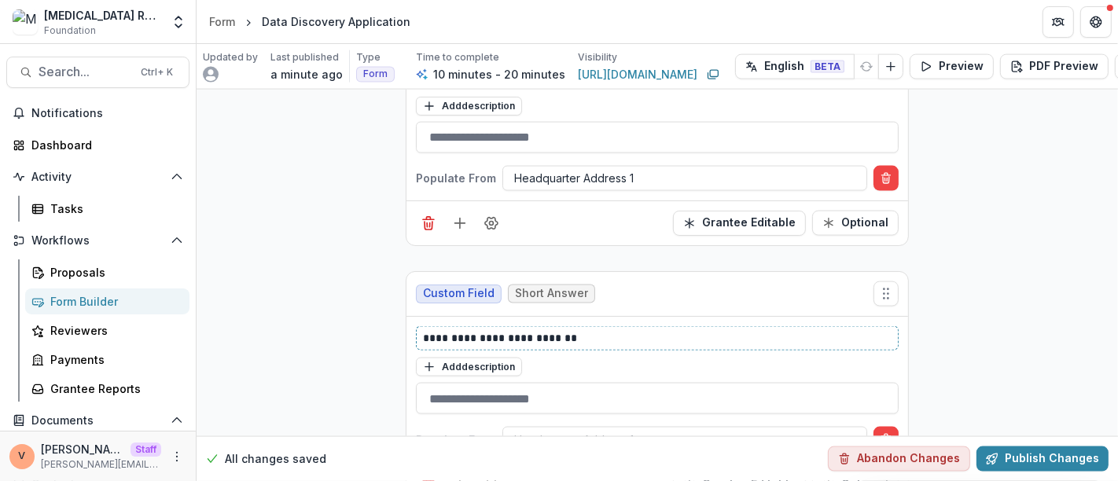
drag, startPoint x: 606, startPoint y: 332, endPoint x: 576, endPoint y: 332, distance: 29.9
click at [595, 332] on p "**********" at bounding box center [657, 338] width 469 height 17
drag, startPoint x: 537, startPoint y: 326, endPoint x: 597, endPoint y: 326, distance: 60.5
click at [597, 330] on p "**********" at bounding box center [657, 338] width 469 height 17
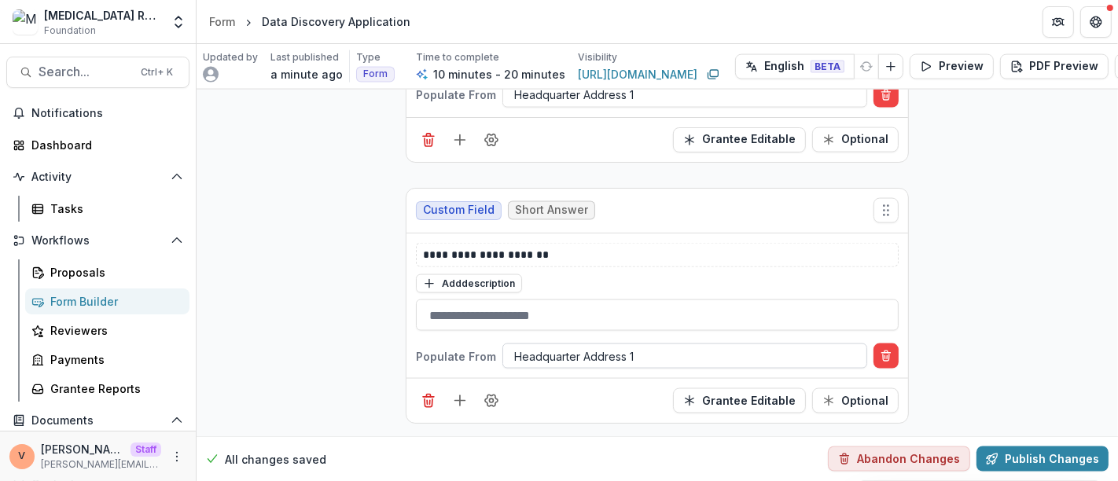
click at [639, 347] on div at bounding box center [684, 357] width 341 height 20
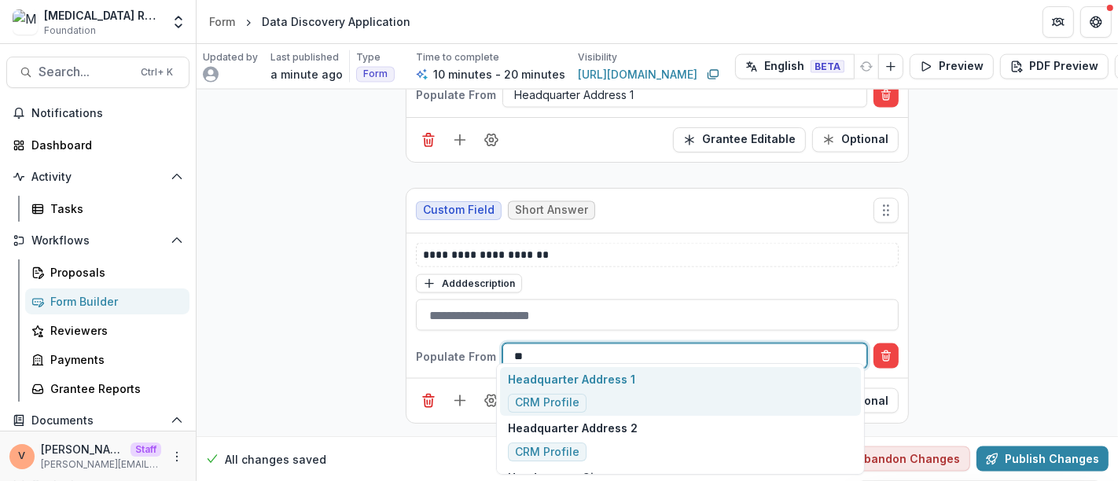
scroll to position [0, 0]
type input "***"
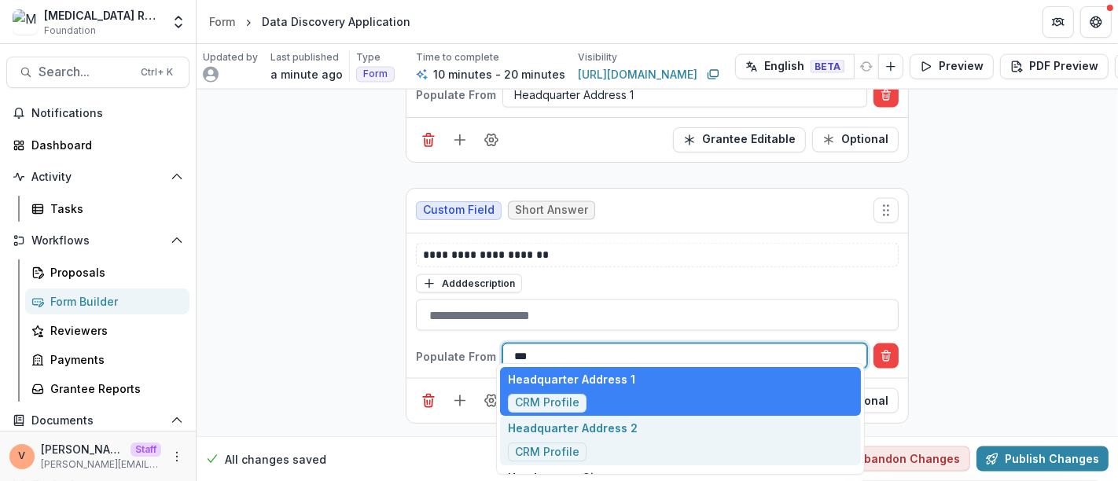
click at [640, 434] on div "Headquarter Address 2 CRM Profile" at bounding box center [680, 441] width 361 height 50
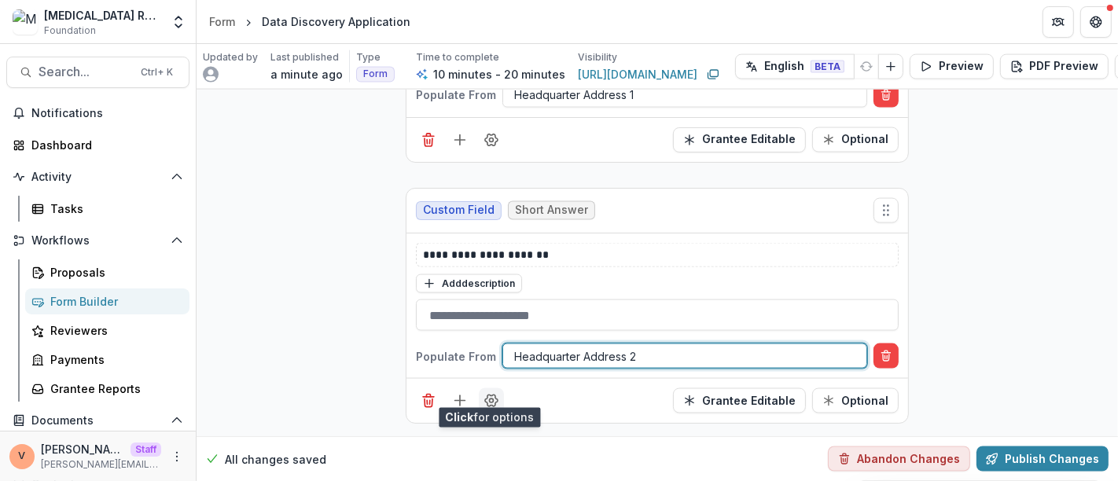
click at [490, 399] on circle "Field Settings" at bounding box center [492, 401] width 4 height 4
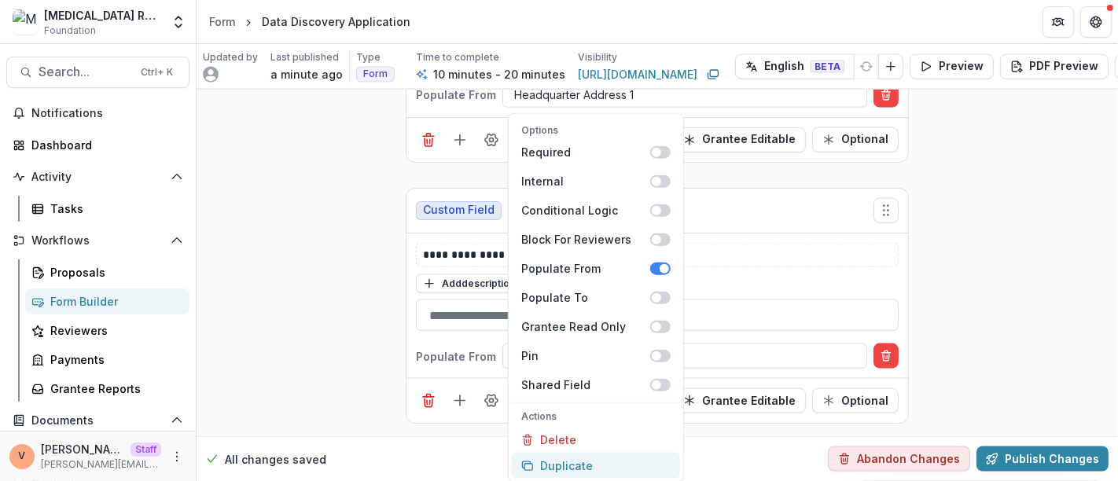
click at [561, 461] on button "Duplicate" at bounding box center [596, 466] width 168 height 26
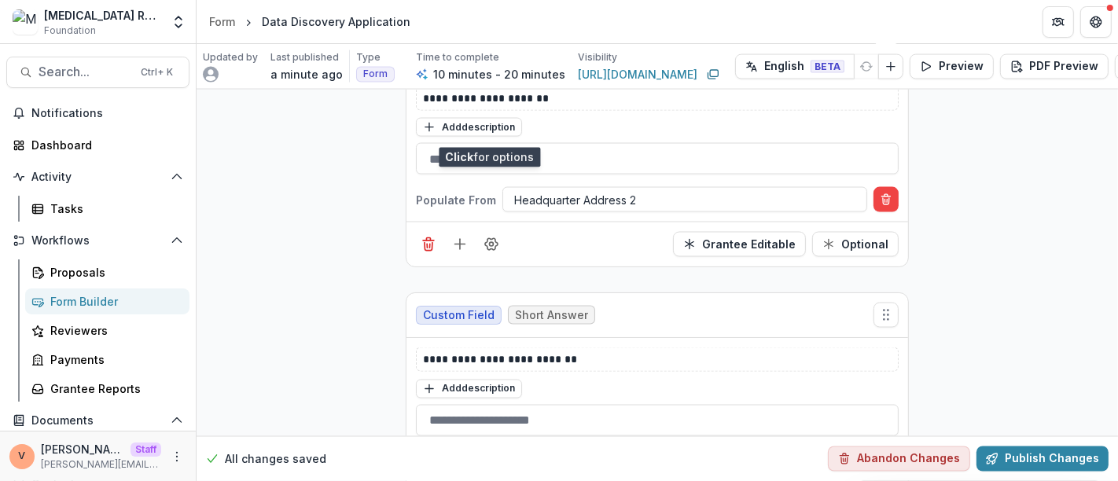
scroll to position [2282, 0]
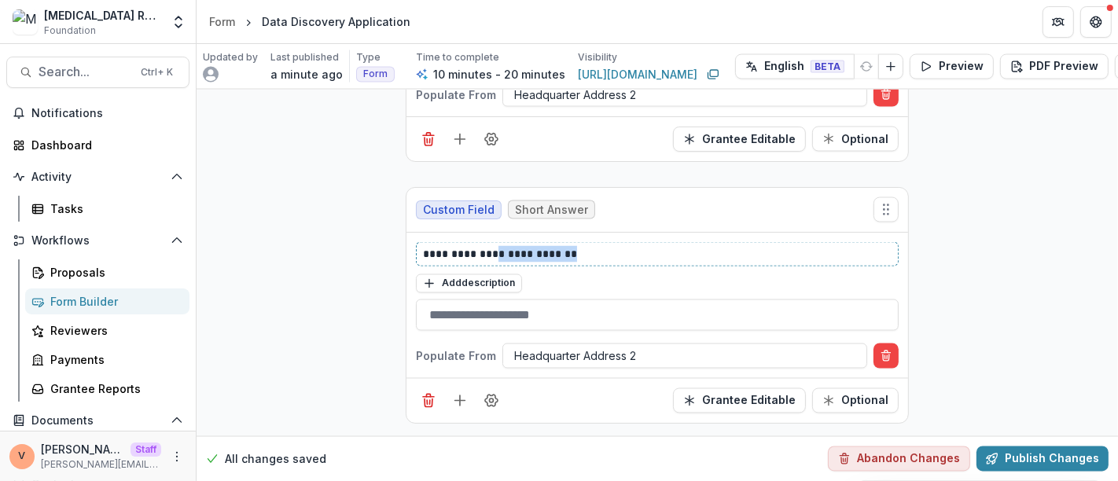
drag, startPoint x: 494, startPoint y: 239, endPoint x: 650, endPoint y: 239, distance: 156.4
click at [650, 246] on p "**********" at bounding box center [657, 254] width 469 height 17
click at [671, 347] on div at bounding box center [684, 357] width 341 height 20
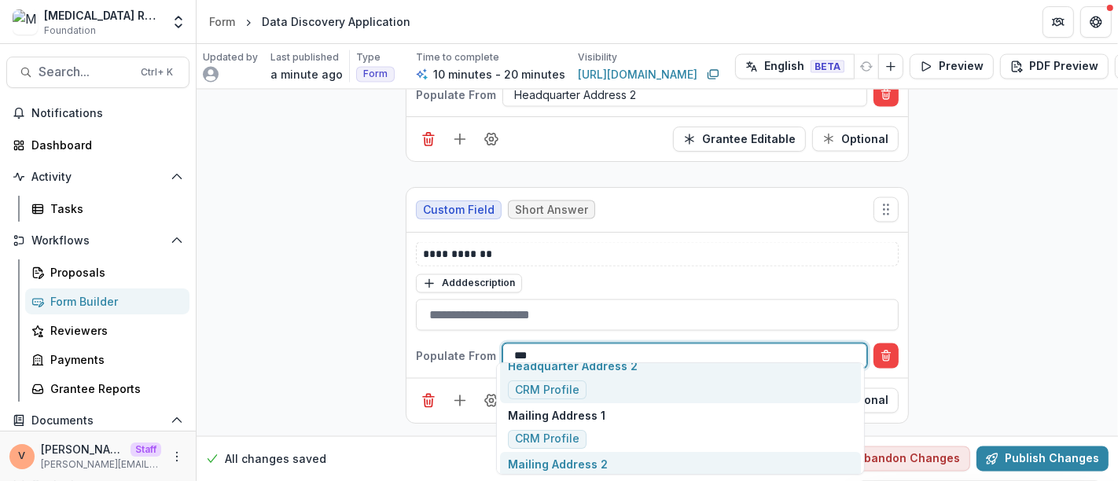
scroll to position [0, 0]
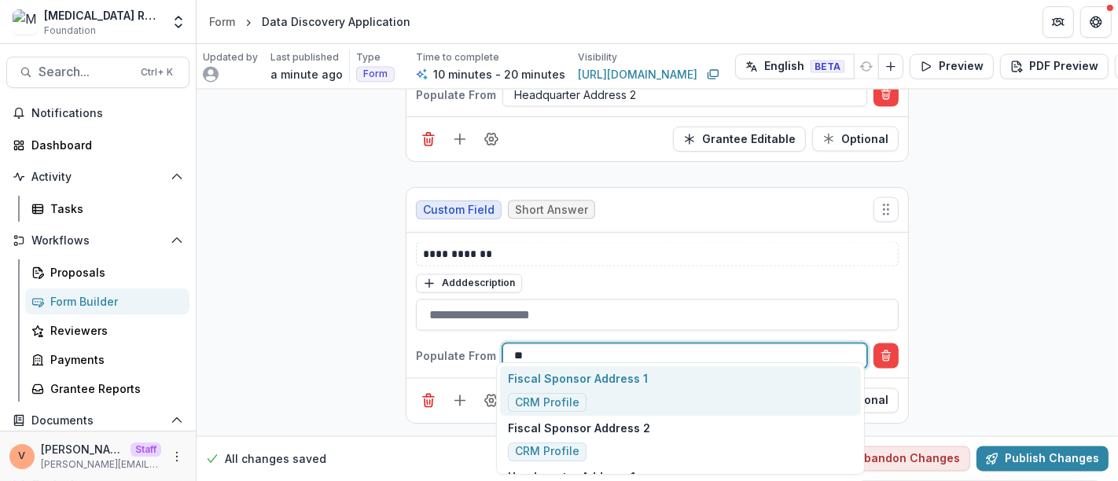
type input "*"
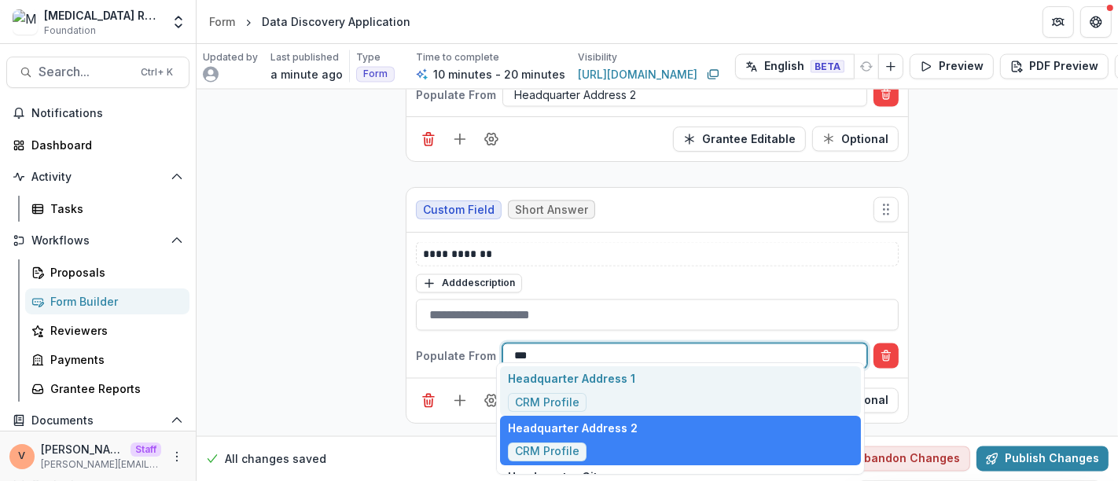
type input "****"
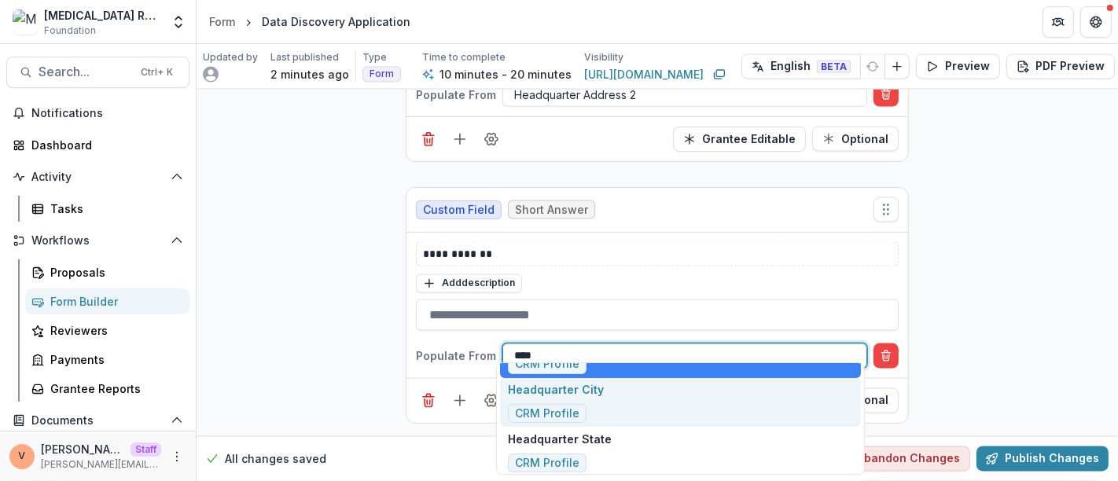
click at [630, 402] on div "Headquarter City CRM Profile" at bounding box center [680, 403] width 361 height 50
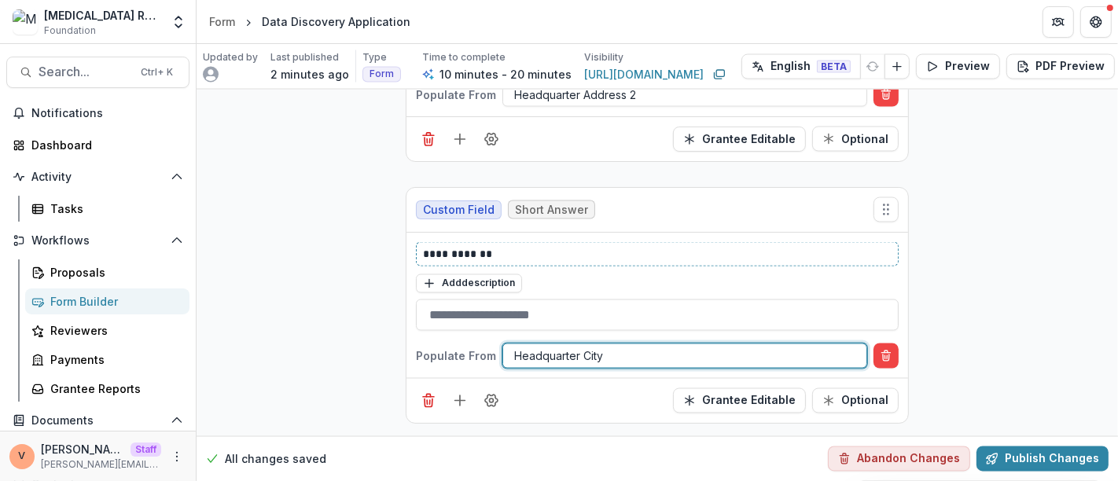
click at [521, 246] on p "**********" at bounding box center [657, 254] width 469 height 17
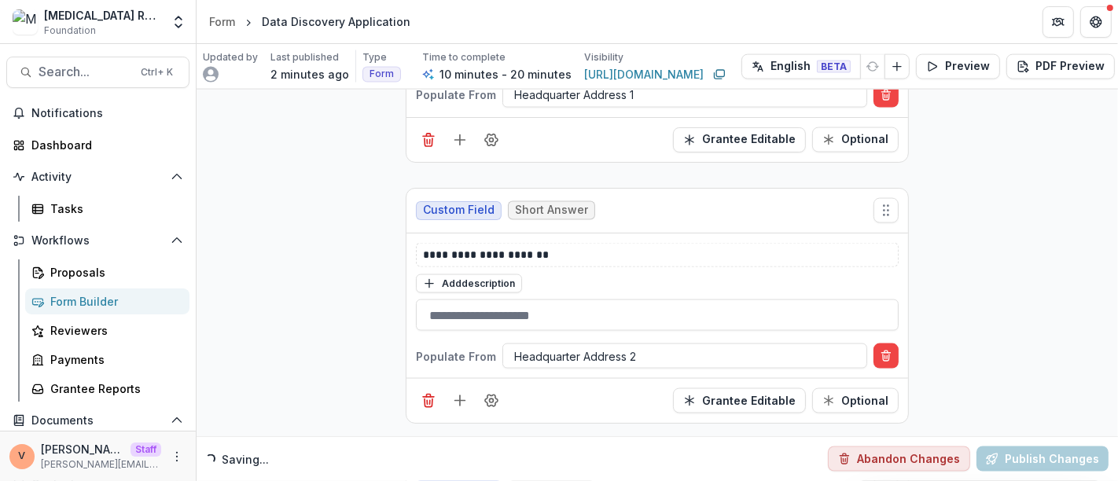
click at [567, 259] on div "**********" at bounding box center [657, 287] width 483 height 89
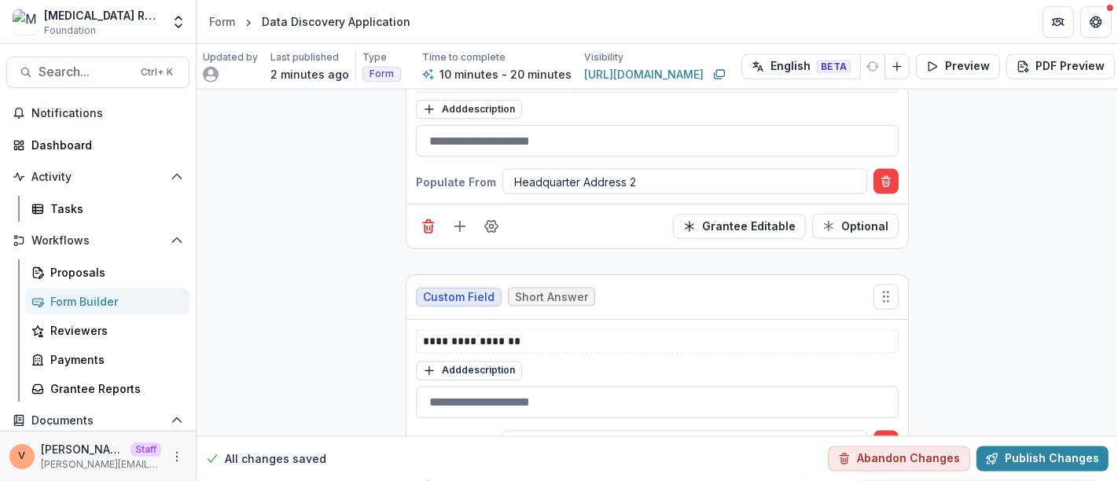
scroll to position [2282, 0]
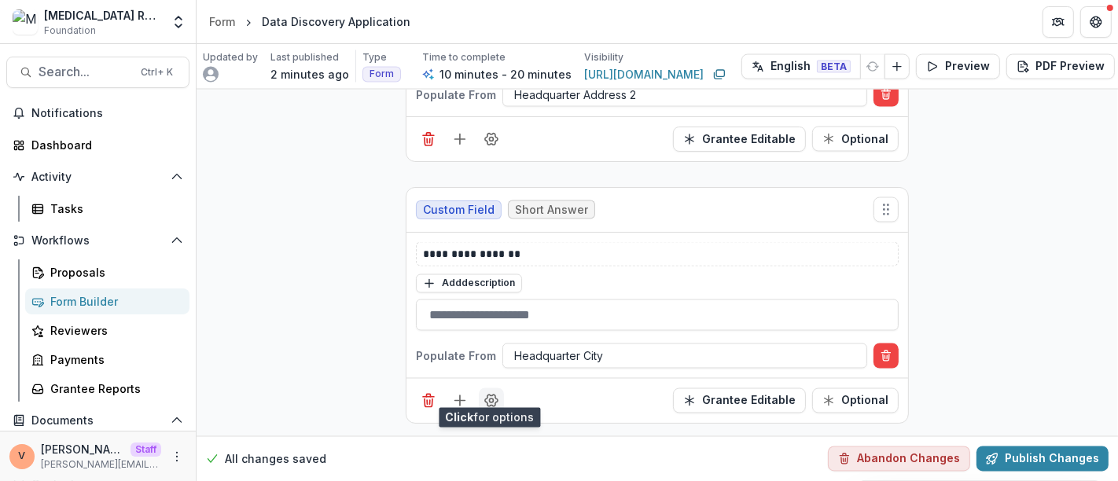
click at [487, 393] on icon "Field Settings" at bounding box center [491, 401] width 16 height 16
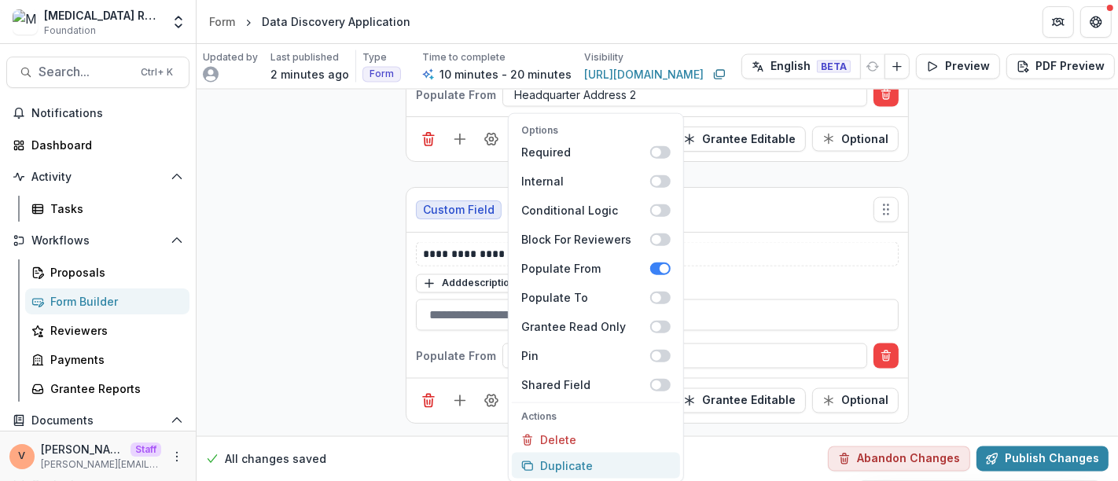
click at [599, 464] on button "Duplicate" at bounding box center [596, 466] width 168 height 26
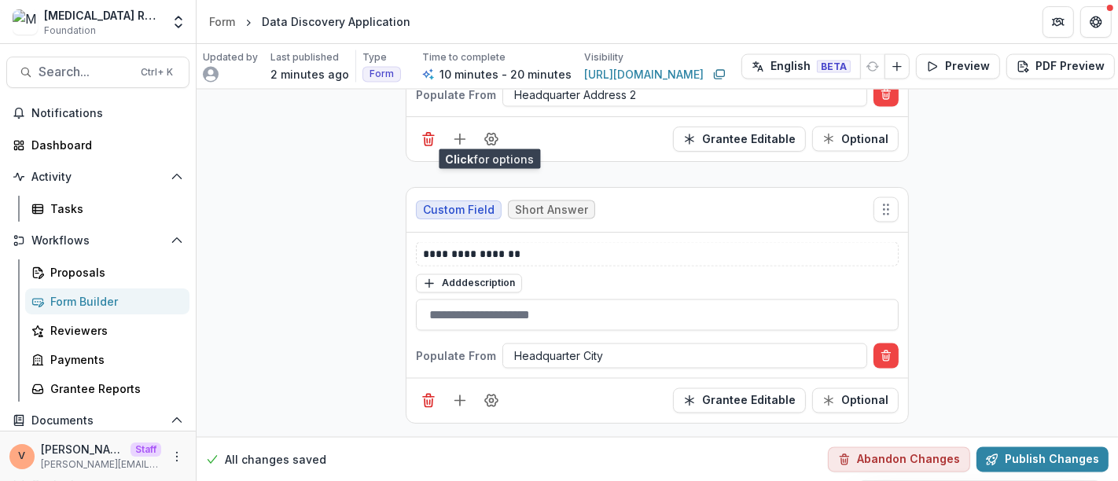
scroll to position [2542, 0]
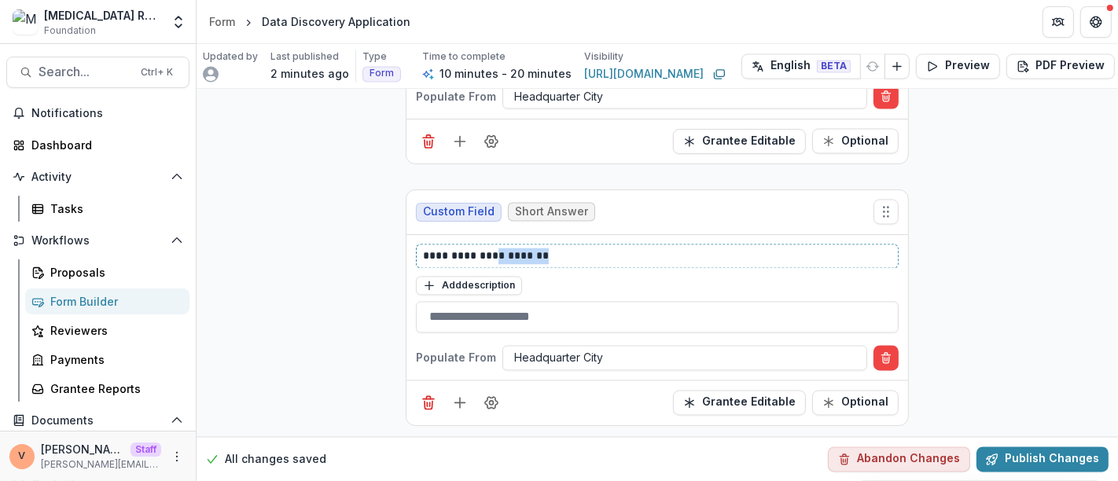
drag, startPoint x: 490, startPoint y: 243, endPoint x: 638, endPoint y: 239, distance: 147.8
click at [638, 248] on p "**********" at bounding box center [657, 256] width 469 height 17
click at [635, 348] on div at bounding box center [684, 358] width 341 height 20
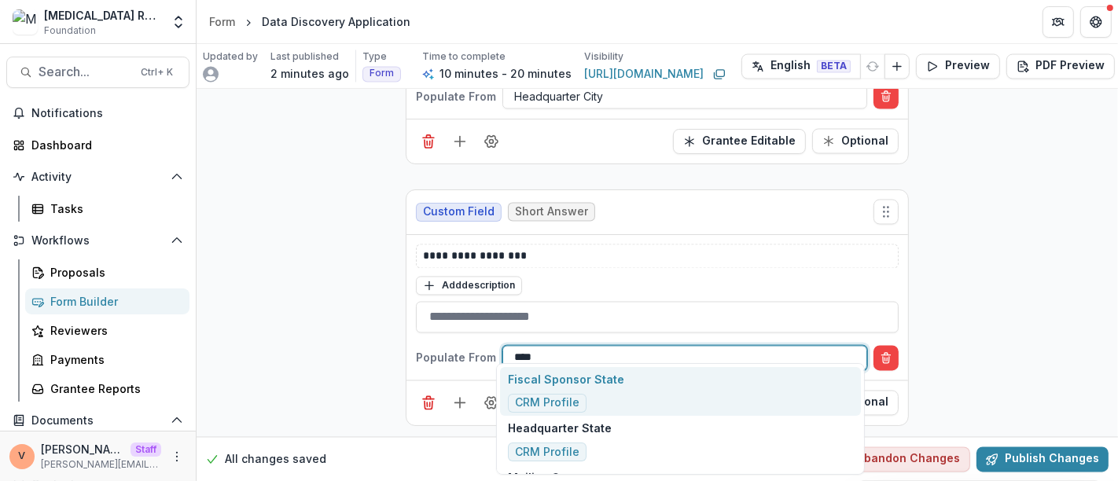
type input "*****"
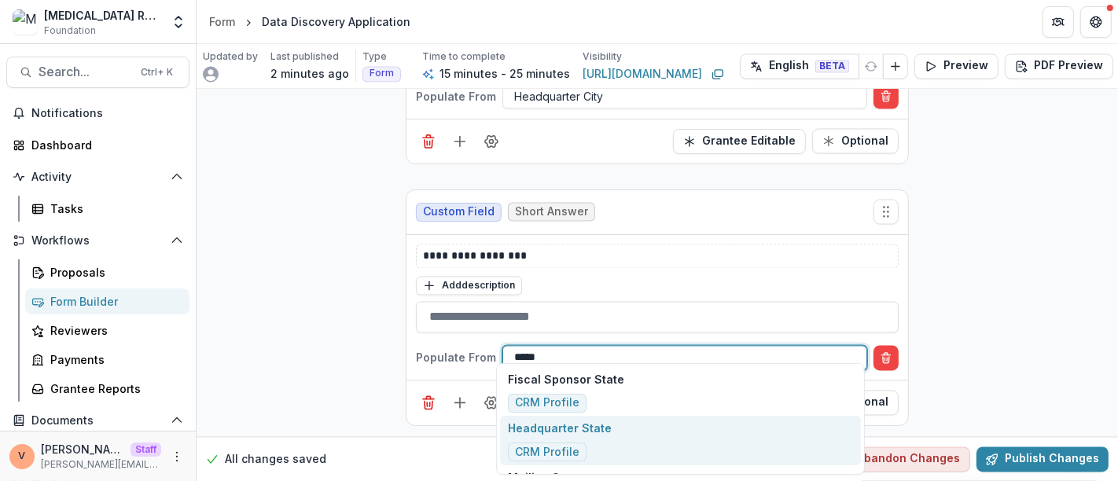
click at [618, 425] on div "Headquarter State CRM Profile" at bounding box center [680, 441] width 361 height 50
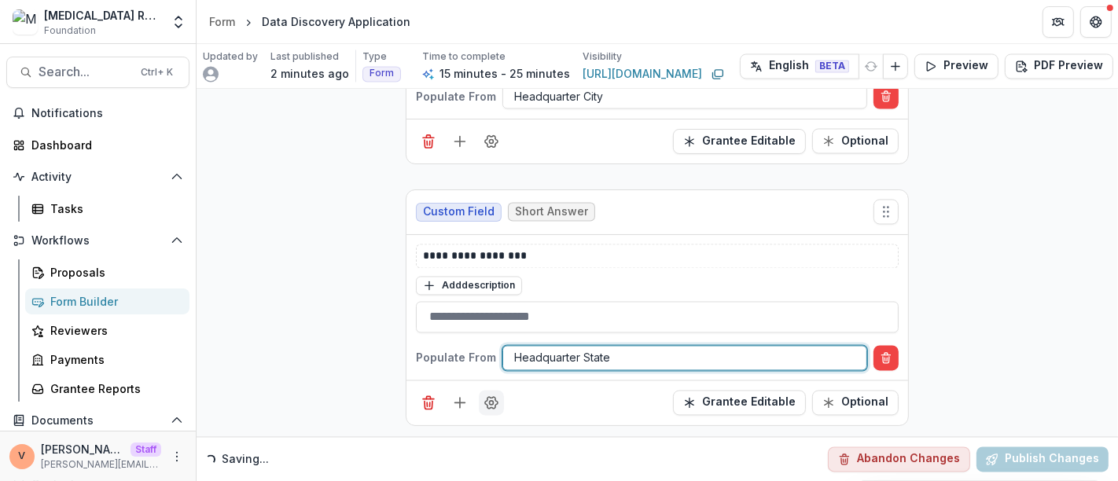
click at [494, 395] on icon "Field Settings" at bounding box center [491, 403] width 16 height 16
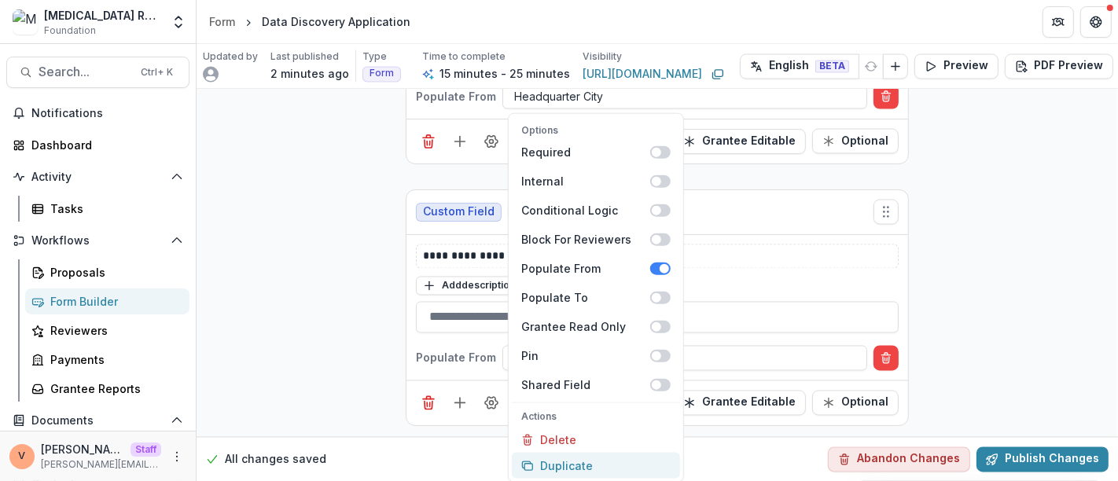
click at [608, 461] on button "Duplicate" at bounding box center [596, 466] width 168 height 26
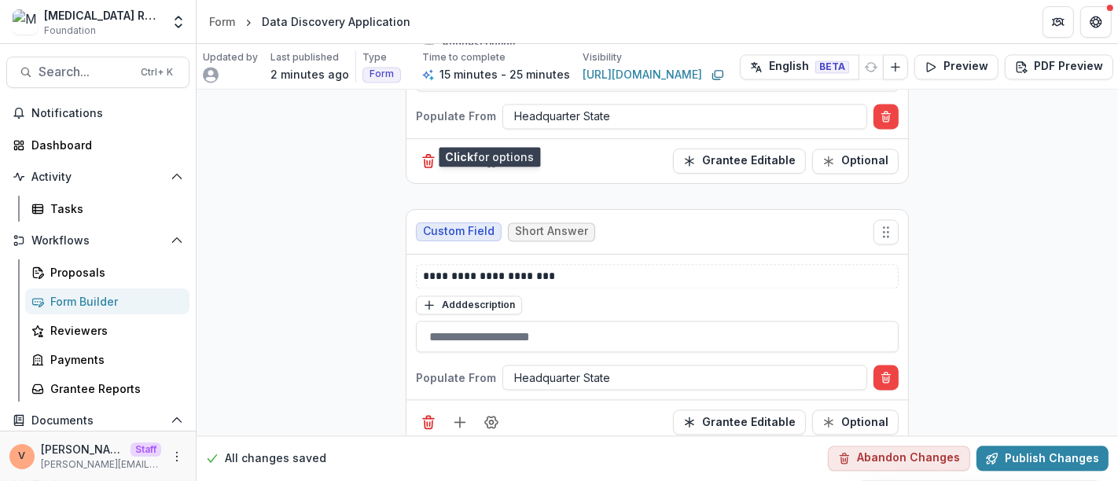
scroll to position [2802, 0]
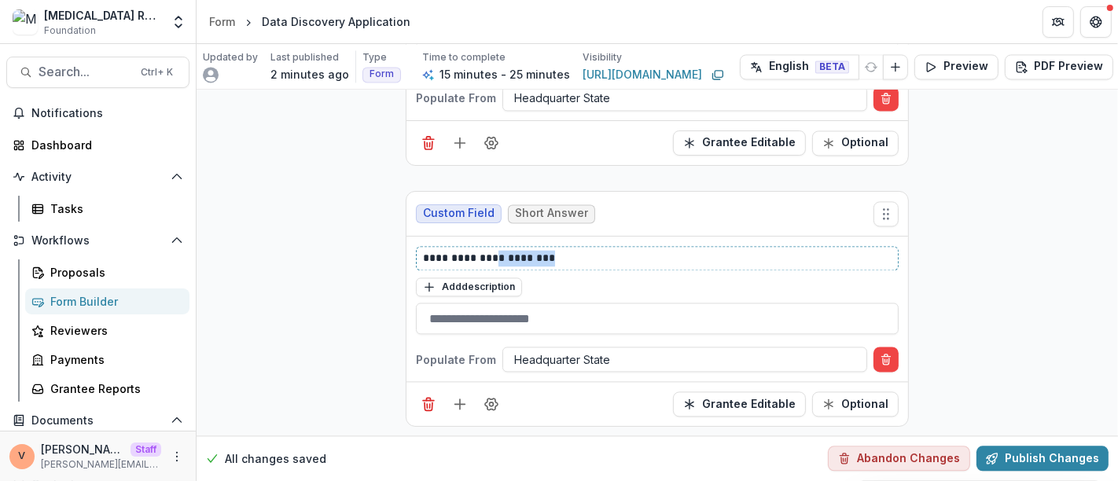
drag, startPoint x: 490, startPoint y: 243, endPoint x: 582, endPoint y: 241, distance: 91.2
click at [582, 250] on p "**********" at bounding box center [657, 258] width 469 height 17
click at [597, 350] on div at bounding box center [684, 360] width 341 height 20
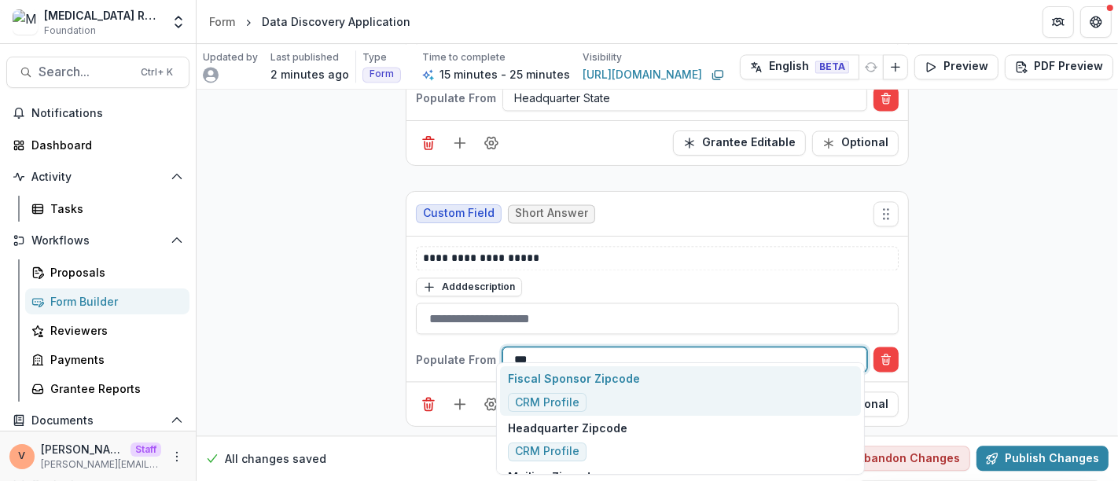
type input "****"
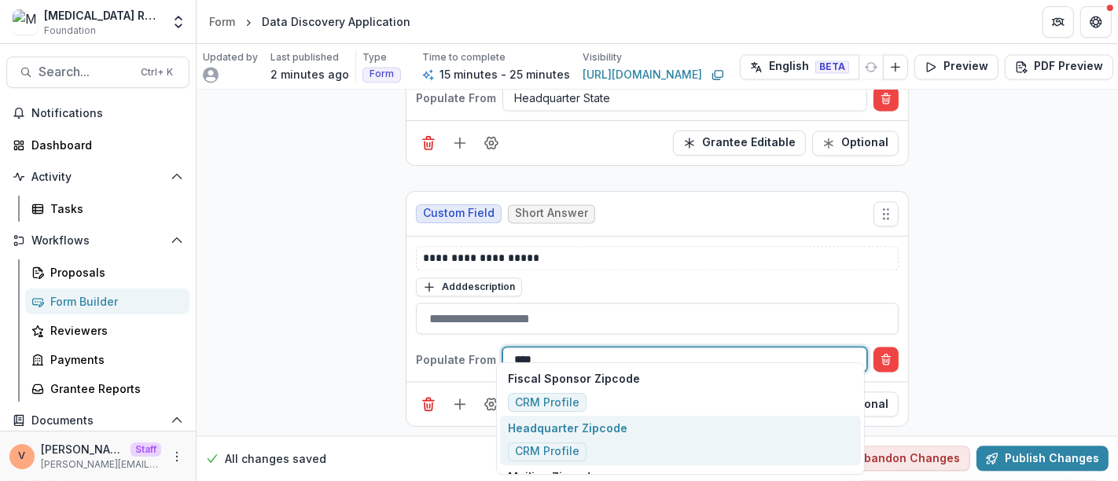
click at [593, 439] on div "Headquarter Zipcode CRM Profile" at bounding box center [567, 441] width 119 height 42
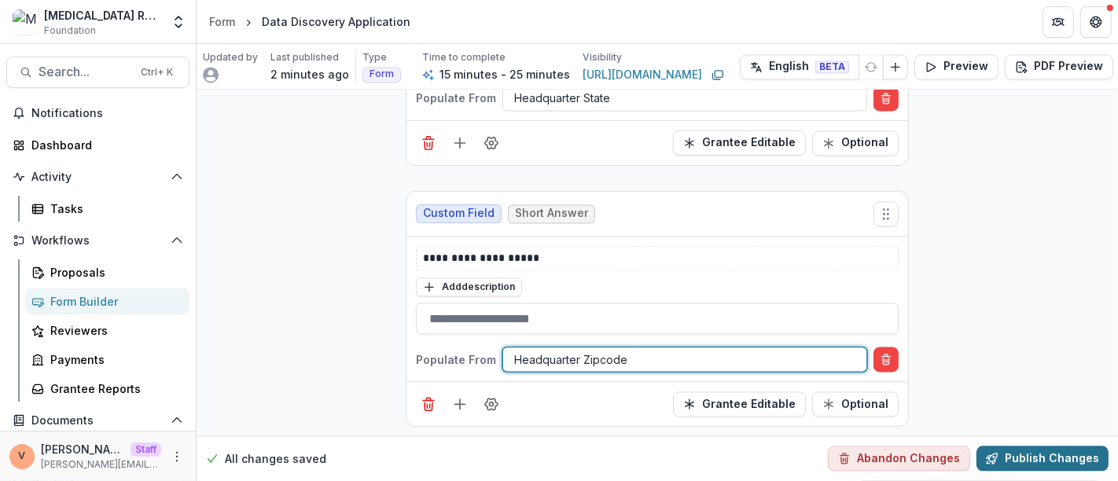
click at [1078, 448] on button "Publish Changes" at bounding box center [1042, 458] width 132 height 25
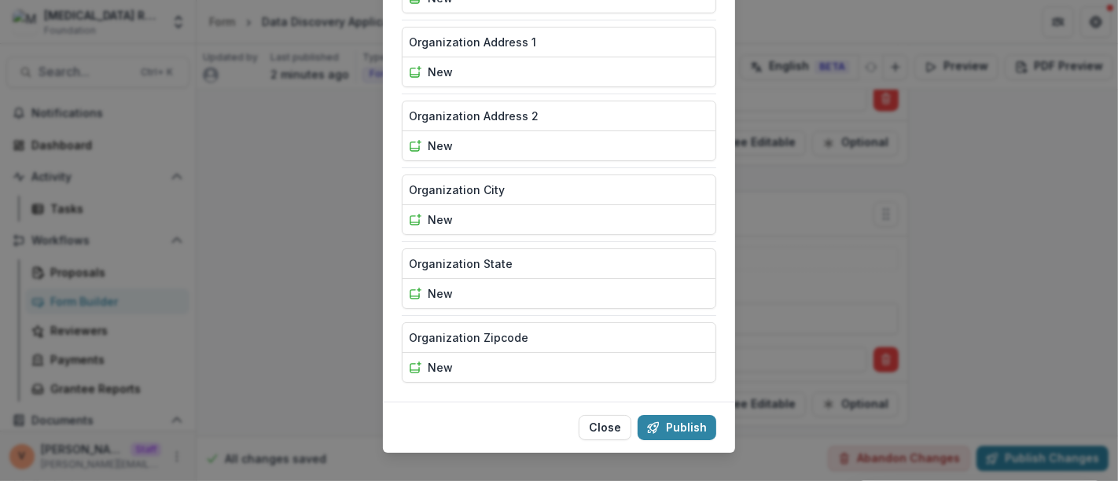
scroll to position [472, 0]
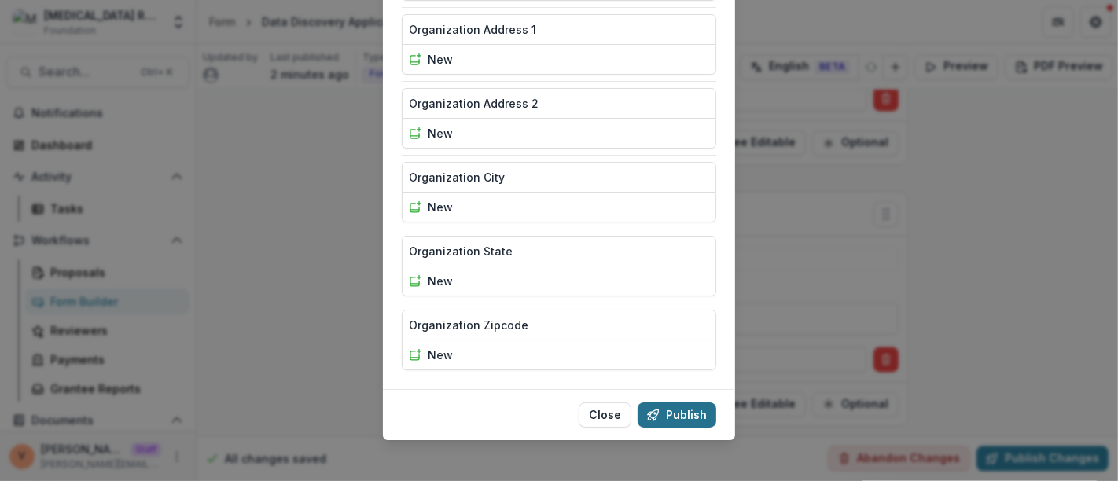
click at [675, 412] on button "Publish" at bounding box center [676, 414] width 79 height 25
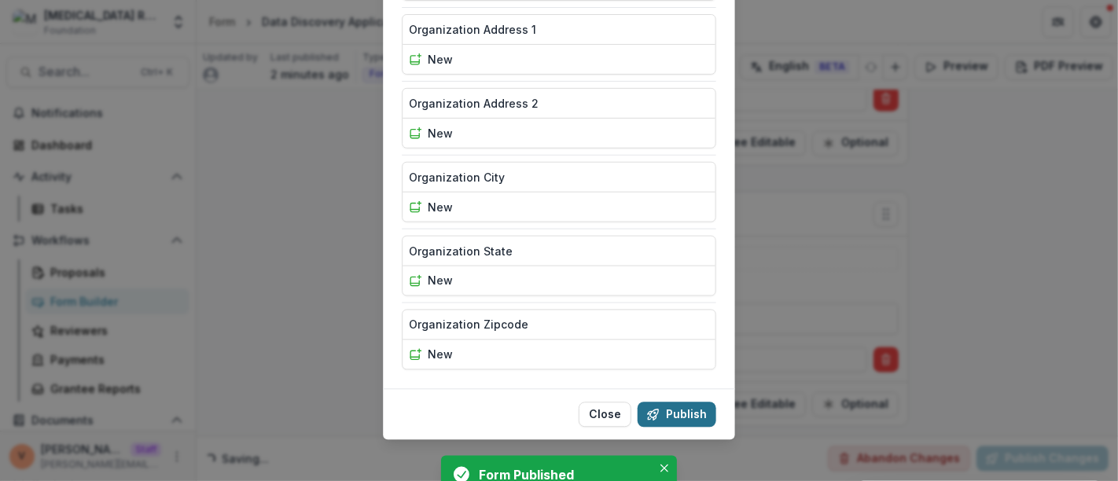
click at [675, 412] on div "Publish Summary Text Block modified Organization's legal name modified Organiza…" at bounding box center [559, 240] width 1118 height 481
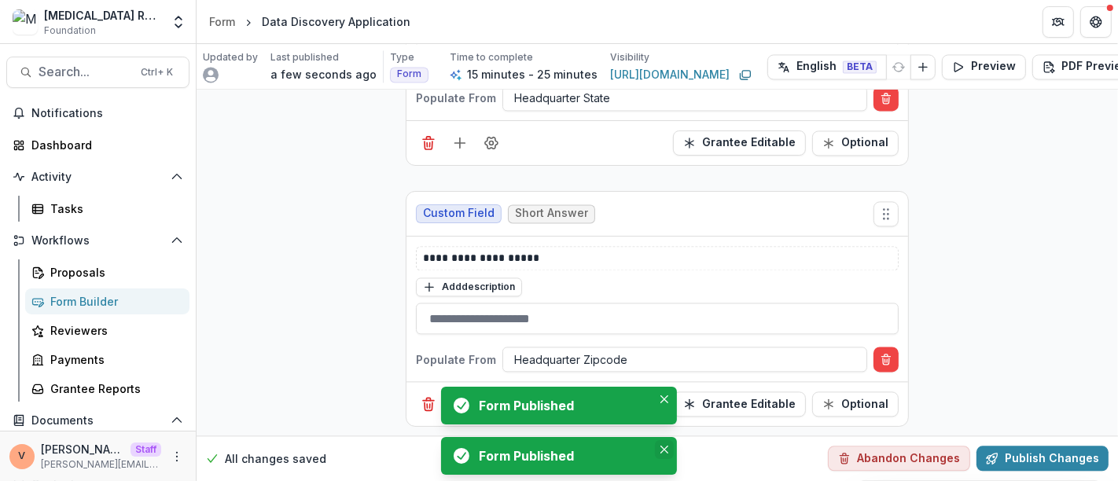
click at [667, 451] on icon "Close" at bounding box center [664, 450] width 8 height 8
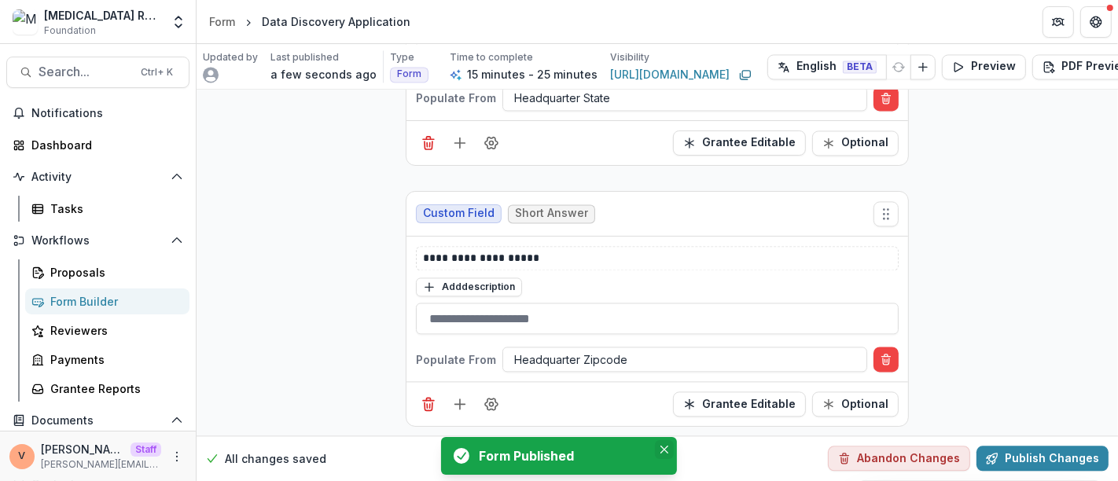
click at [664, 448] on icon "Close" at bounding box center [664, 450] width 8 height 8
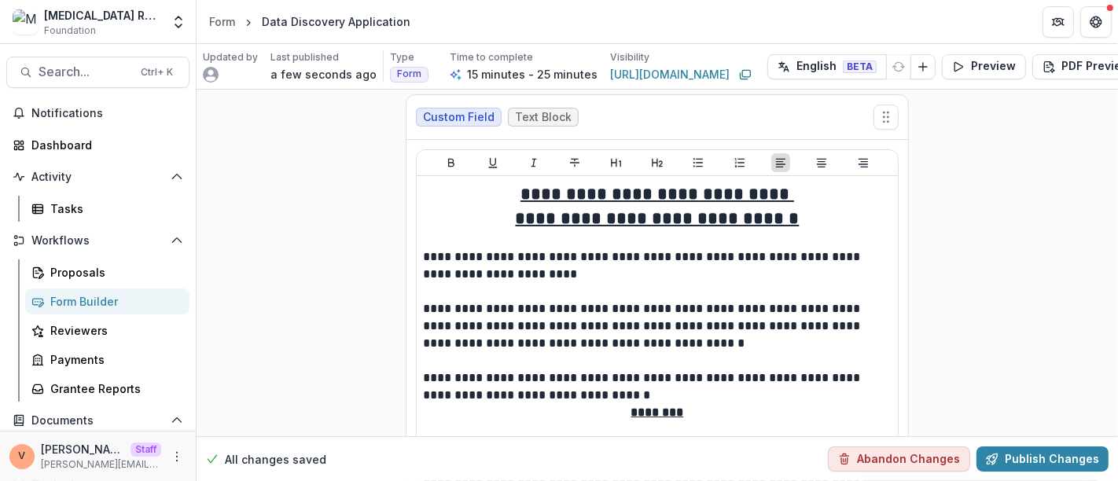
scroll to position [0, 0]
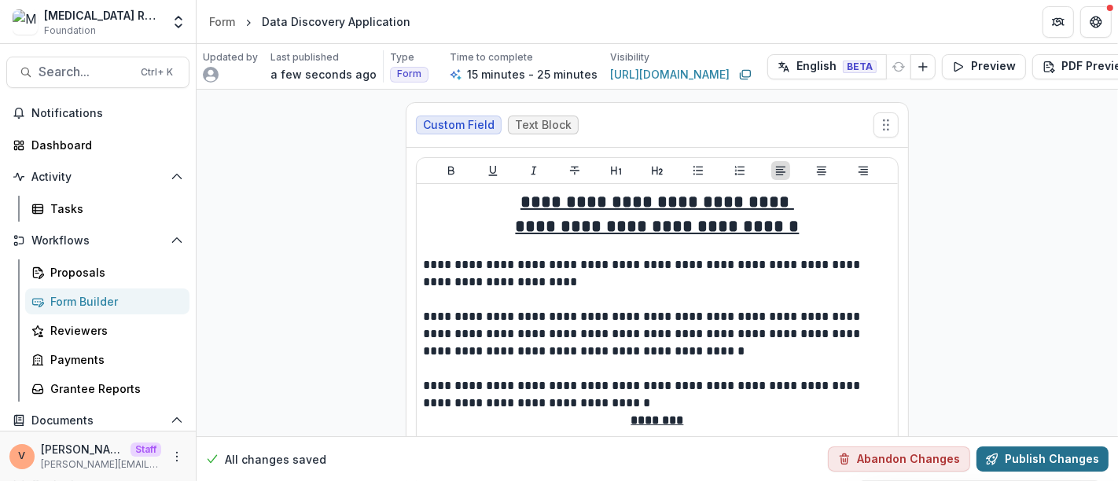
click at [1065, 452] on button "Publish Changes" at bounding box center [1042, 458] width 132 height 25
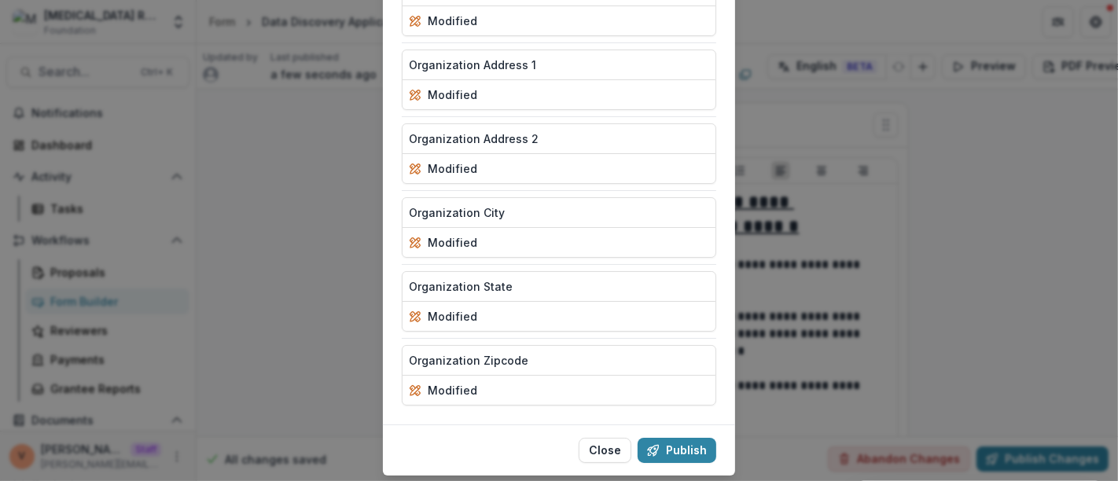
scroll to position [472, 0]
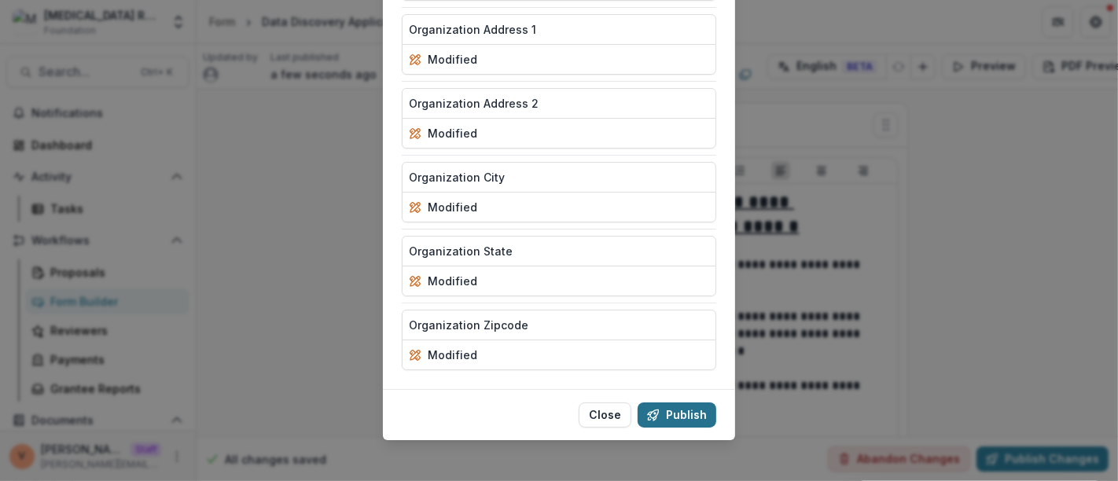
click at [682, 413] on button "Publish" at bounding box center [676, 414] width 79 height 25
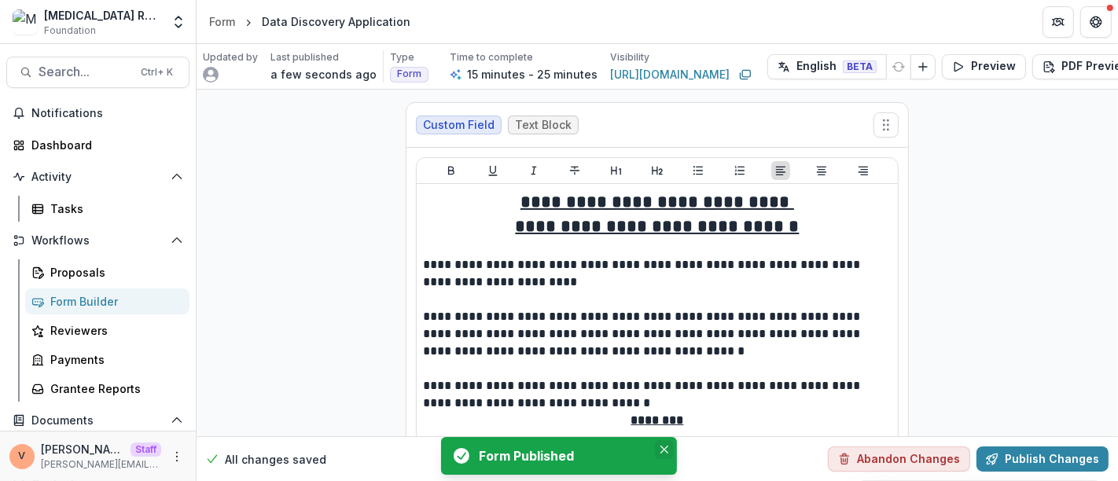
click at [664, 454] on button "Close" at bounding box center [664, 449] width 19 height 19
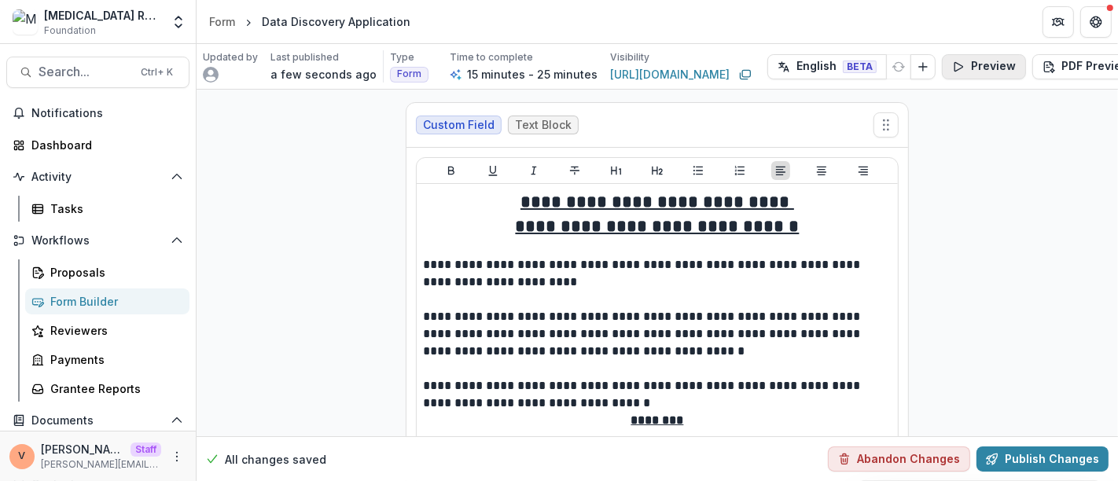
click at [976, 66] on button "Preview" at bounding box center [984, 66] width 84 height 25
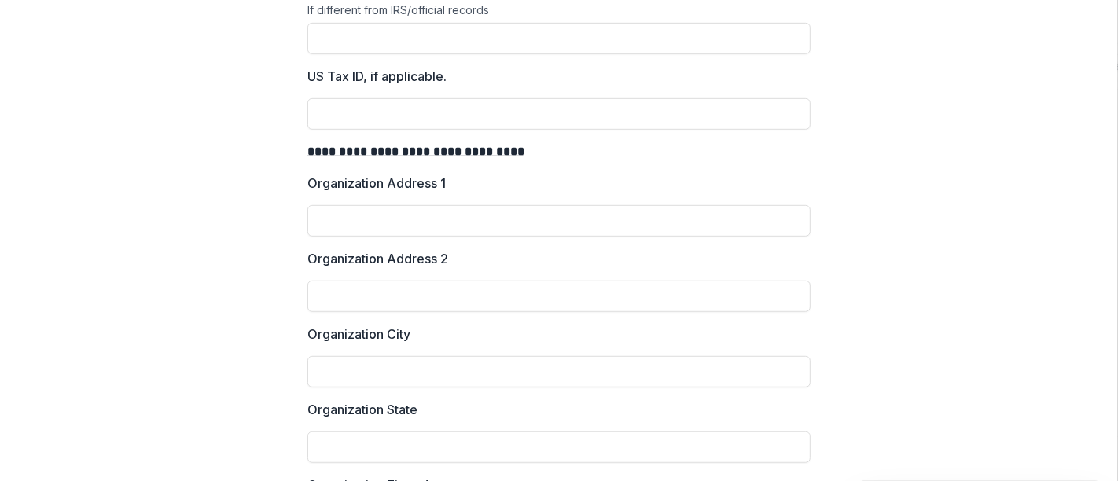
scroll to position [698, 0]
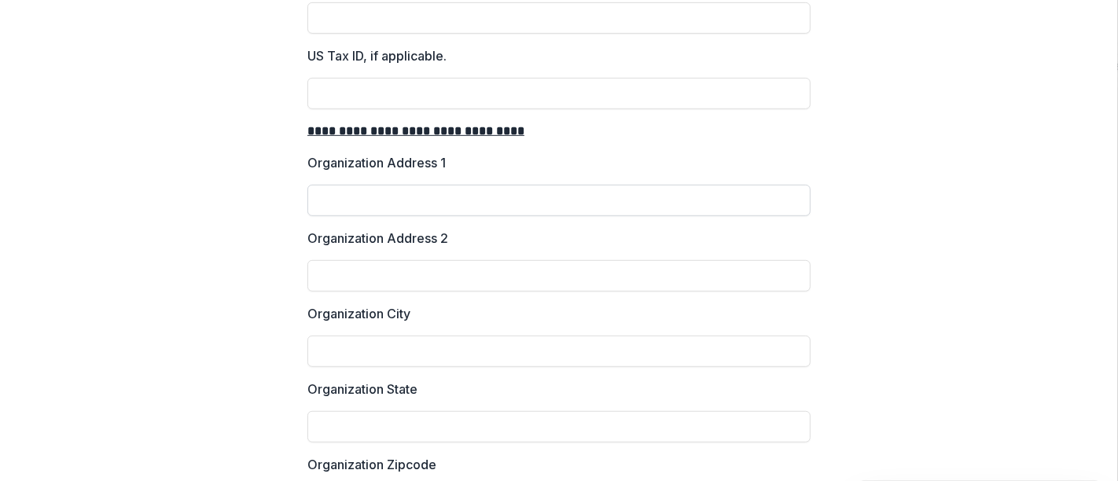
click at [489, 189] on input "Organization Address 1" at bounding box center [558, 200] width 503 height 31
click at [470, 274] on input "Organization Address 2" at bounding box center [558, 275] width 503 height 31
click at [417, 347] on input "Organization City" at bounding box center [558, 351] width 503 height 31
click at [348, 419] on input "Organization State" at bounding box center [558, 426] width 503 height 31
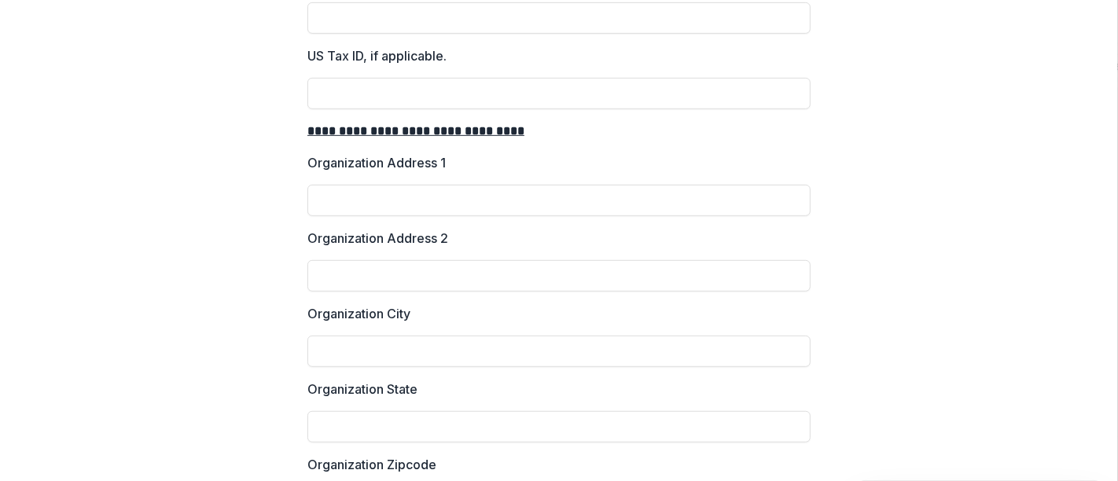
scroll to position [803, 0]
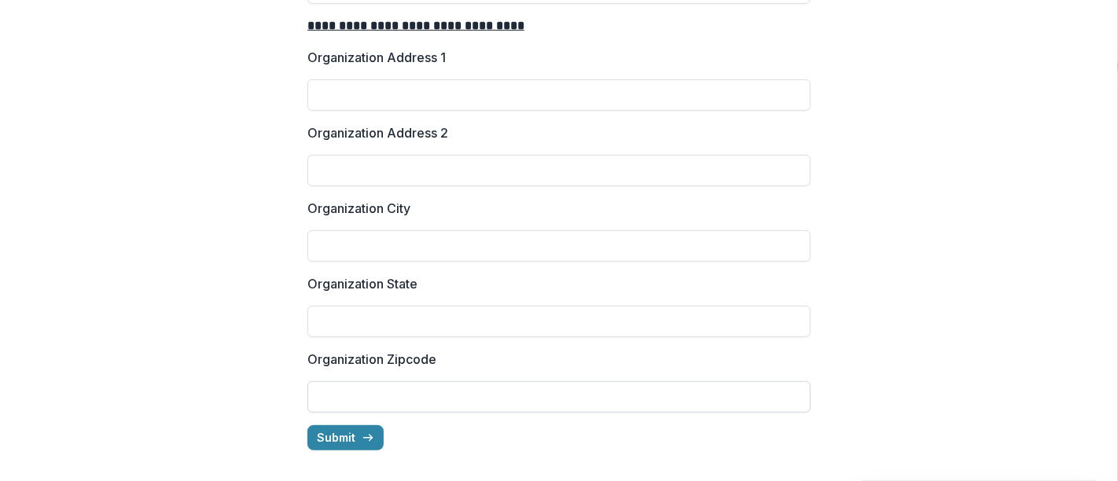
click at [330, 390] on input "Organization Zipcode" at bounding box center [558, 396] width 503 height 31
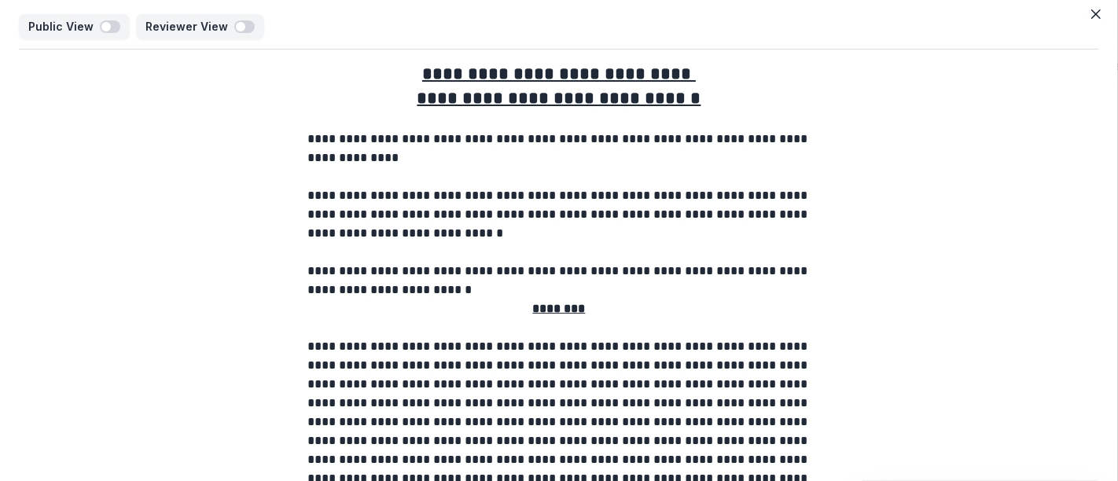
scroll to position [0, 0]
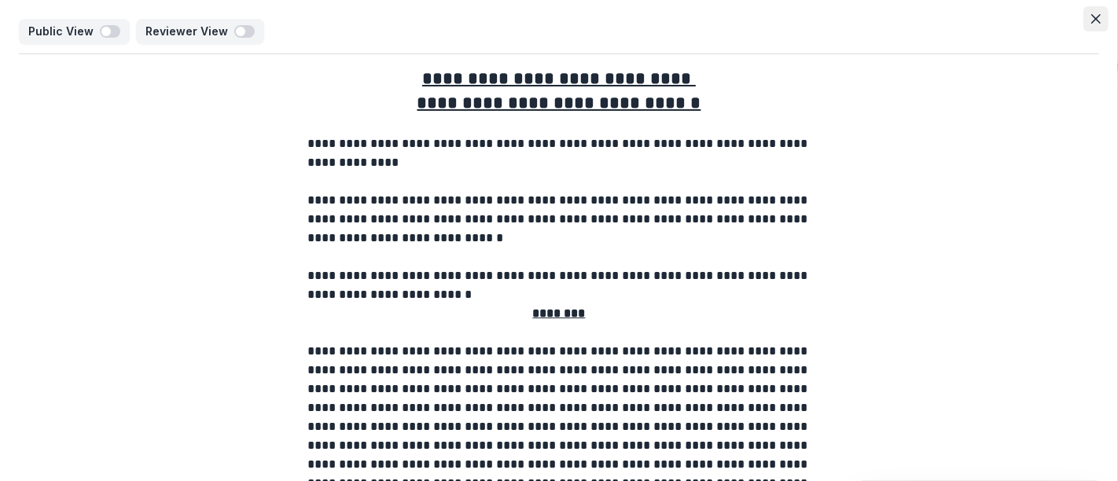
click at [1093, 14] on icon "Close" at bounding box center [1095, 18] width 9 height 9
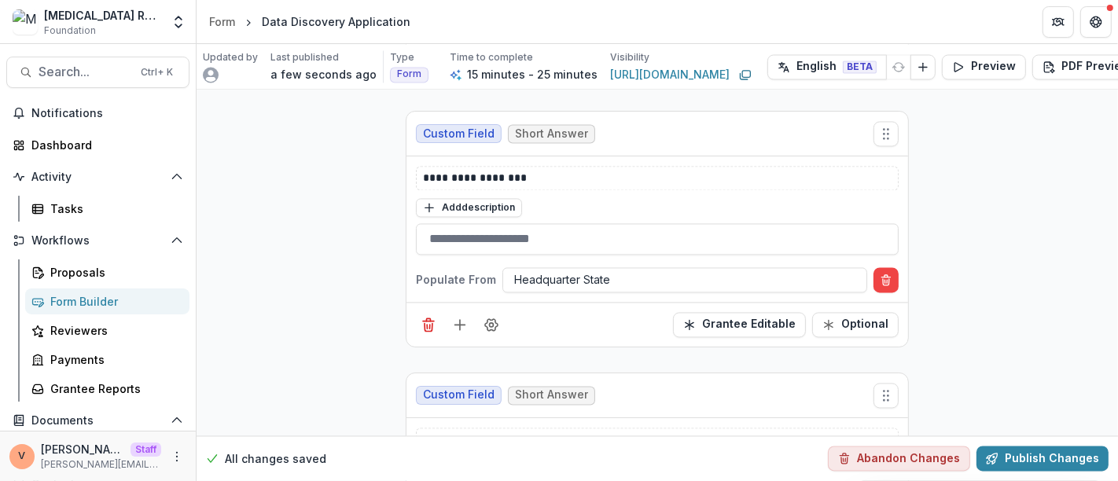
scroll to position [2802, 0]
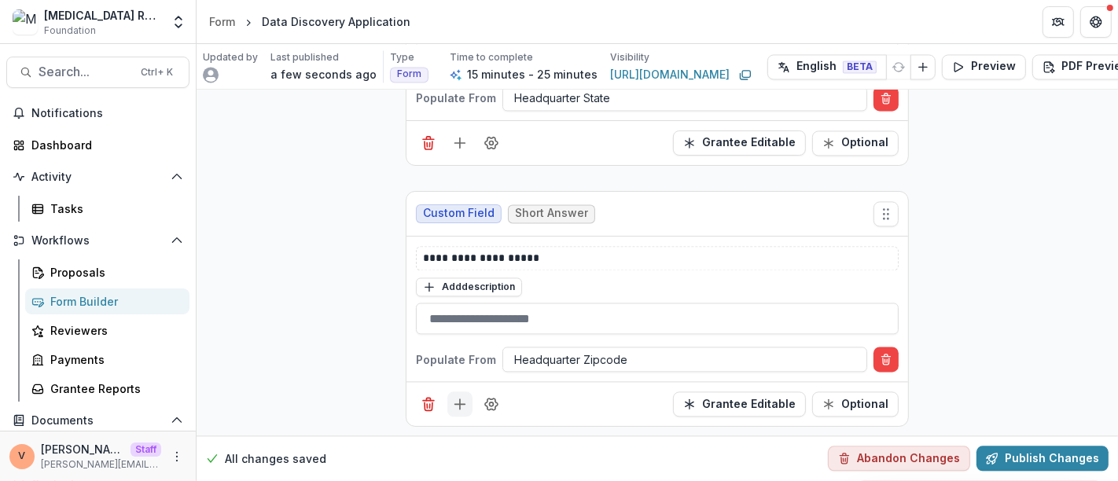
click at [462, 404] on line "Add field" at bounding box center [460, 404] width 10 height 0
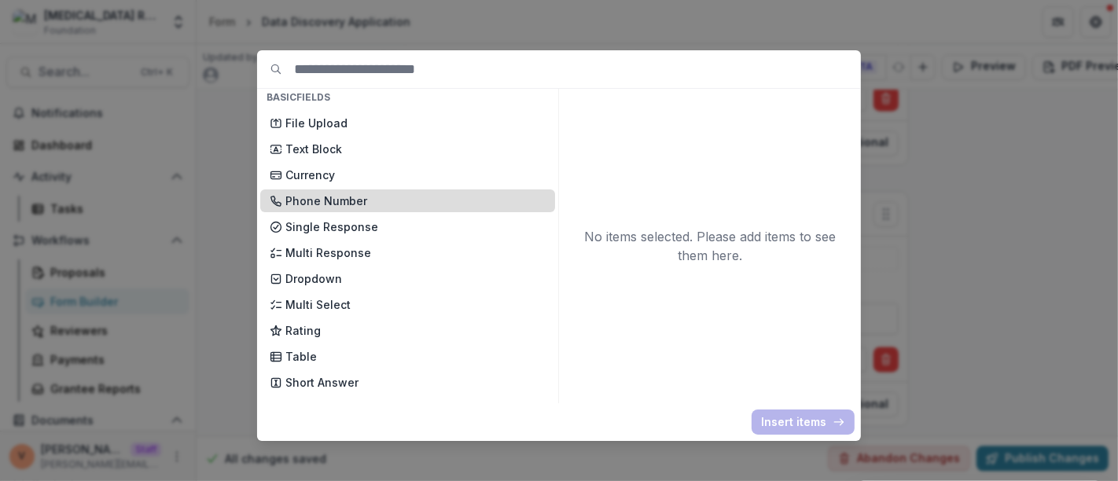
scroll to position [87, 0]
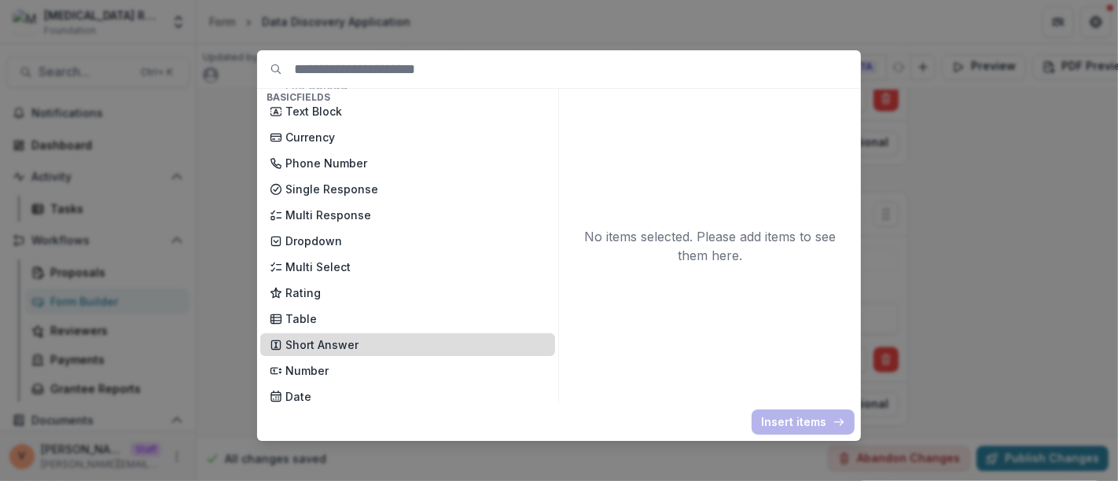
click at [354, 351] on p "Short Answer" at bounding box center [415, 344] width 260 height 17
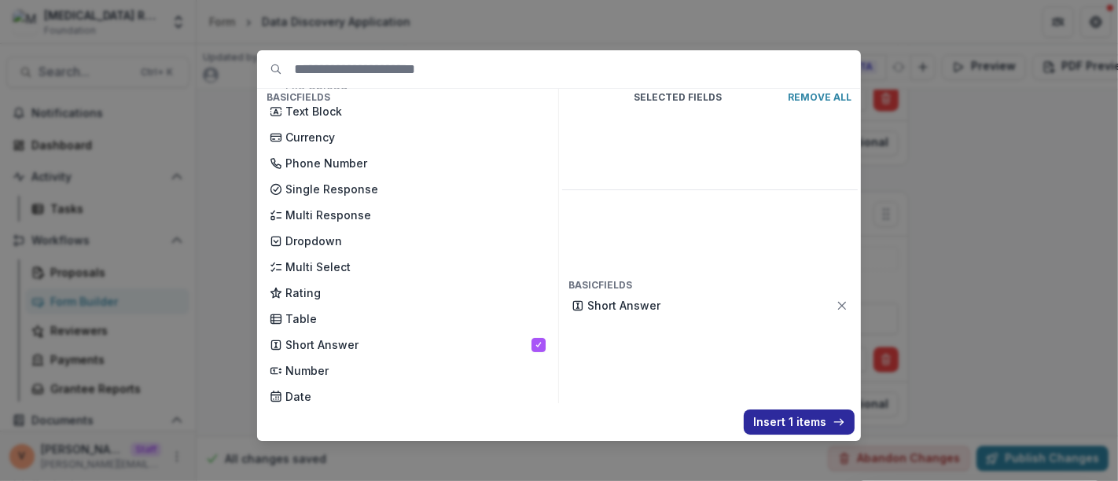
click at [799, 417] on button "Insert 1 items" at bounding box center [798, 421] width 111 height 25
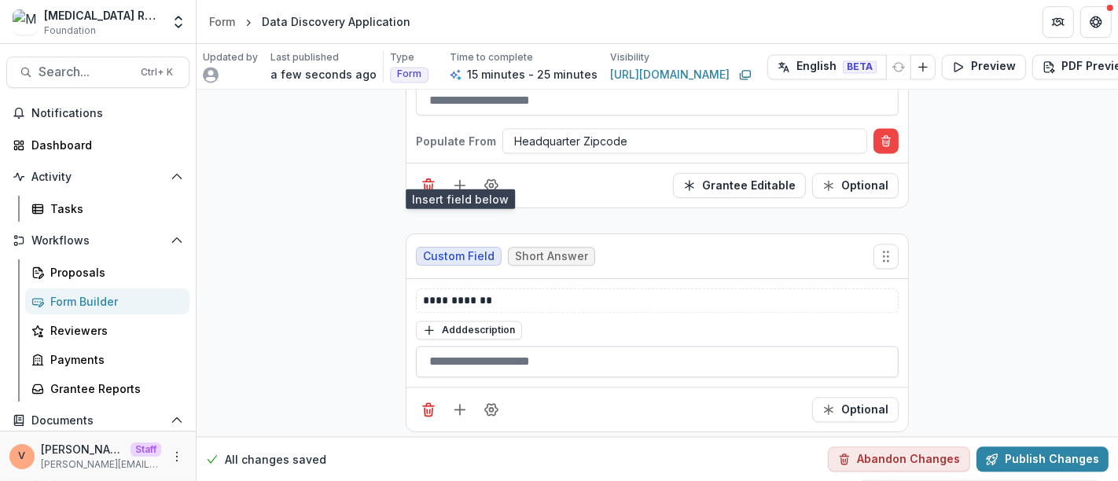
scroll to position [3024, 0]
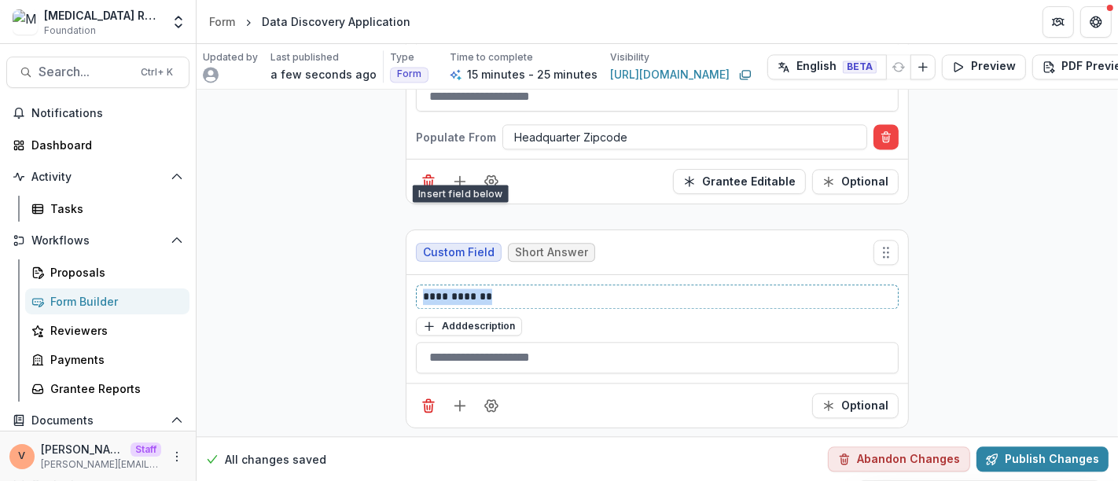
drag, startPoint x: 519, startPoint y: 277, endPoint x: 355, endPoint y: 268, distance: 163.7
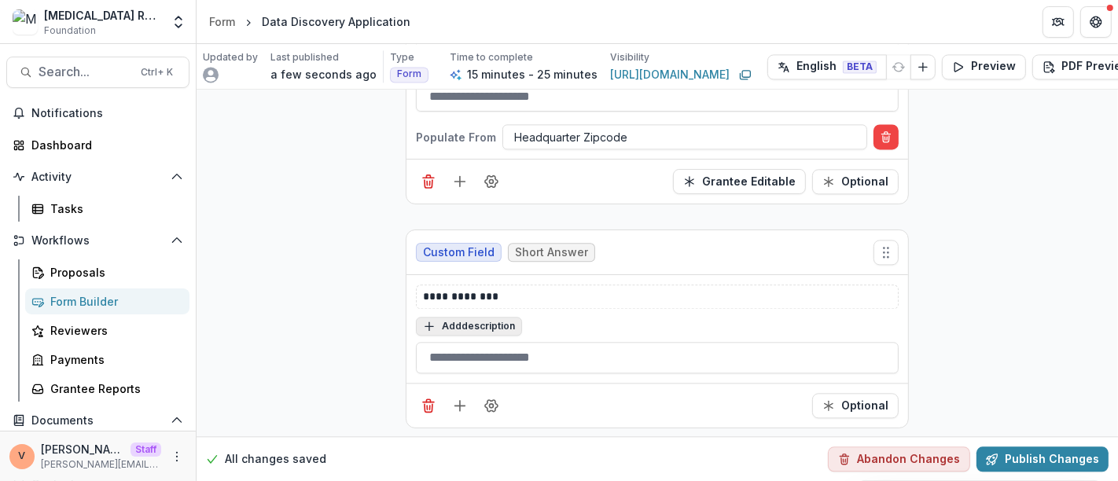
click at [471, 317] on button "Add description" at bounding box center [469, 326] width 106 height 19
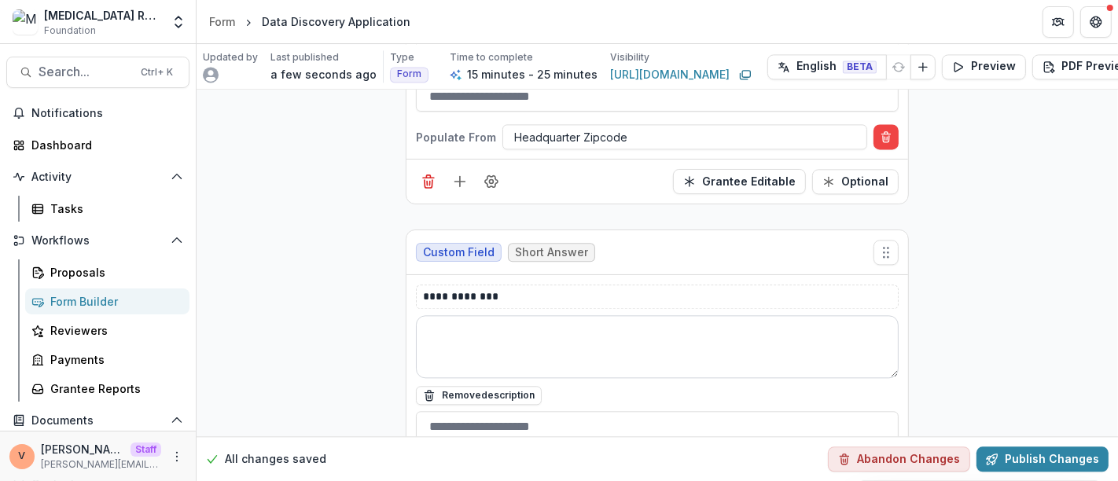
click at [465, 329] on textarea at bounding box center [657, 346] width 483 height 63
paste textarea "**********"
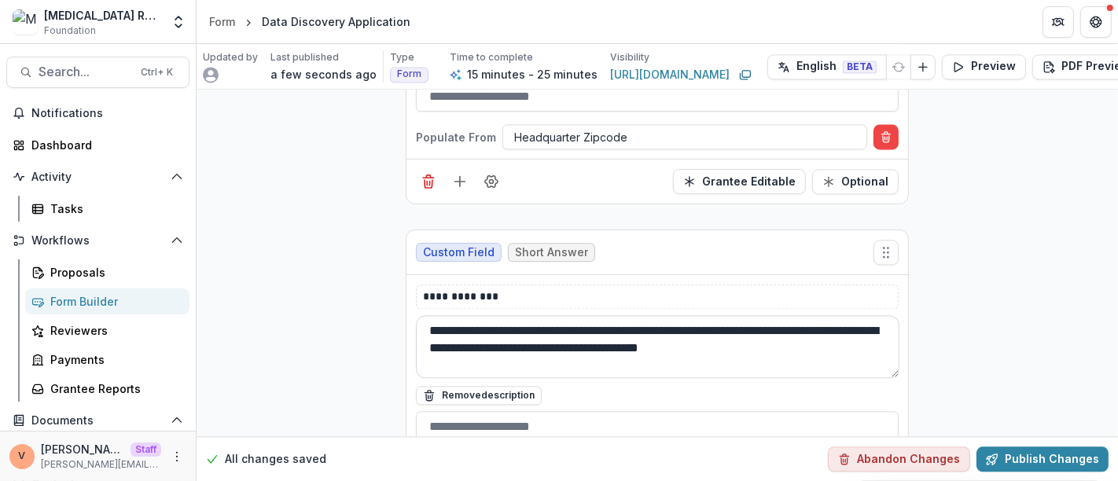
type textarea "**********"
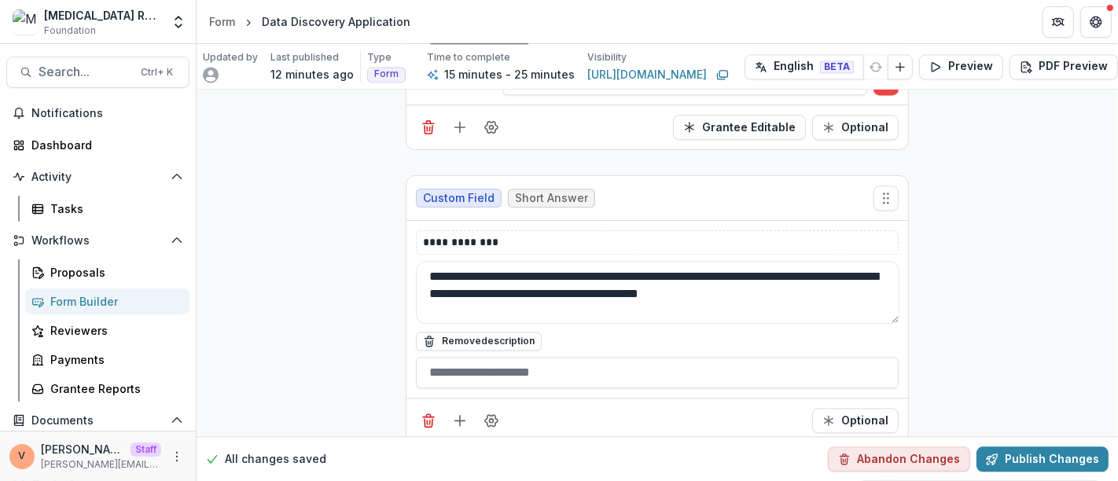
scroll to position [3093, 0]
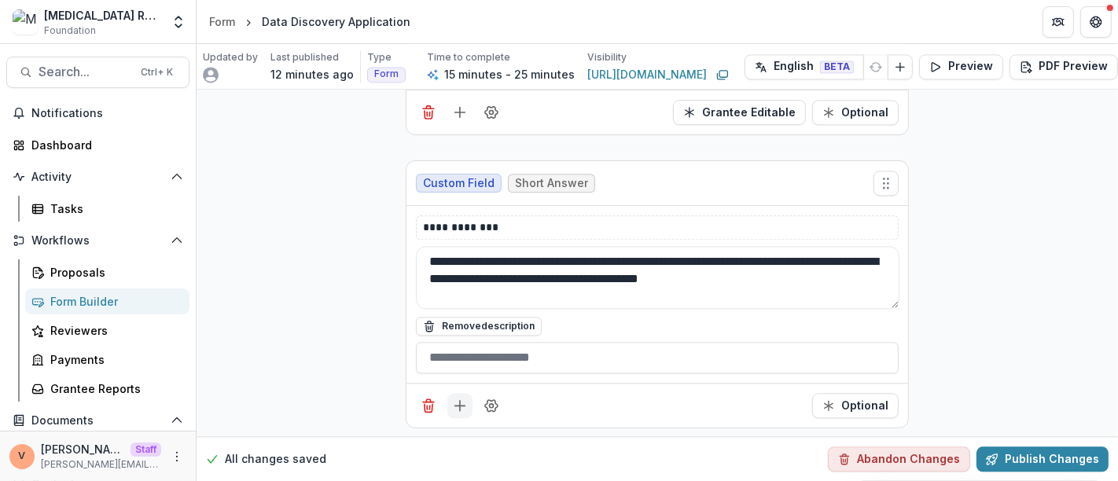
click at [458, 398] on icon "Add field" at bounding box center [460, 406] width 16 height 16
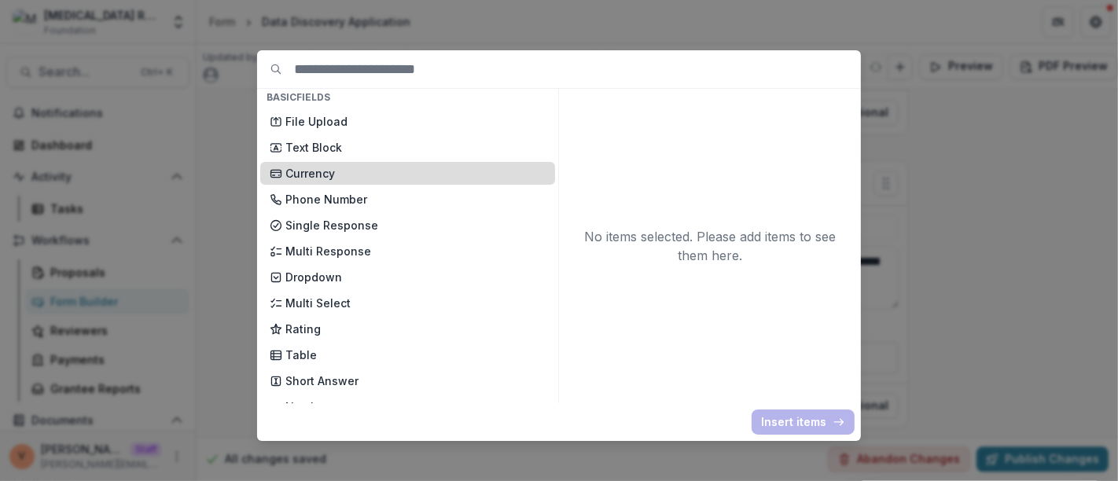
scroll to position [87, 0]
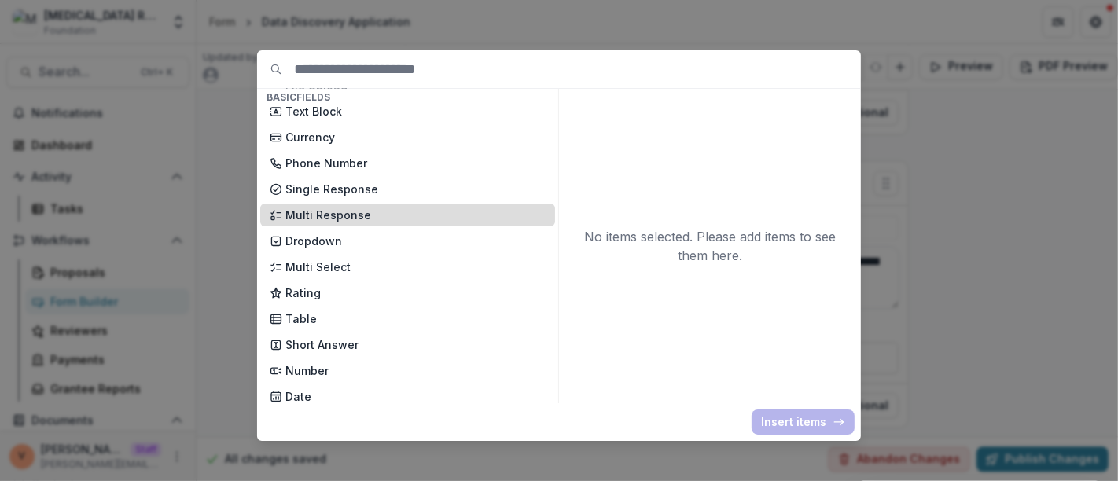
click at [364, 211] on p "Multi Response" at bounding box center [415, 215] width 260 height 17
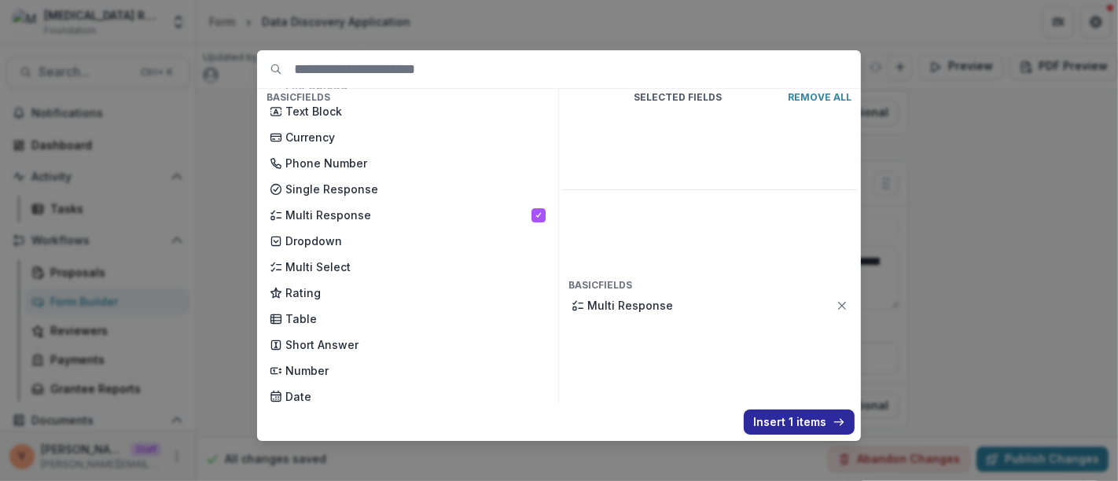
click at [781, 418] on button "Insert 1 items" at bounding box center [798, 421] width 111 height 25
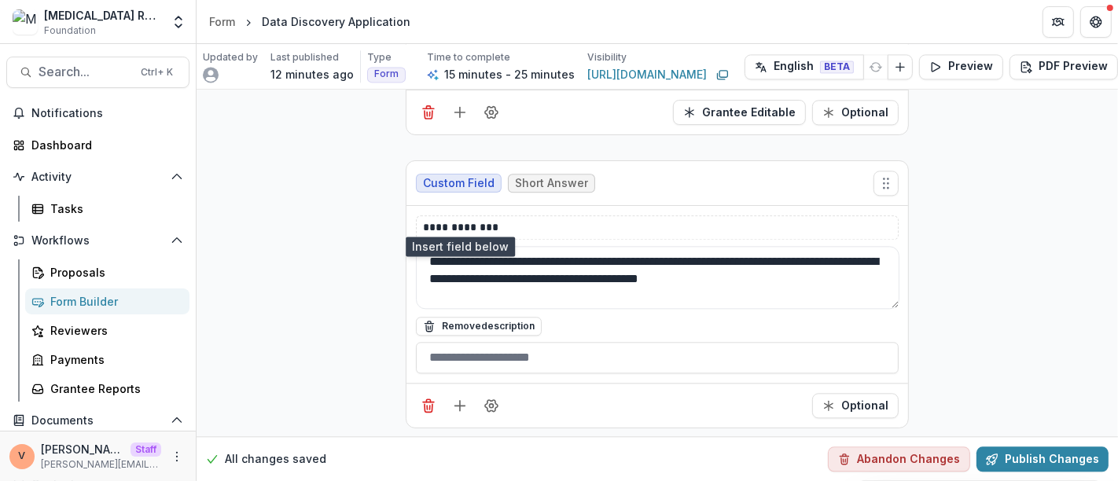
scroll to position [3334, 0]
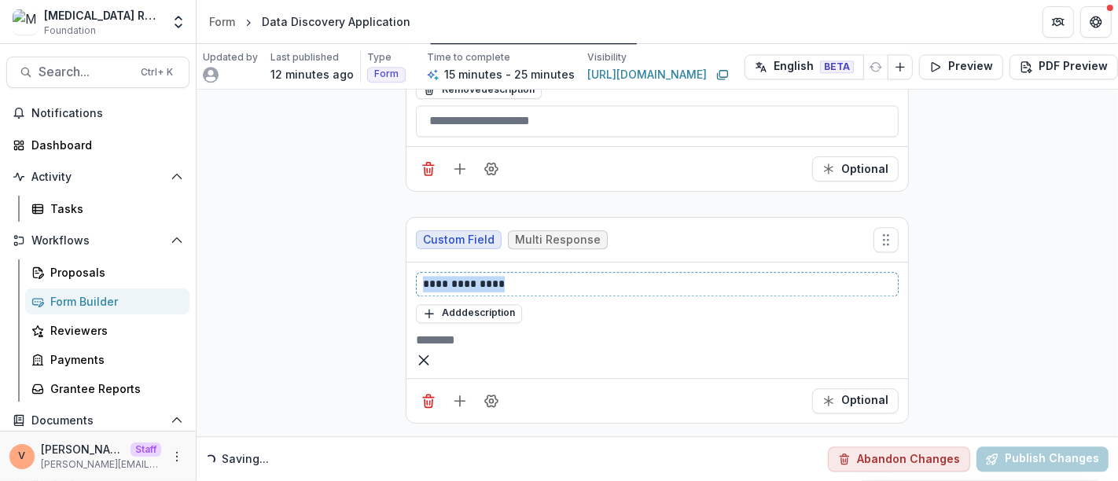
drag, startPoint x: 439, startPoint y: 263, endPoint x: 402, endPoint y: 266, distance: 37.8
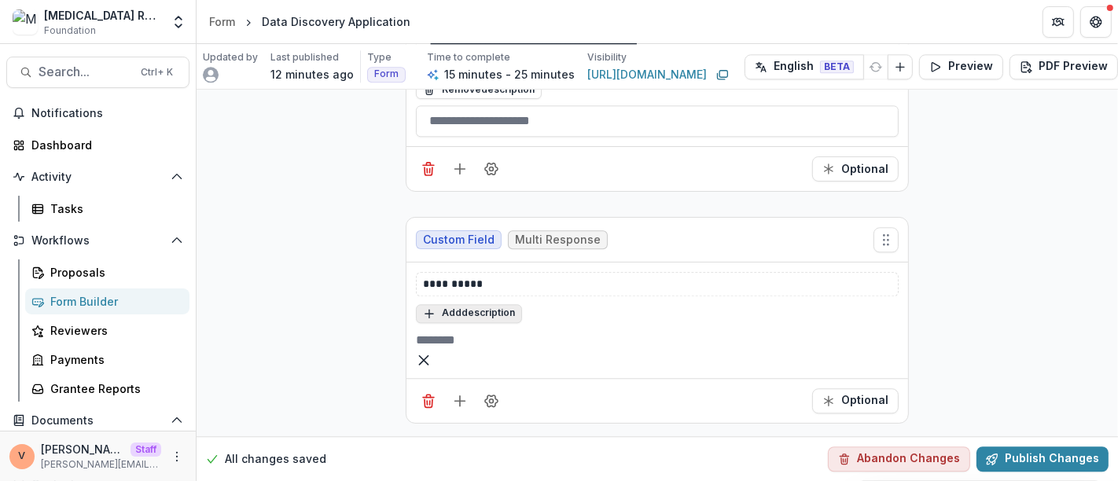
click at [501, 304] on button "Add description" at bounding box center [469, 313] width 106 height 19
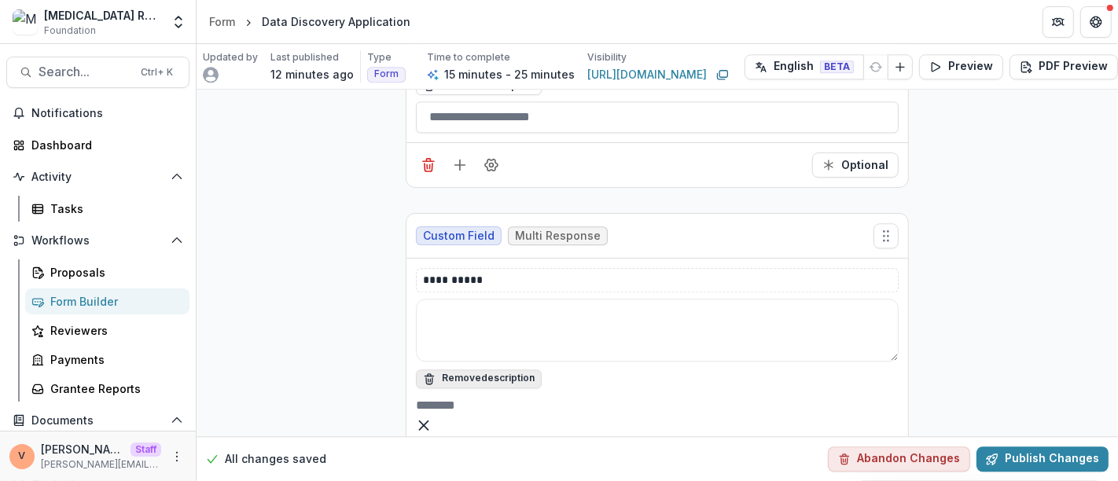
click at [501, 299] on textarea at bounding box center [657, 330] width 483 height 63
paste textarea "**********"
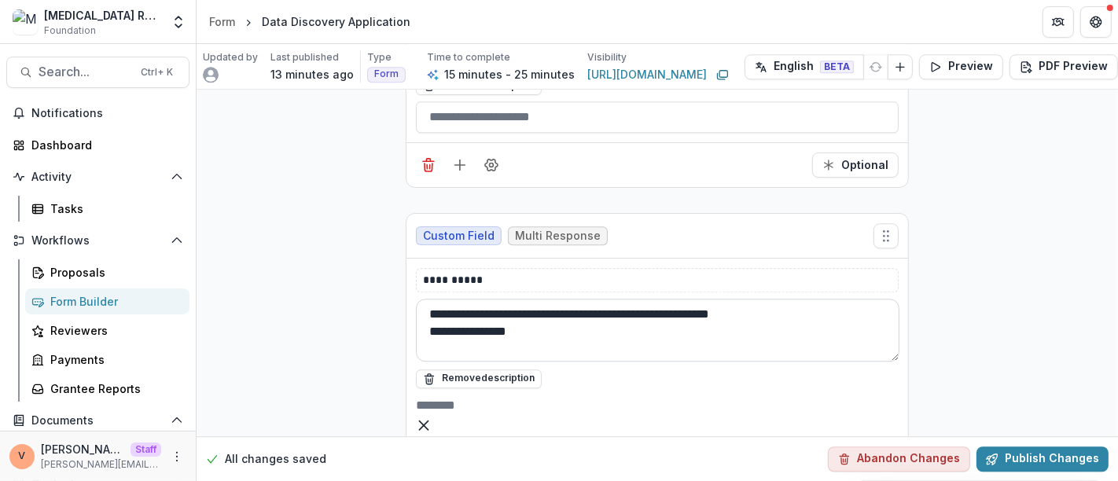
type textarea "**********"
click at [467, 402] on input "text" at bounding box center [479, 405] width 126 height 19
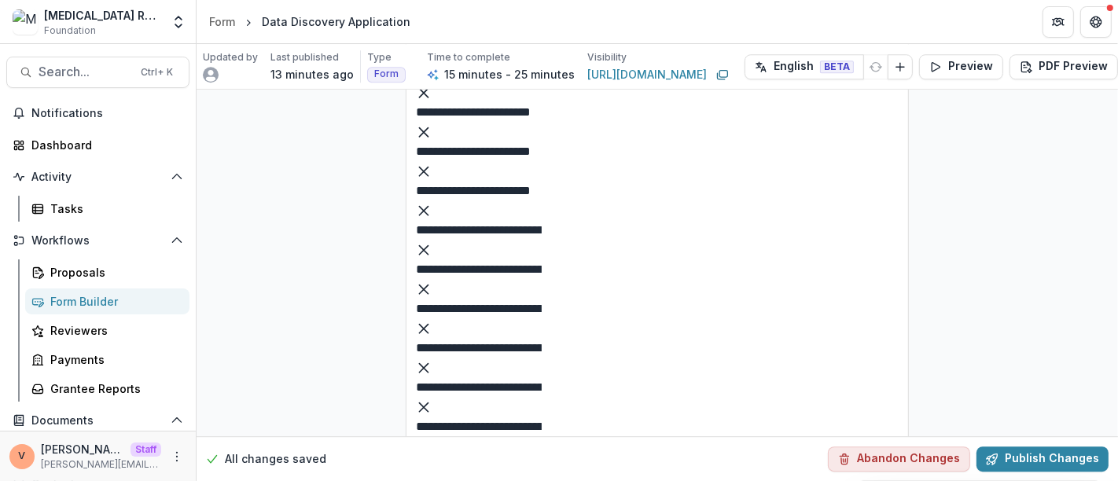
scroll to position [3747, 0]
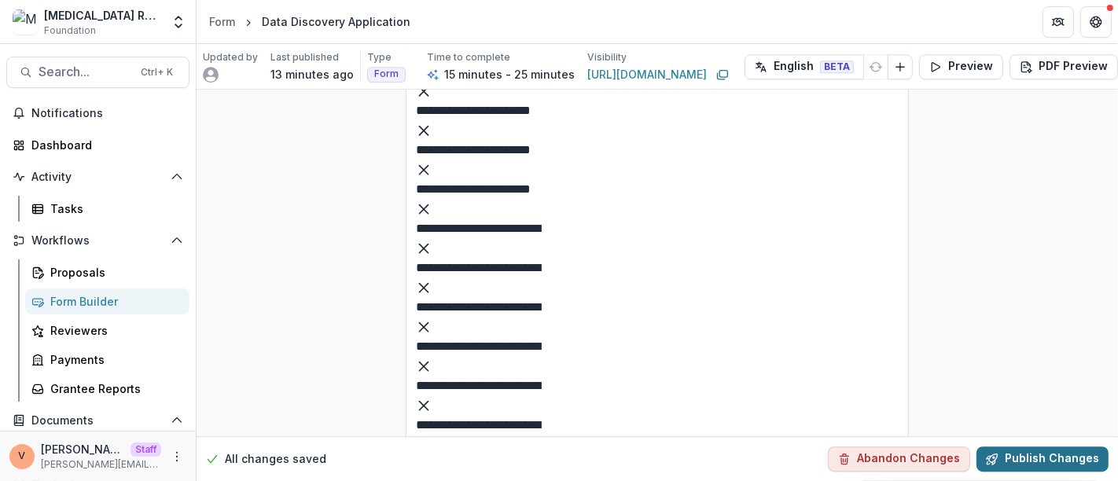
click at [1059, 449] on button "Publish Changes" at bounding box center [1042, 458] width 132 height 25
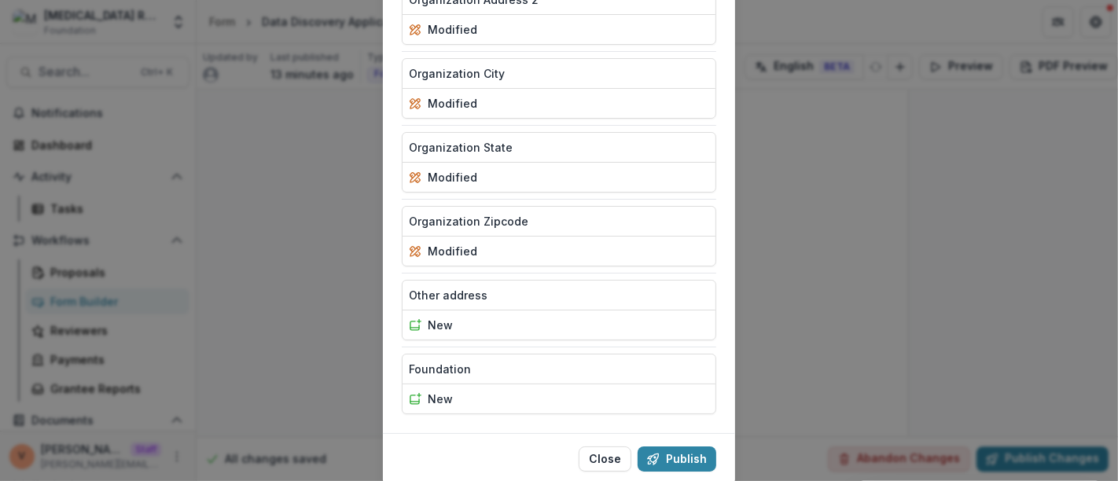
scroll to position [618, 0]
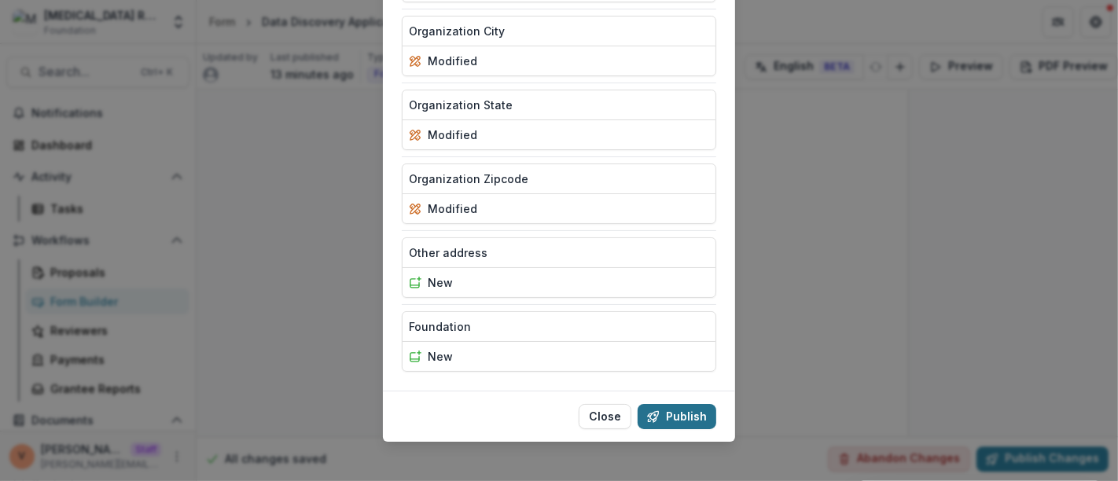
click at [674, 404] on button "Publish" at bounding box center [676, 416] width 79 height 25
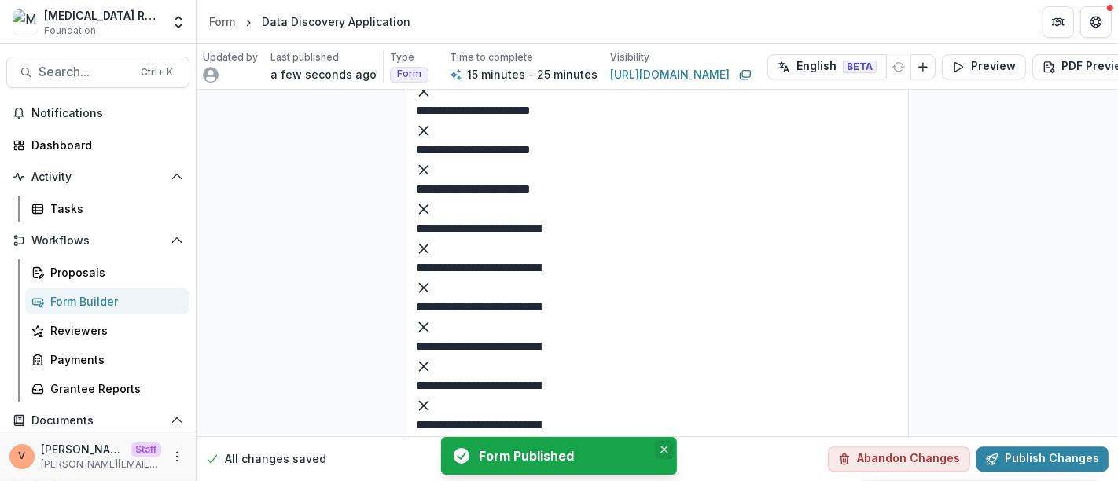
click at [669, 453] on button "Close" at bounding box center [664, 449] width 19 height 19
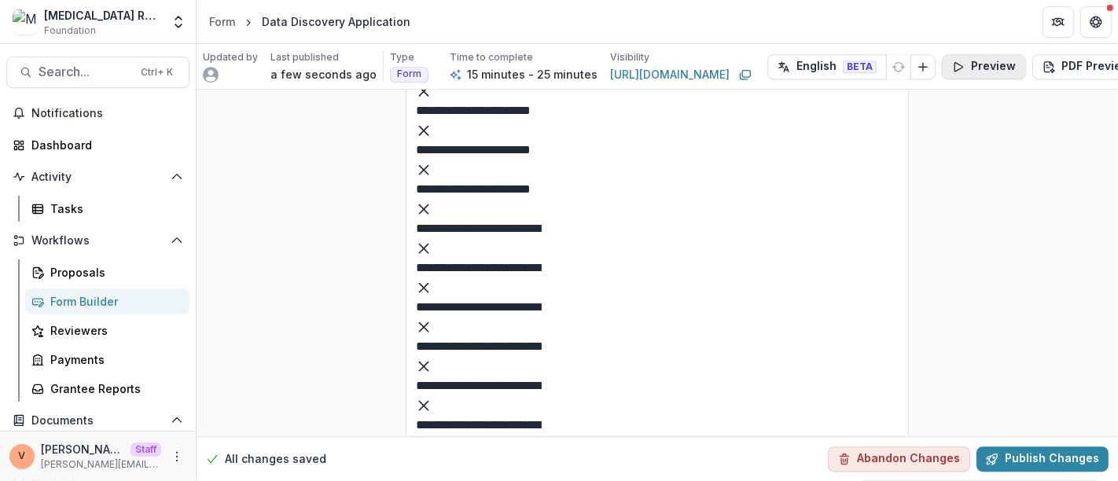
click at [986, 61] on button "Preview" at bounding box center [984, 66] width 84 height 25
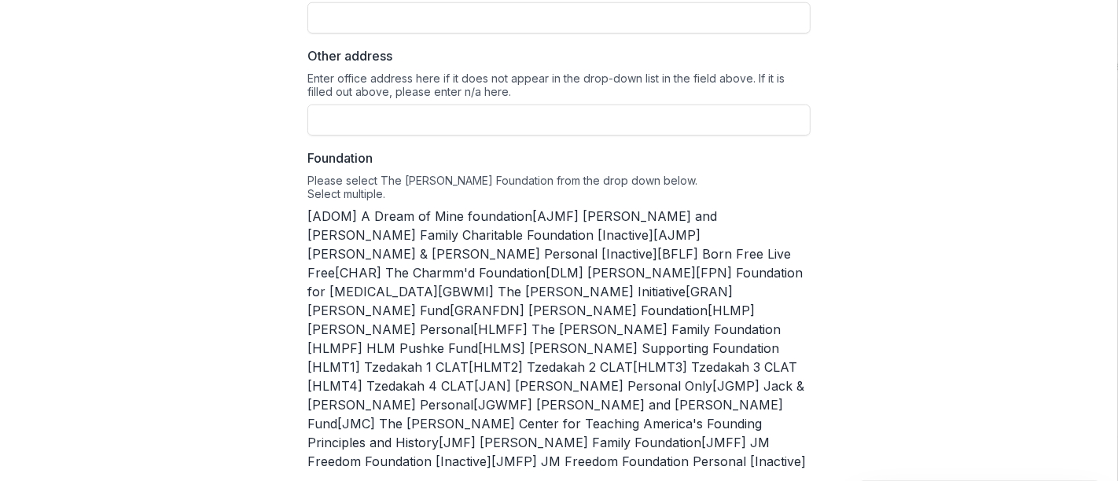
scroll to position [1180, 0]
click at [307, 217] on span at bounding box center [307, 218] width 0 height 16
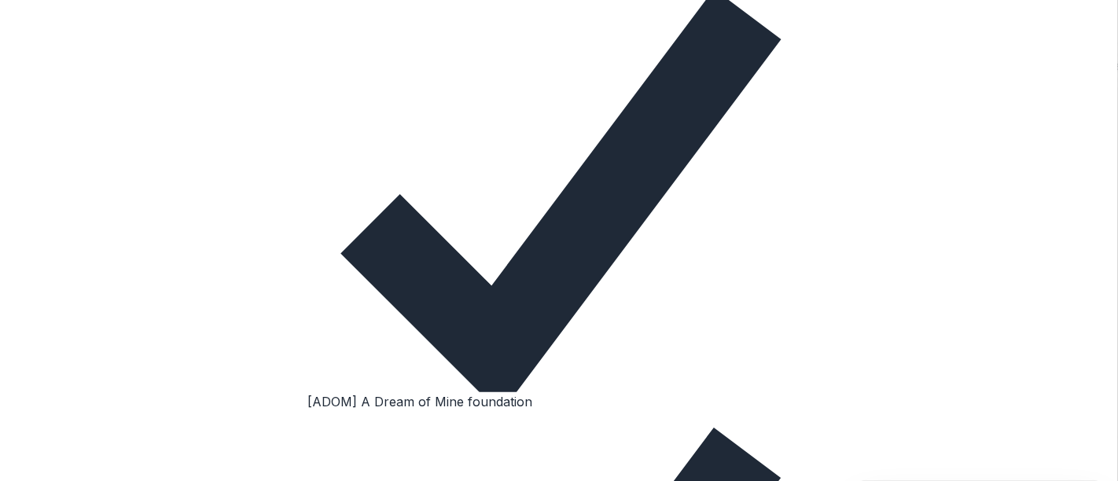
scroll to position [1443, 0]
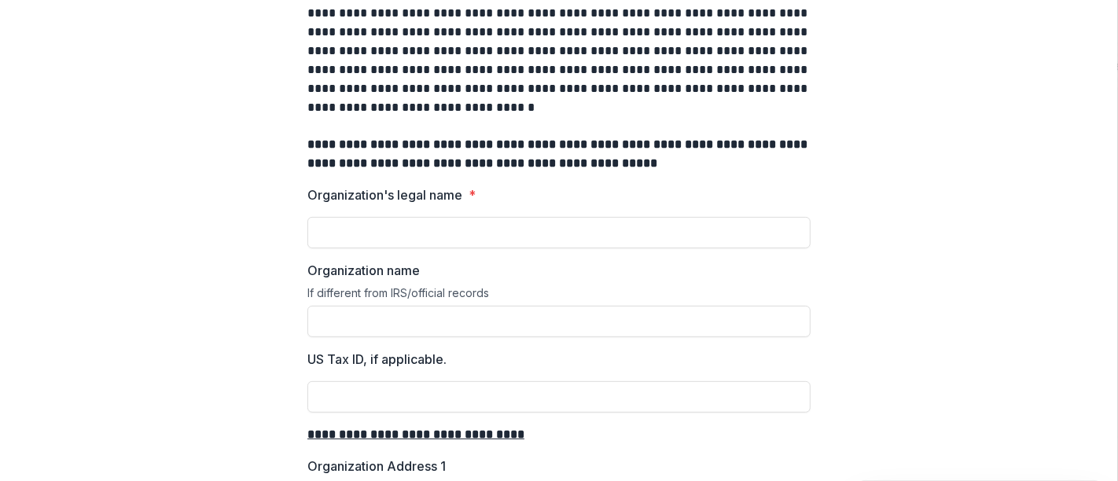
scroll to position [0, 0]
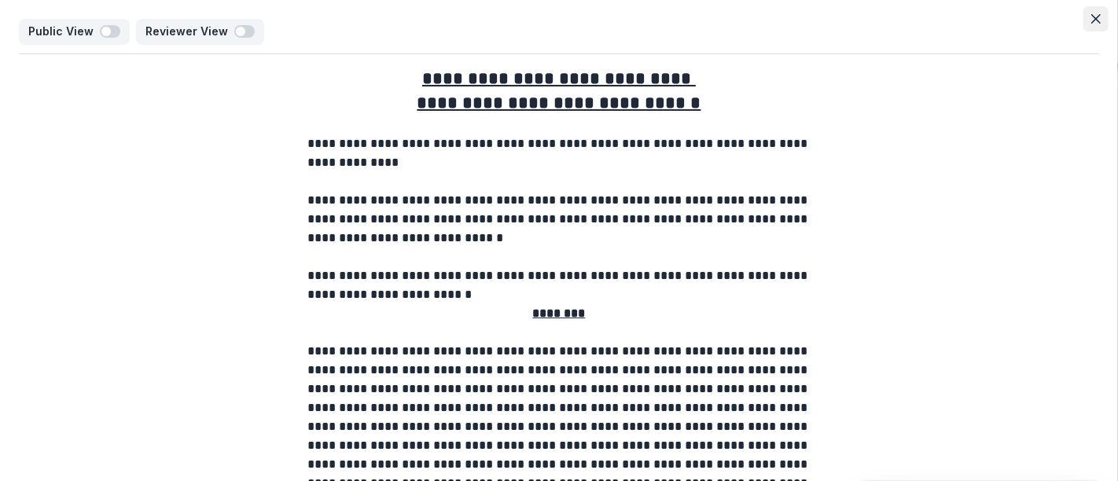
click at [1089, 9] on button "Close" at bounding box center [1095, 18] width 25 height 25
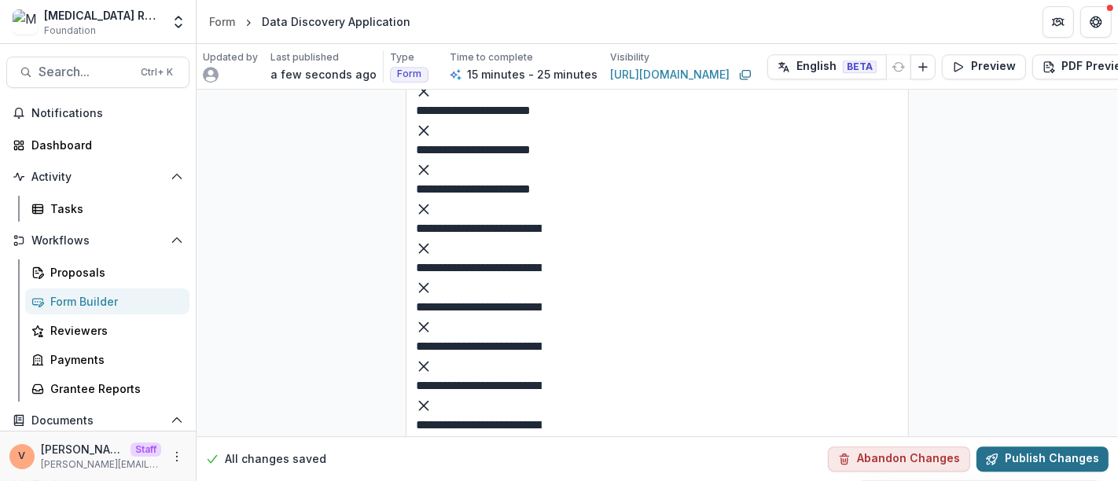
click at [1047, 450] on button "Publish Changes" at bounding box center [1042, 458] width 132 height 25
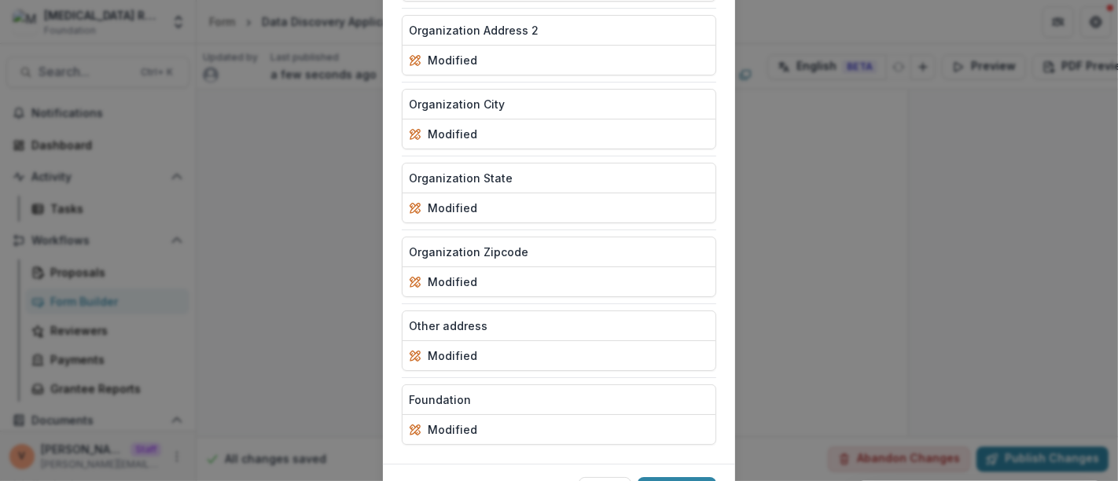
scroll to position [618, 0]
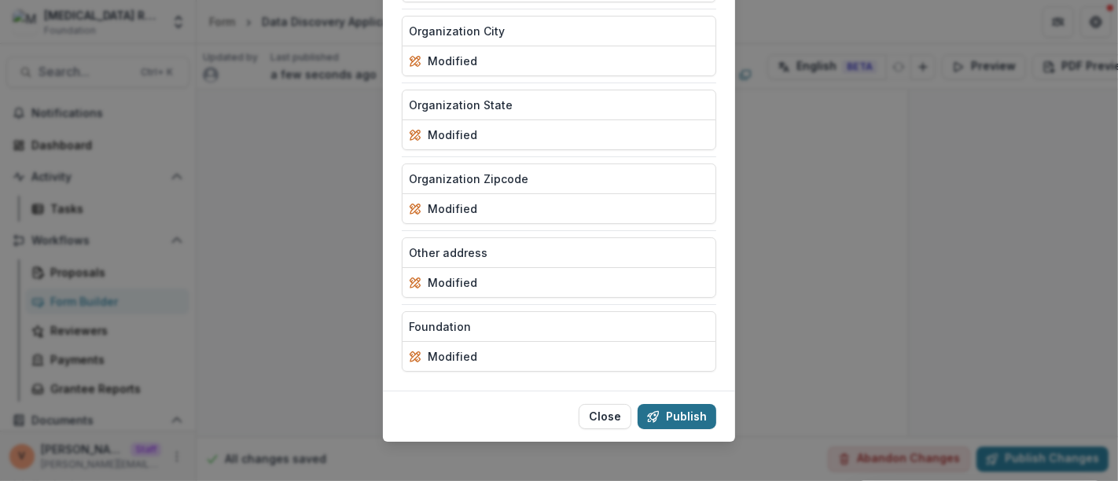
click at [688, 409] on button "Publish" at bounding box center [676, 416] width 79 height 25
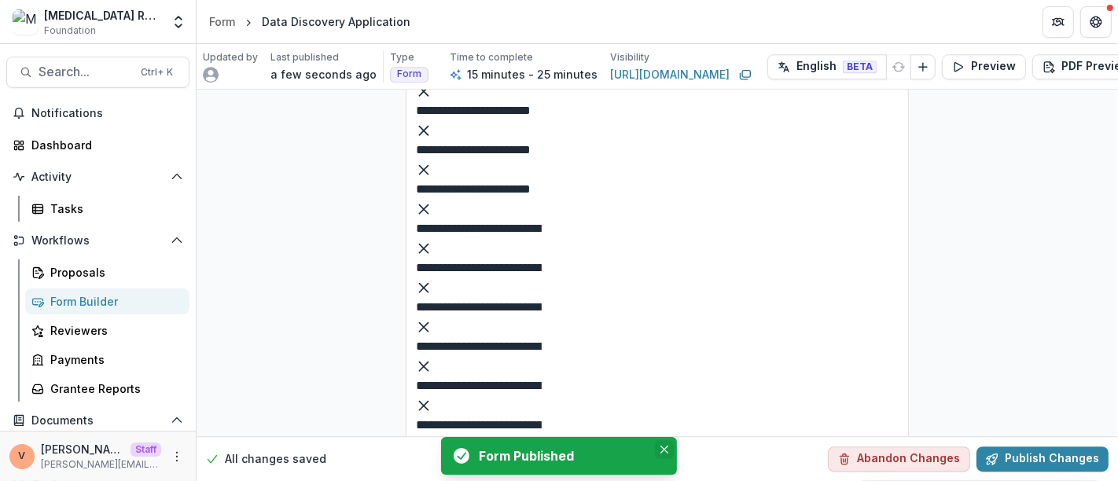
click at [663, 450] on icon "Close" at bounding box center [664, 450] width 8 height 8
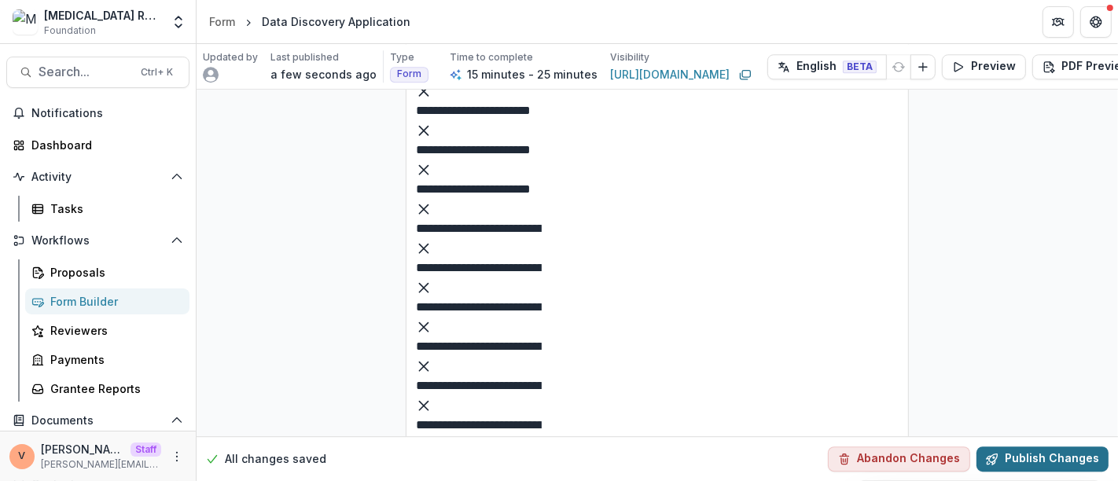
click at [1037, 452] on button "Publish Changes" at bounding box center [1042, 458] width 132 height 25
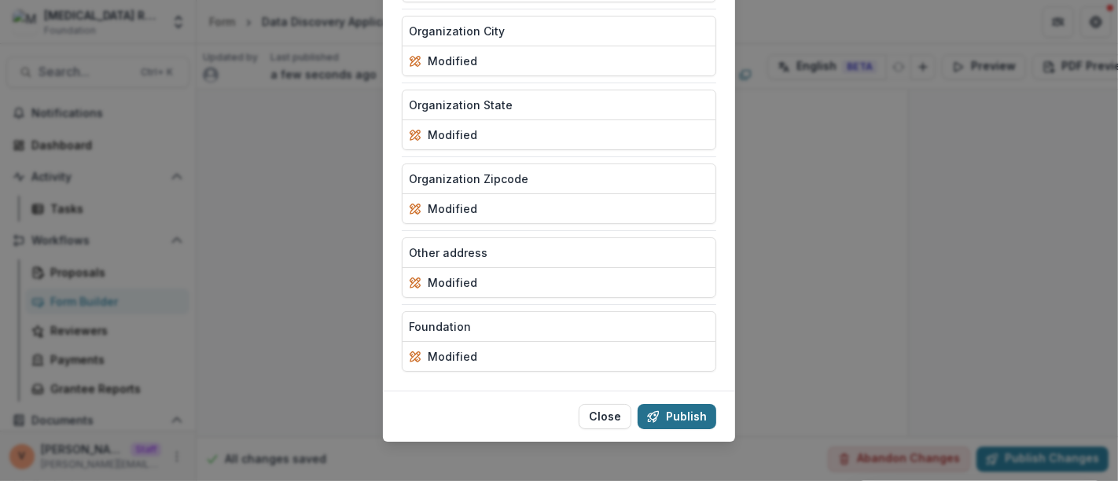
click at [679, 416] on button "Publish" at bounding box center [676, 416] width 79 height 25
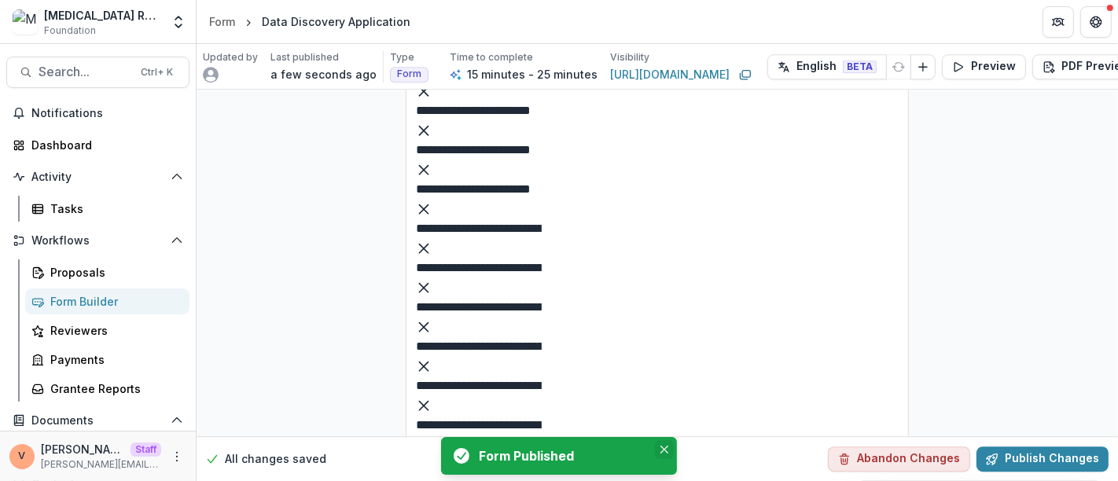
click at [666, 447] on icon "Close" at bounding box center [664, 450] width 8 height 8
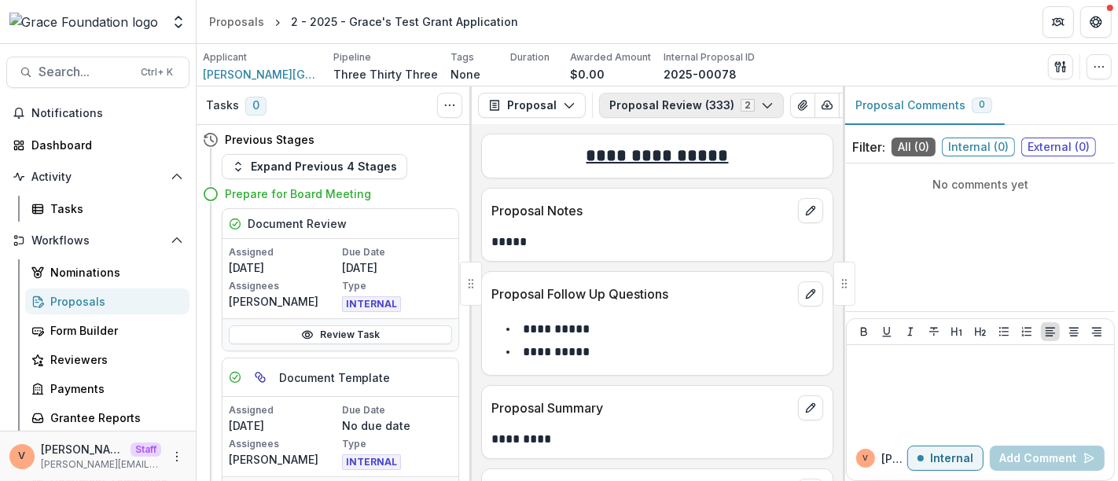
click at [762, 105] on polyline "button" at bounding box center [766, 106] width 9 height 5
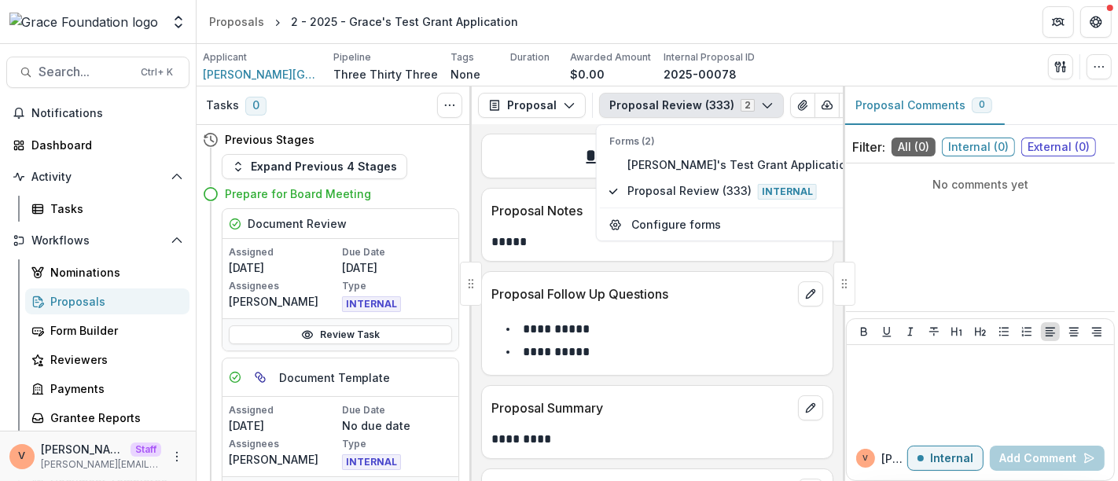
click at [762, 105] on polyline "button" at bounding box center [766, 106] width 9 height 5
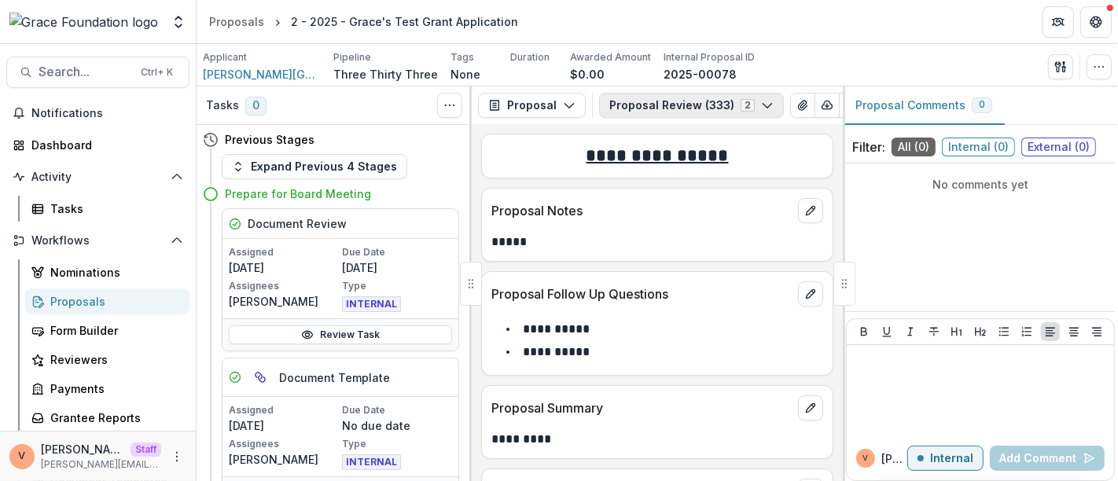
click at [762, 105] on polyline "button" at bounding box center [766, 106] width 9 height 5
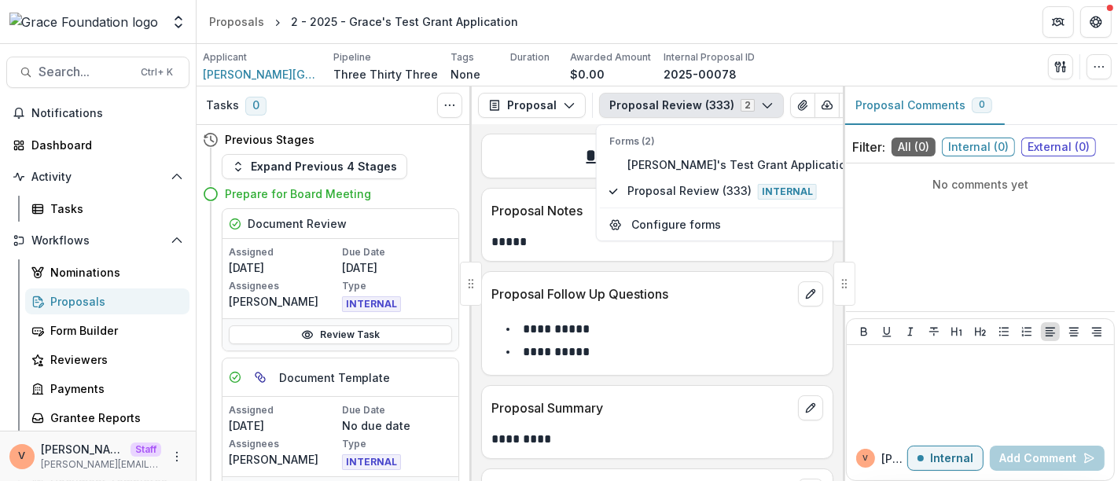
click at [762, 105] on polyline "button" at bounding box center [766, 106] width 9 height 5
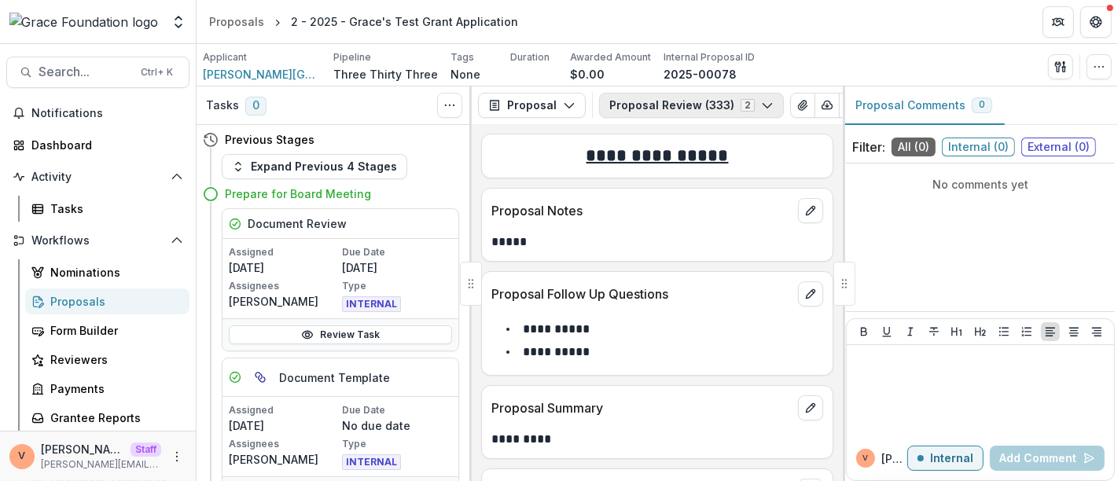
click at [761, 108] on icon "button" at bounding box center [767, 105] width 13 height 13
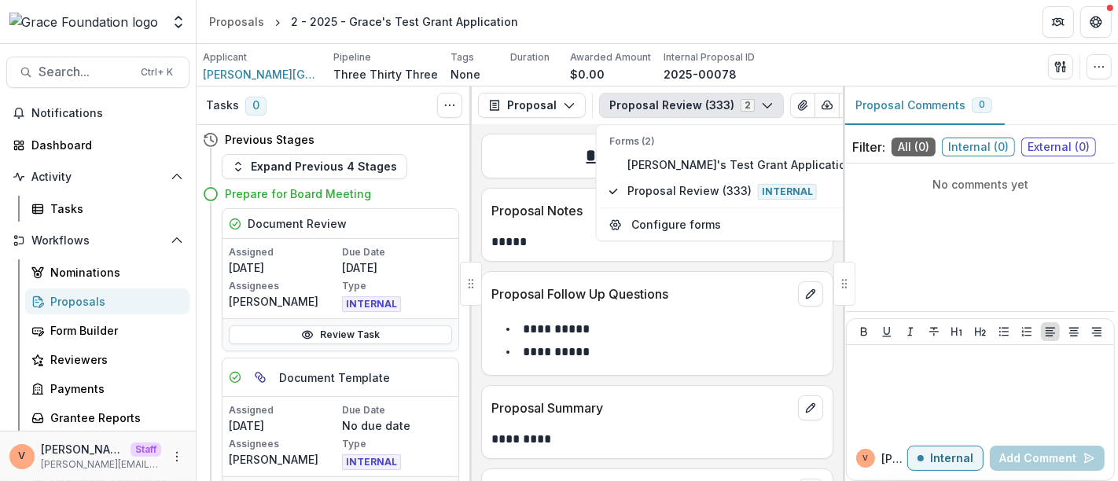
click at [761, 108] on icon "button" at bounding box center [767, 105] width 13 height 13
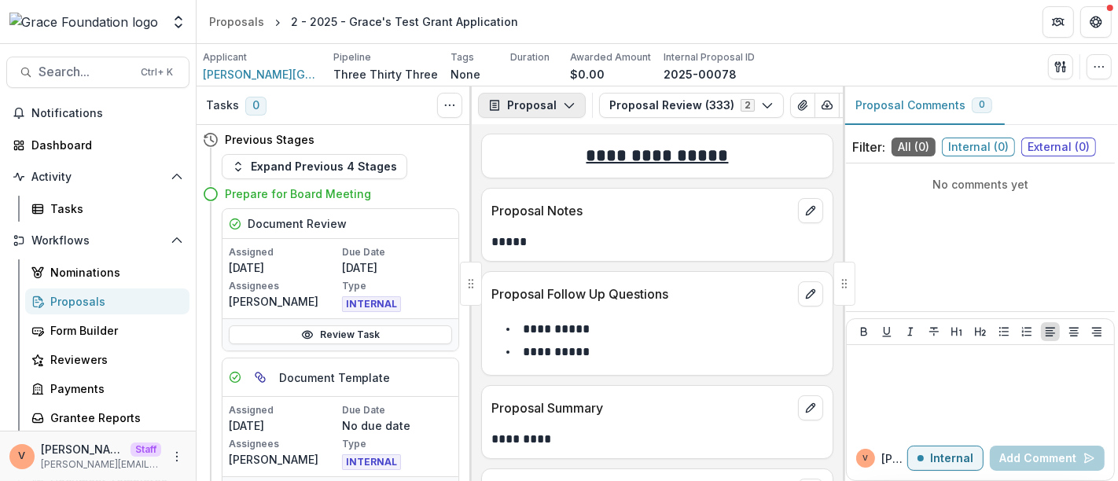
click at [564, 104] on polyline "button" at bounding box center [568, 106] width 9 height 5
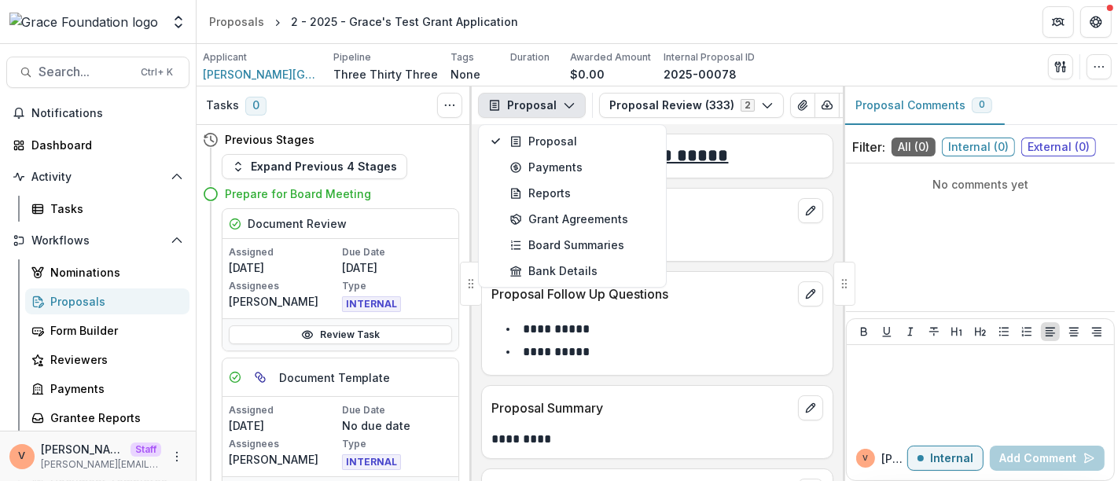
click at [564, 104] on polyline "button" at bounding box center [568, 106] width 9 height 5
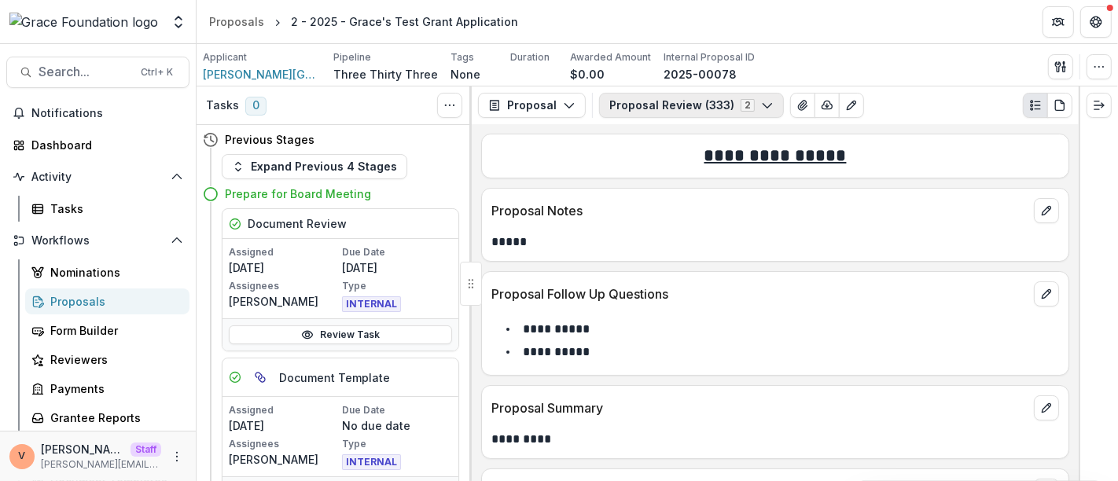
click at [762, 106] on polyline "button" at bounding box center [766, 106] width 9 height 5
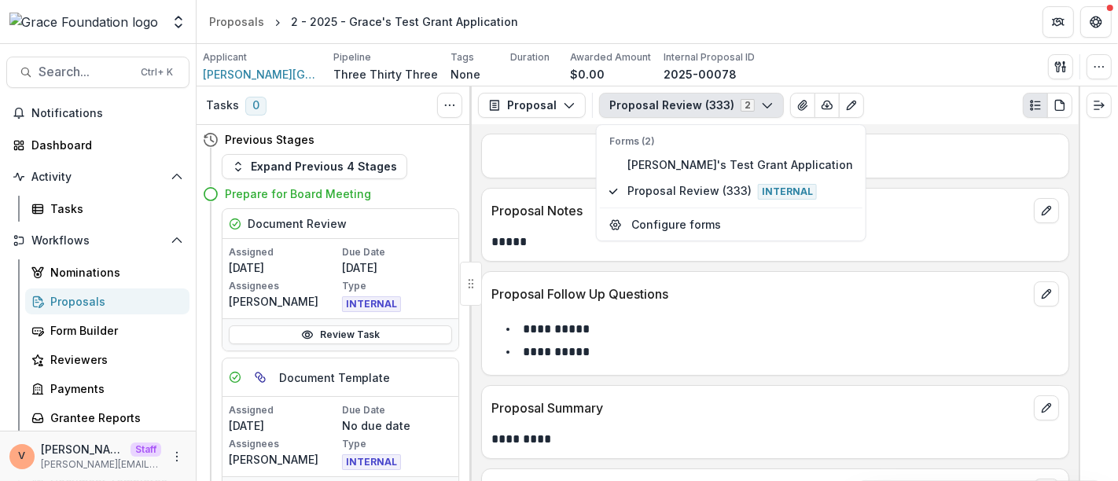
click at [762, 106] on polyline "button" at bounding box center [766, 106] width 9 height 5
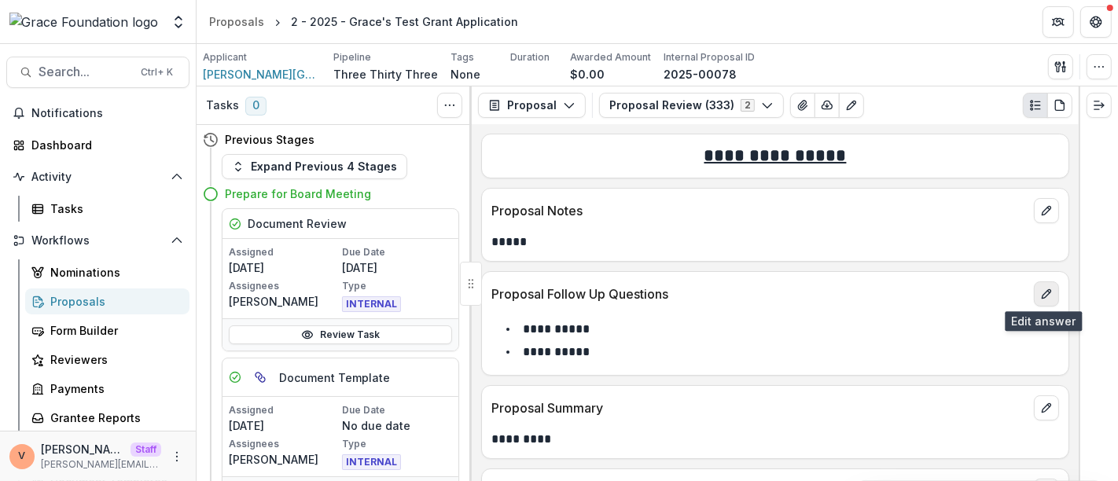
click at [1045, 294] on icon "edit" at bounding box center [1046, 294] width 13 height 13
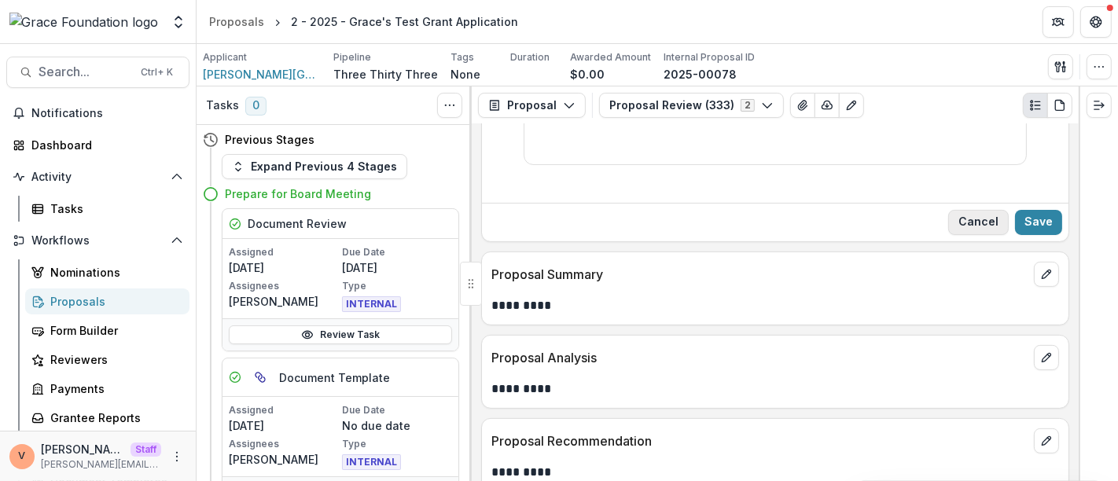
click at [967, 226] on button "Cancel" at bounding box center [978, 222] width 61 height 25
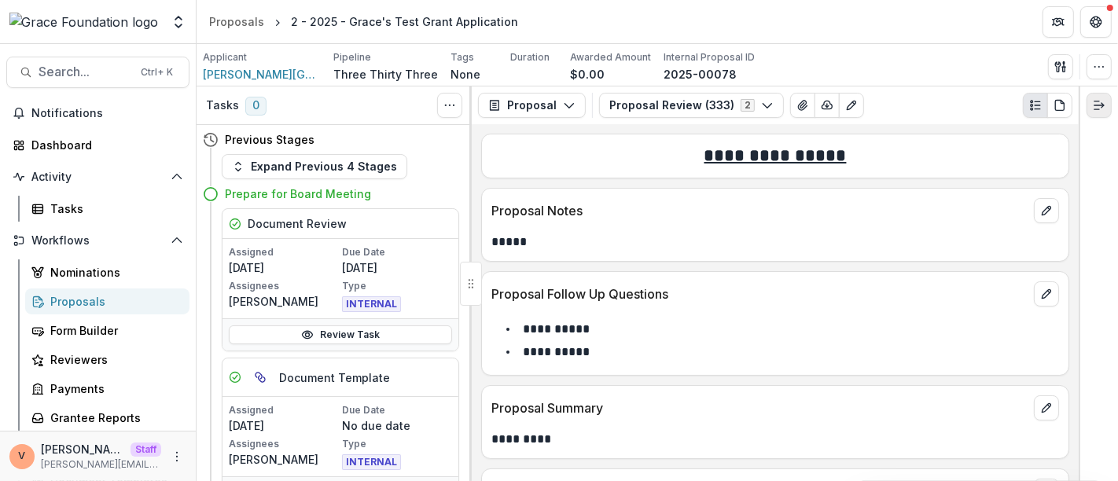
click at [1100, 109] on icon "Expand right" at bounding box center [1098, 105] width 13 height 13
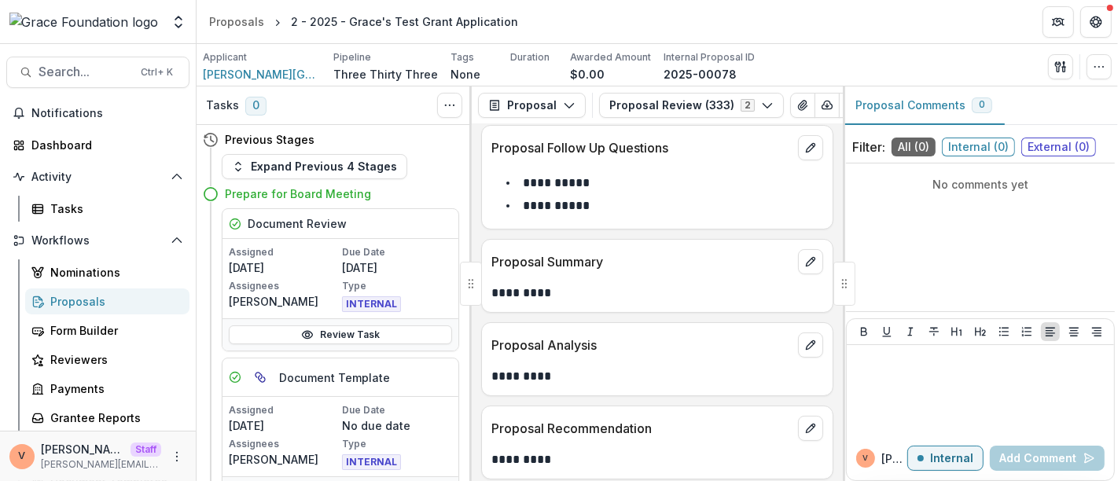
scroll to position [152, 0]
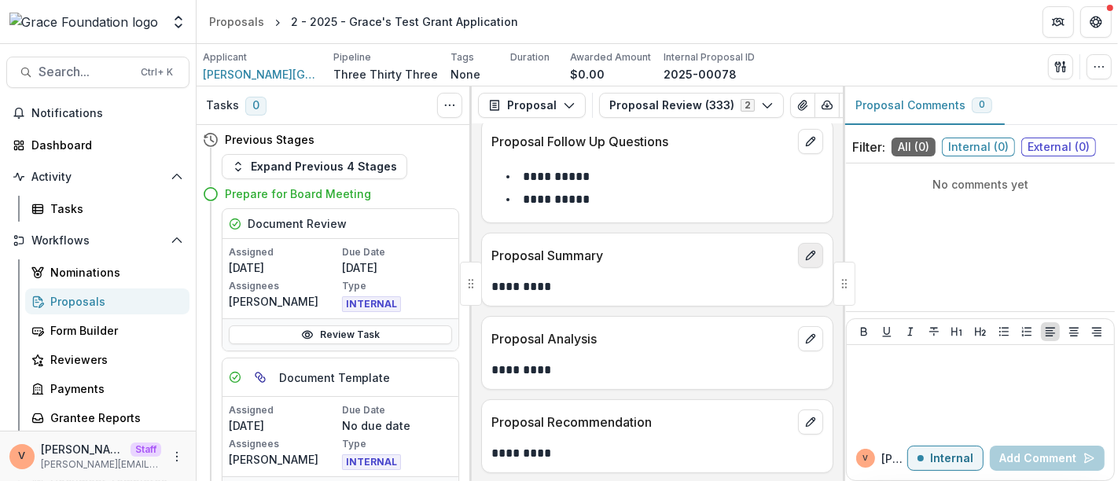
click at [809, 257] on icon "edit" at bounding box center [810, 255] width 13 height 13
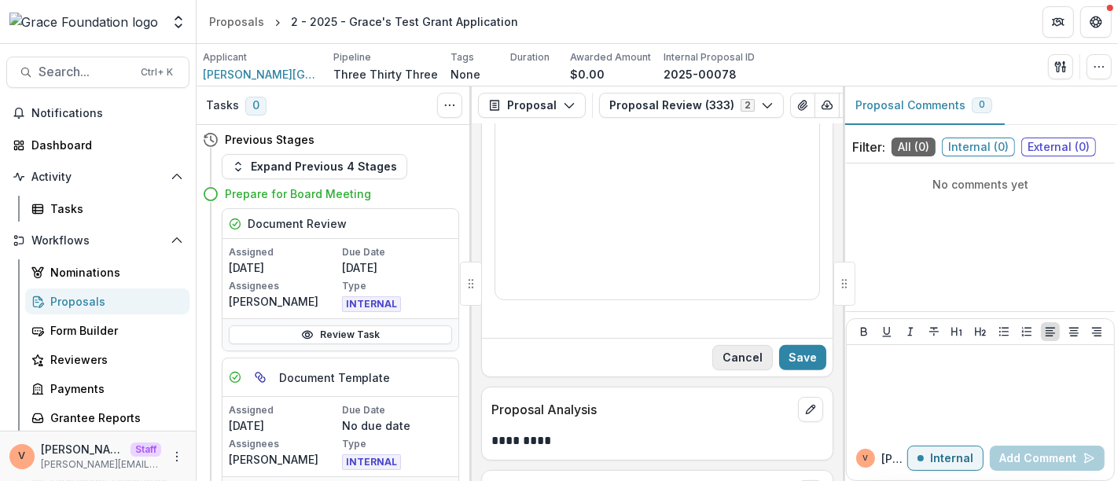
click at [739, 358] on button "Cancel" at bounding box center [742, 357] width 61 height 25
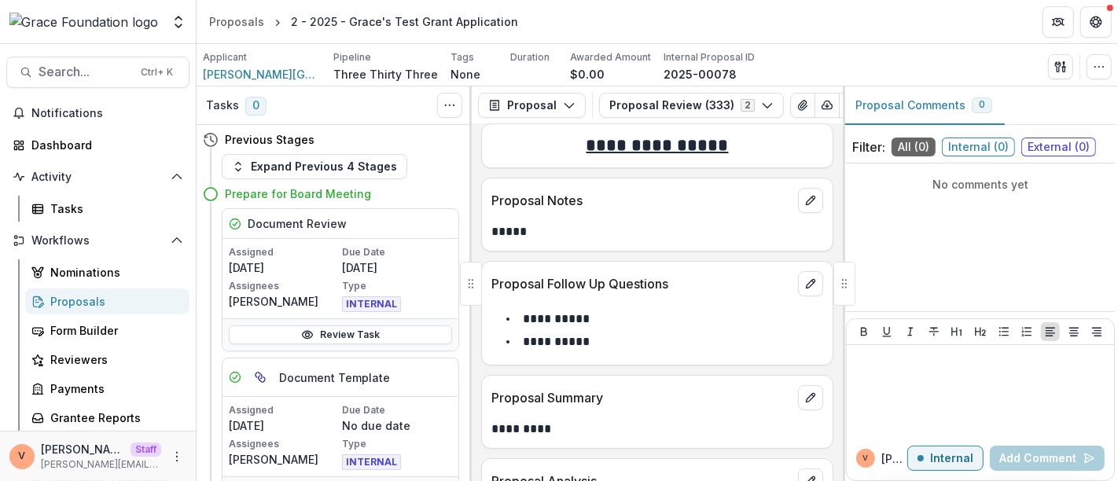
scroll to position [0, 0]
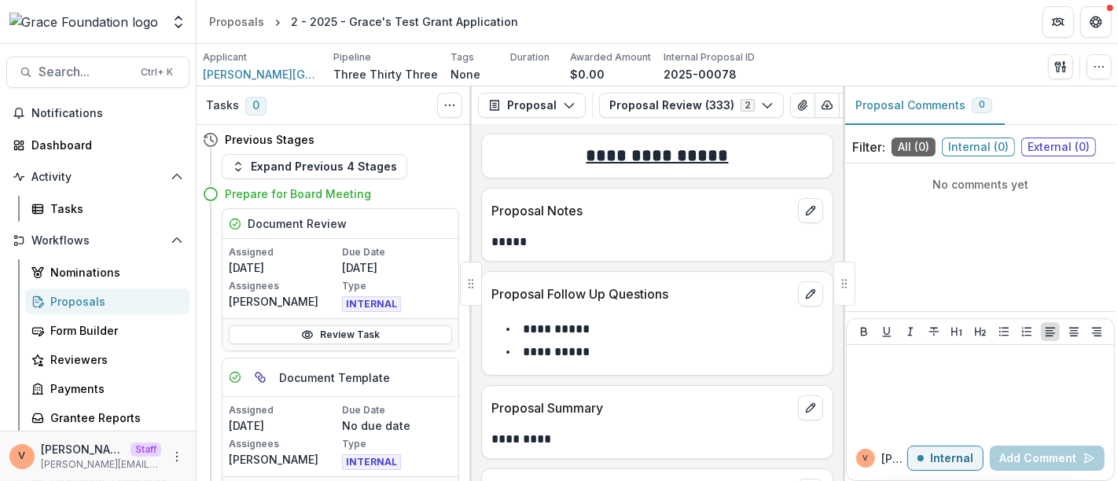
click at [991, 150] on span "Internal ( 0 )" at bounding box center [978, 147] width 73 height 19
click at [1055, 149] on span "External ( 0 )" at bounding box center [1058, 147] width 75 height 19
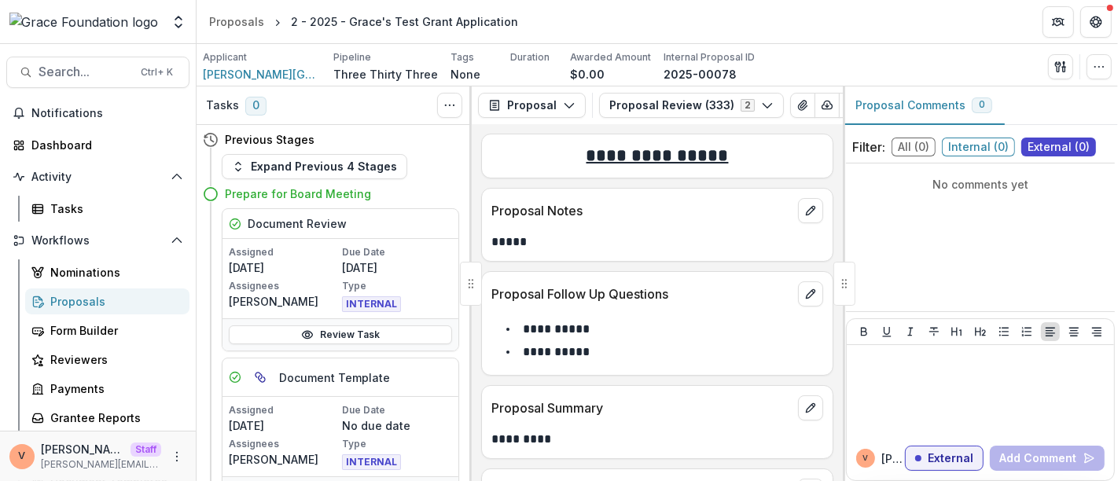
click at [967, 156] on div "Filter: All ( 0 ) Internal ( 0 ) External ( 0 )" at bounding box center [980, 147] width 269 height 32
click at [912, 146] on span "All ( 0 )" at bounding box center [913, 147] width 44 height 19
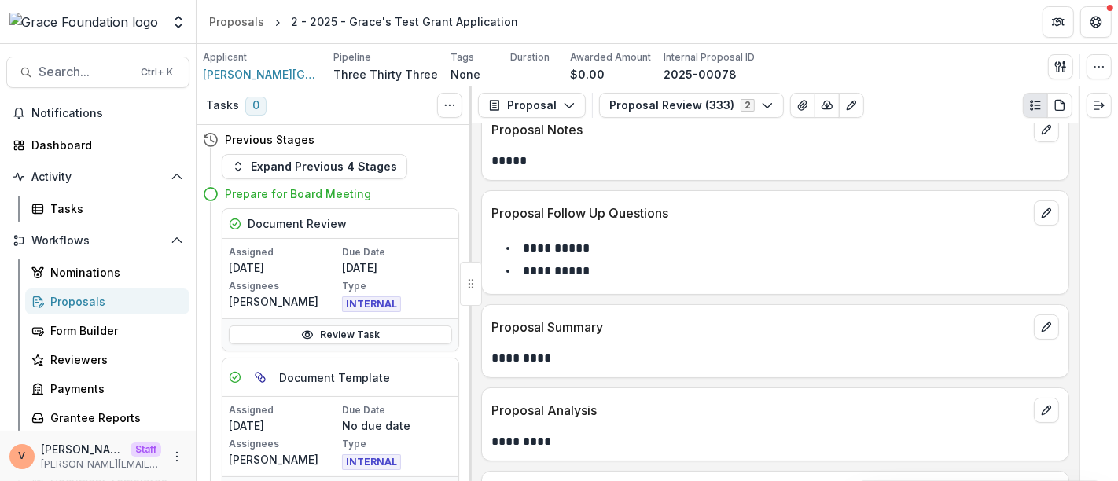
scroll to position [150, 0]
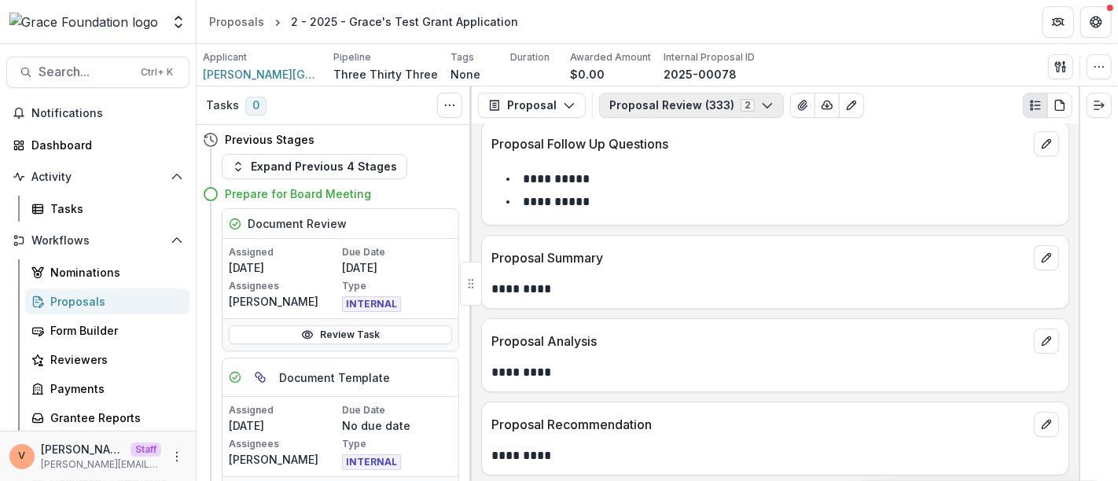
click at [762, 104] on polyline "button" at bounding box center [766, 106] width 9 height 5
